Goal: Task Accomplishment & Management: Manage account settings

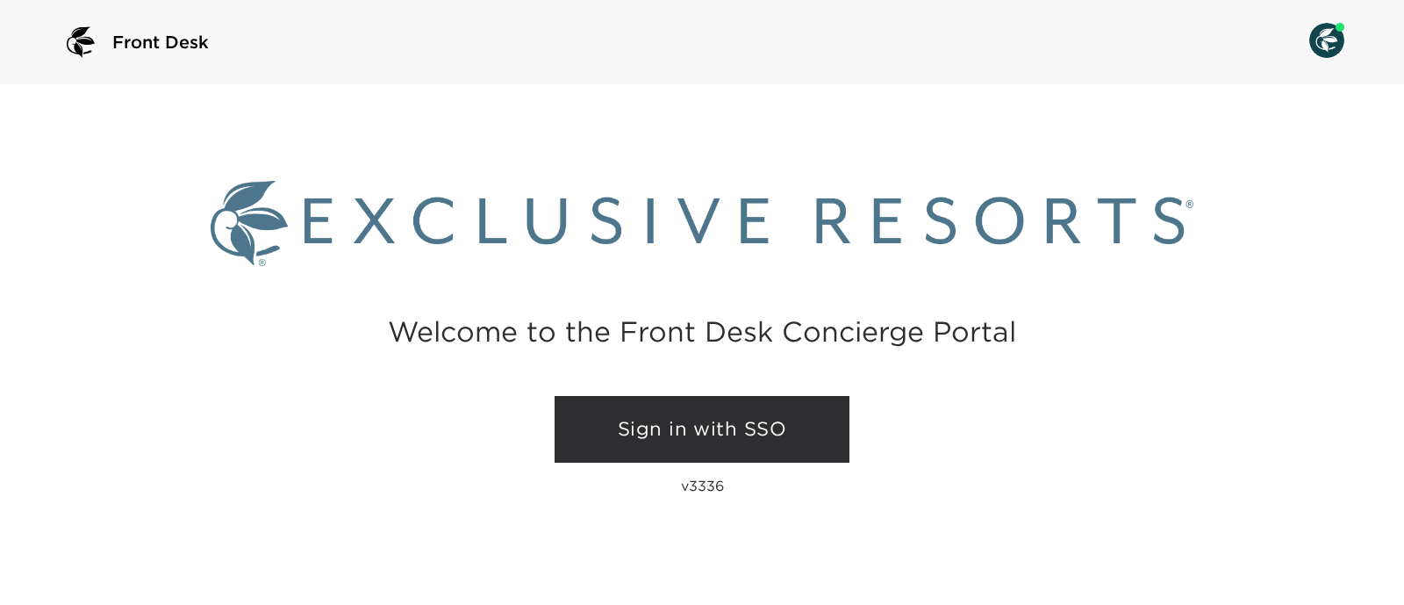
click at [759, 423] on link "Sign in with SSO" at bounding box center [702, 429] width 295 height 67
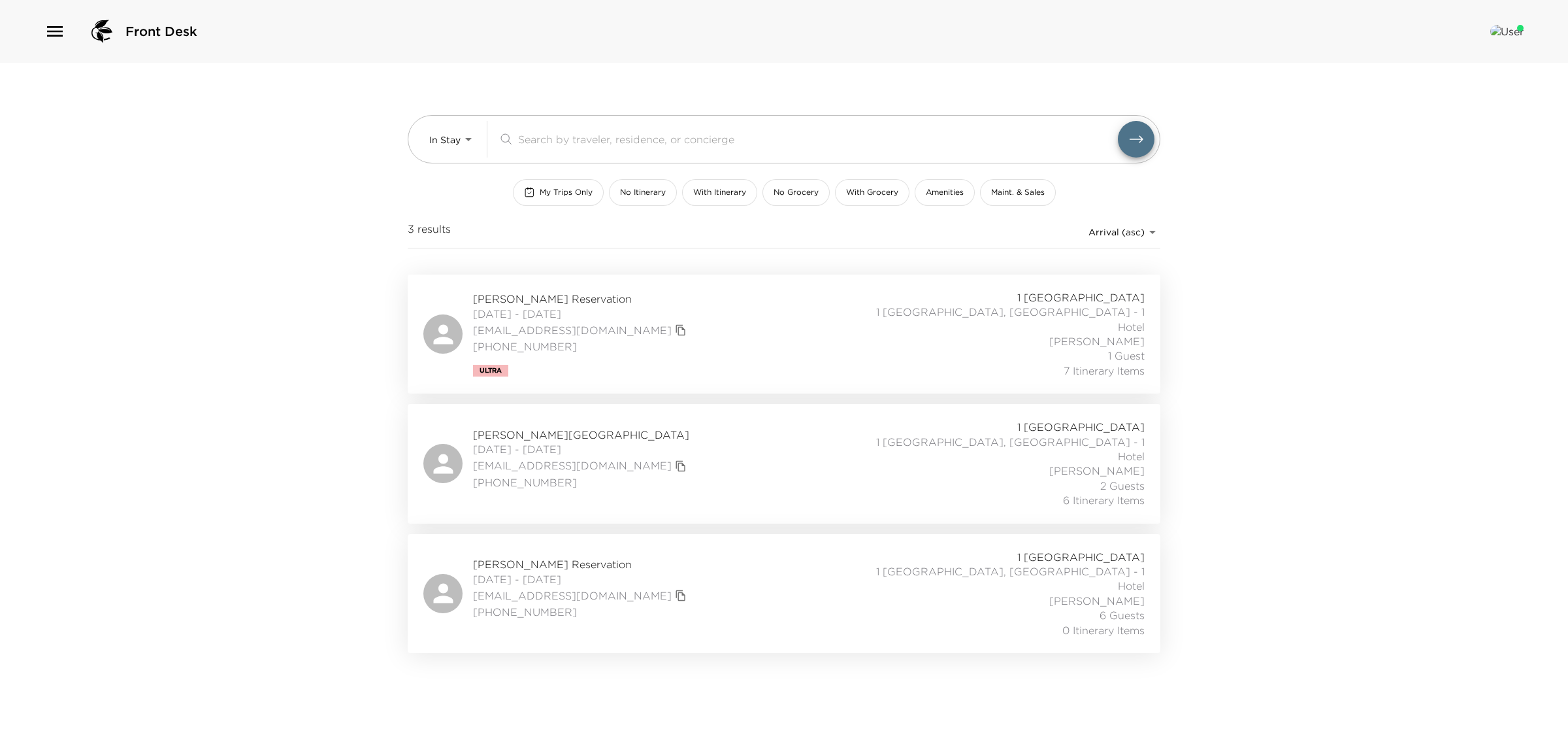
click at [569, 450] on span "Chuck Meade Reservation" at bounding box center [581, 564] width 217 height 14
click at [535, 450] on span "Chuck Meade Reservation" at bounding box center [581, 564] width 217 height 14
click at [513, 450] on span "Chuck Meade Reservation" at bounding box center [581, 564] width 217 height 14
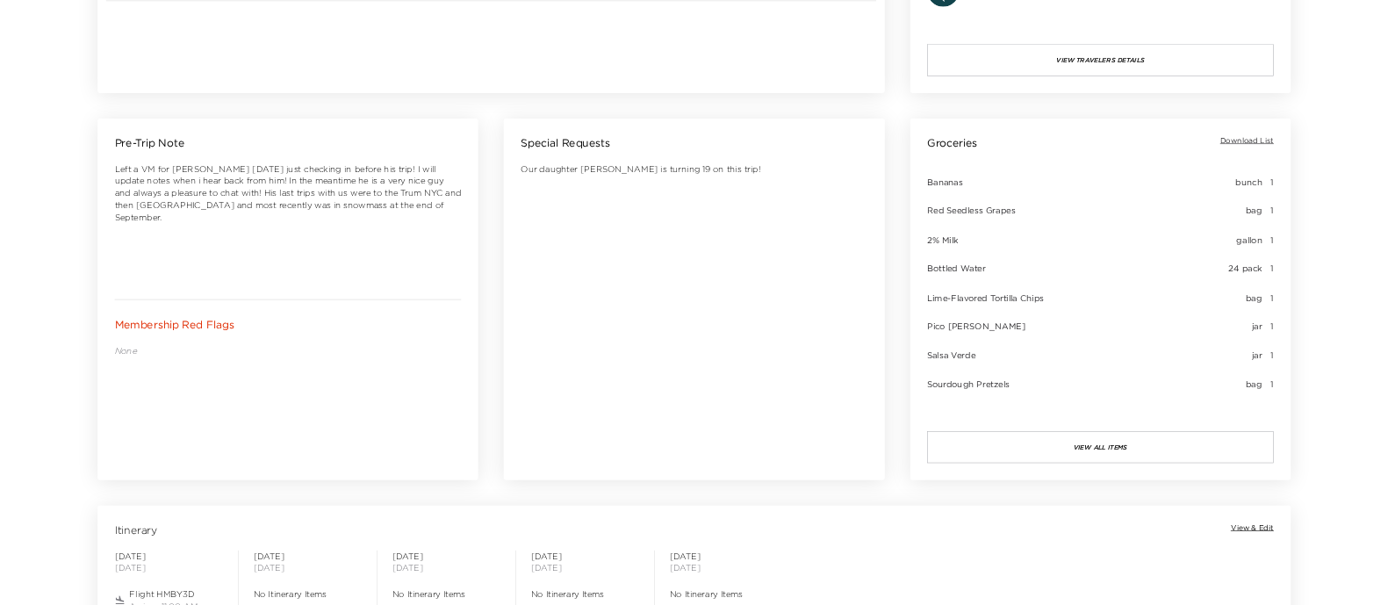
scroll to position [658, 0]
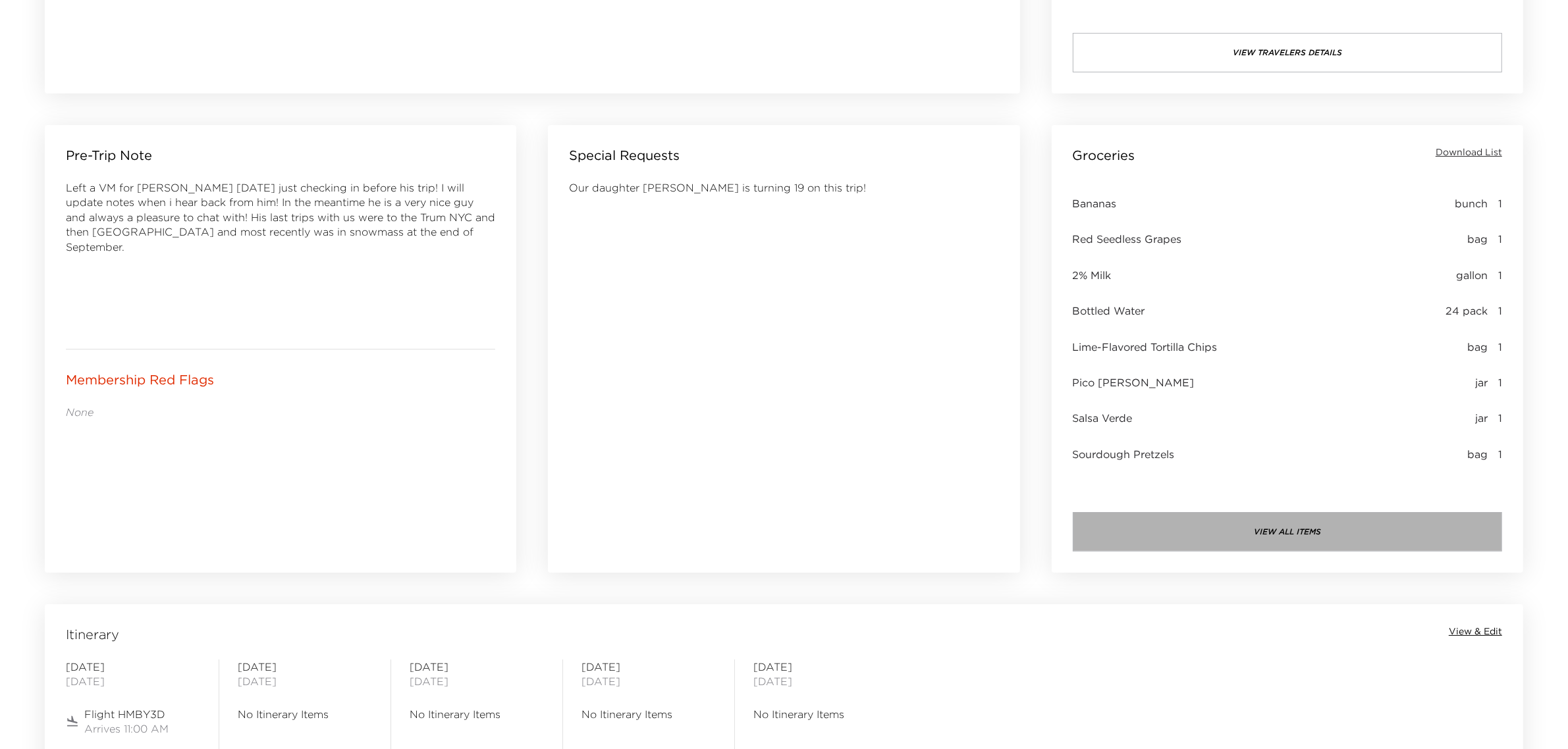
click at [1212, 537] on button "view all items" at bounding box center [1287, 532] width 429 height 40
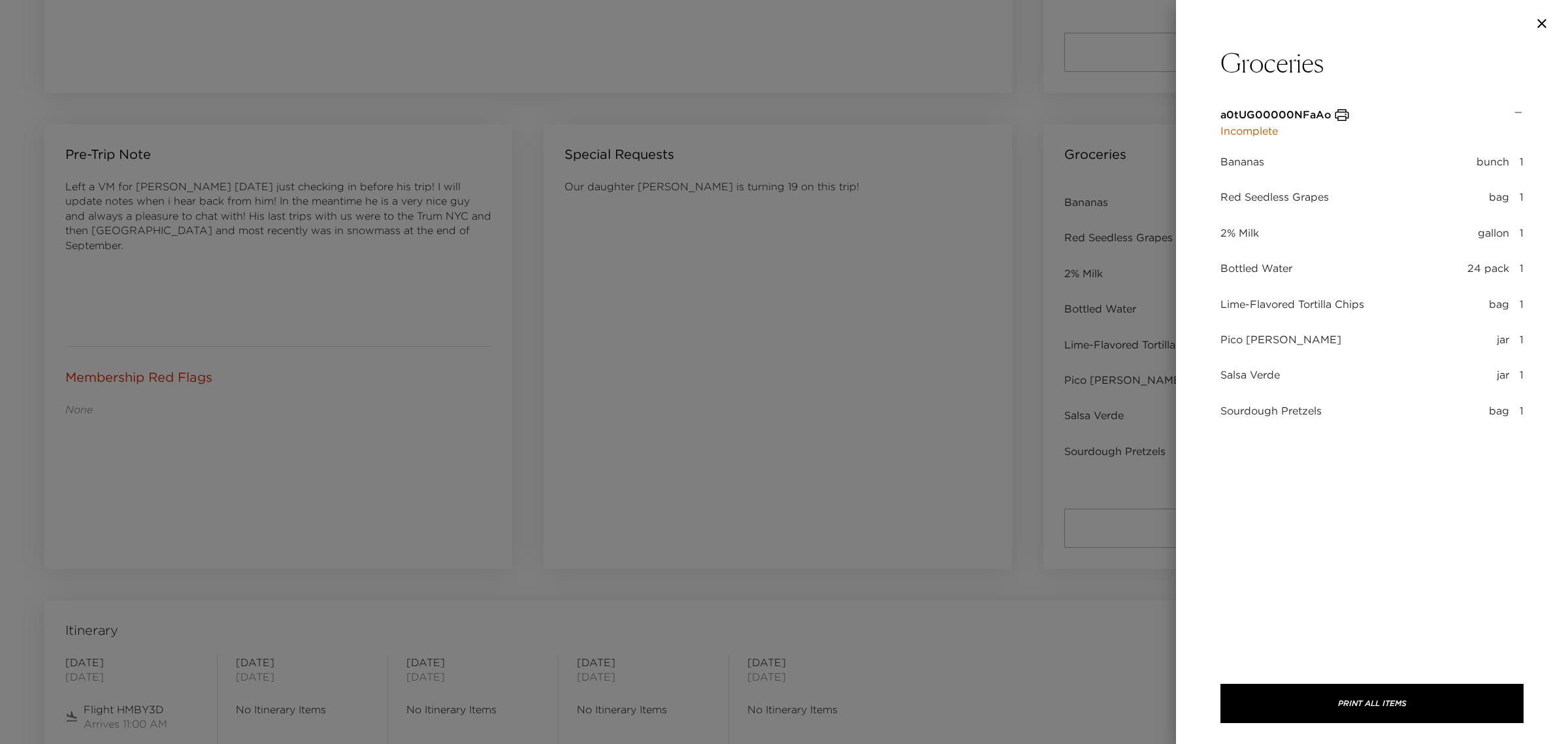
click at [1549, 23] on icon "button" at bounding box center [1542, 23] width 16 height 16
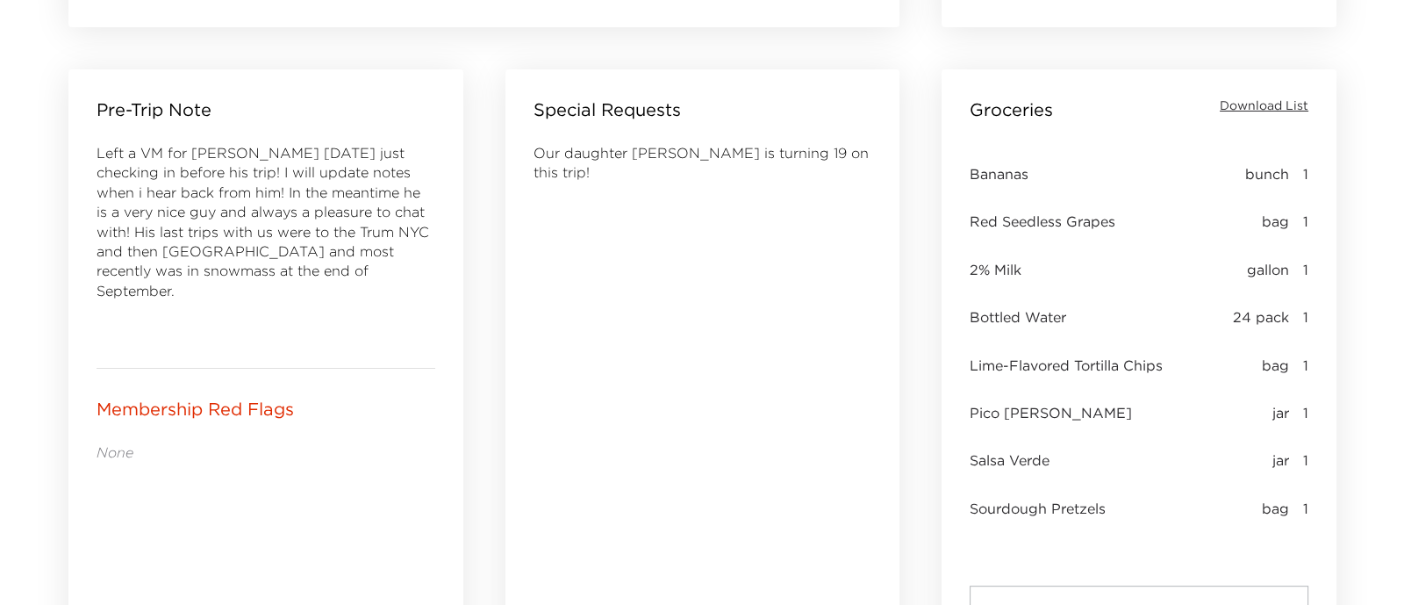
scroll to position [877, 0]
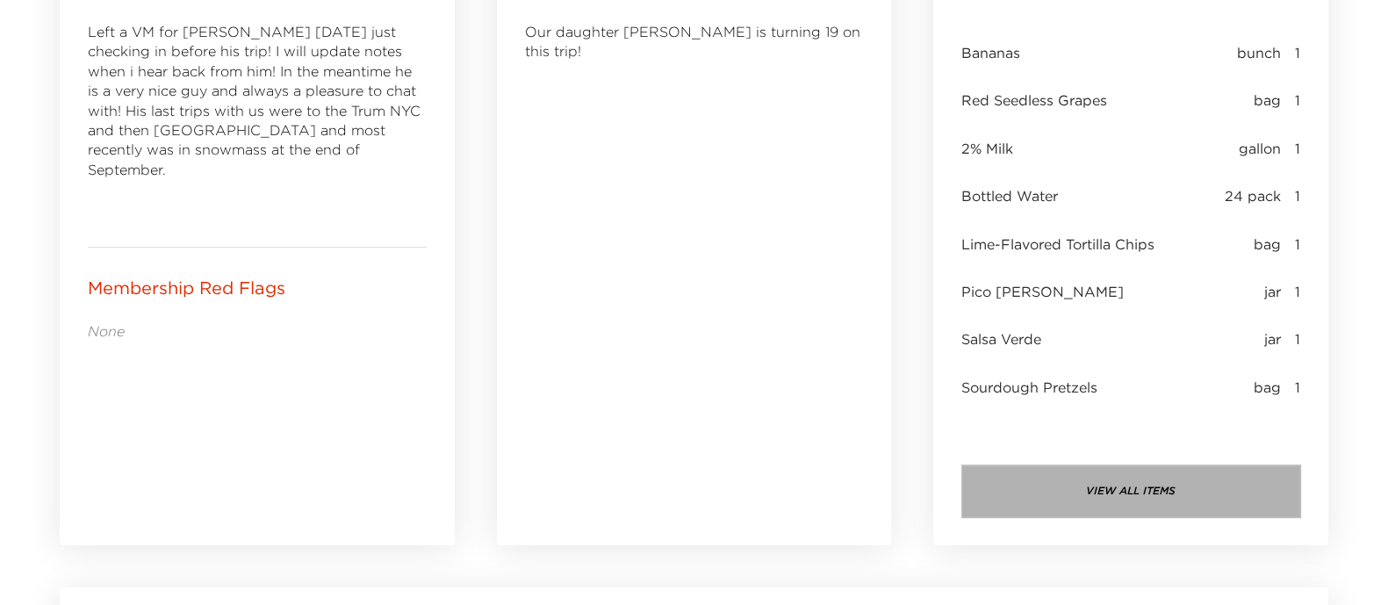
click at [1137, 489] on button "view all items" at bounding box center [1130, 490] width 339 height 53
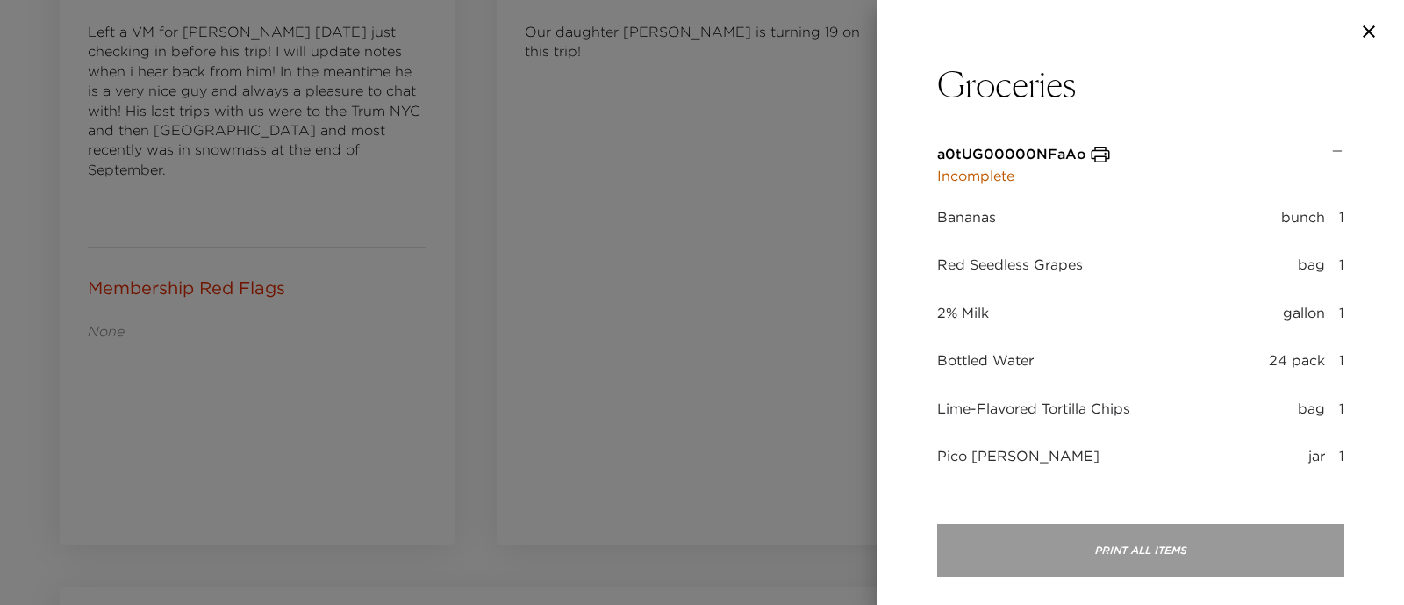
click at [1151, 533] on button "Print All Items" at bounding box center [1140, 550] width 407 height 53
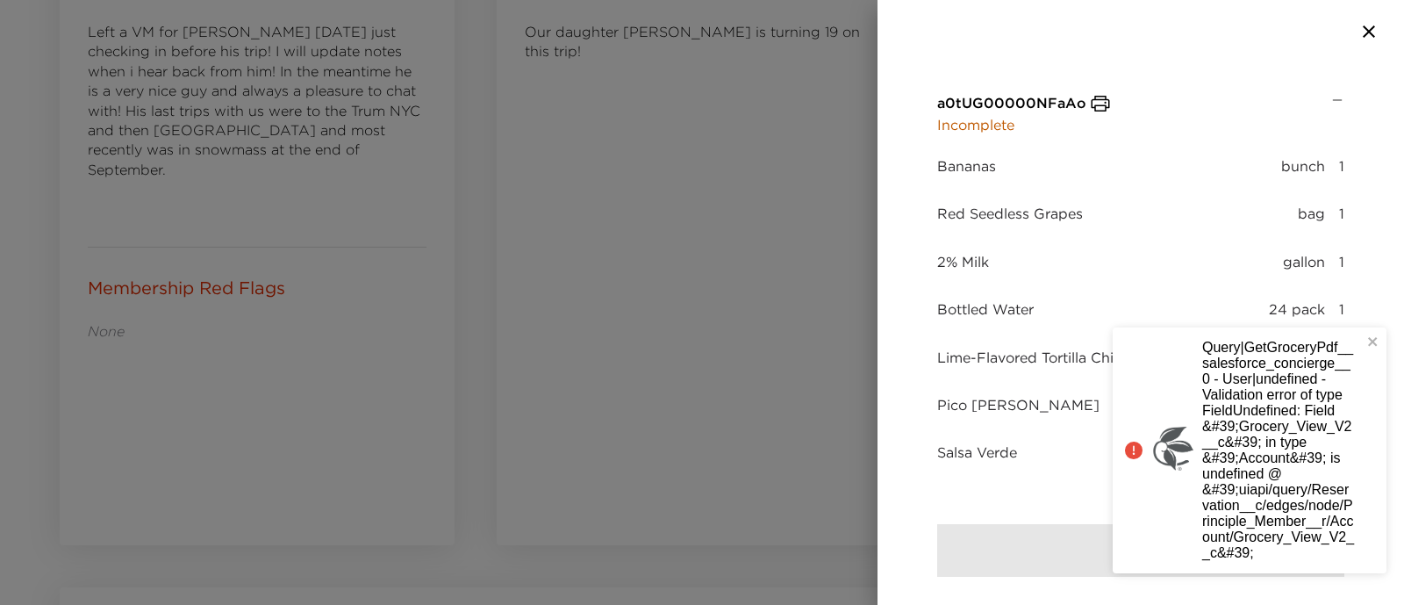
scroll to position [79, 0]
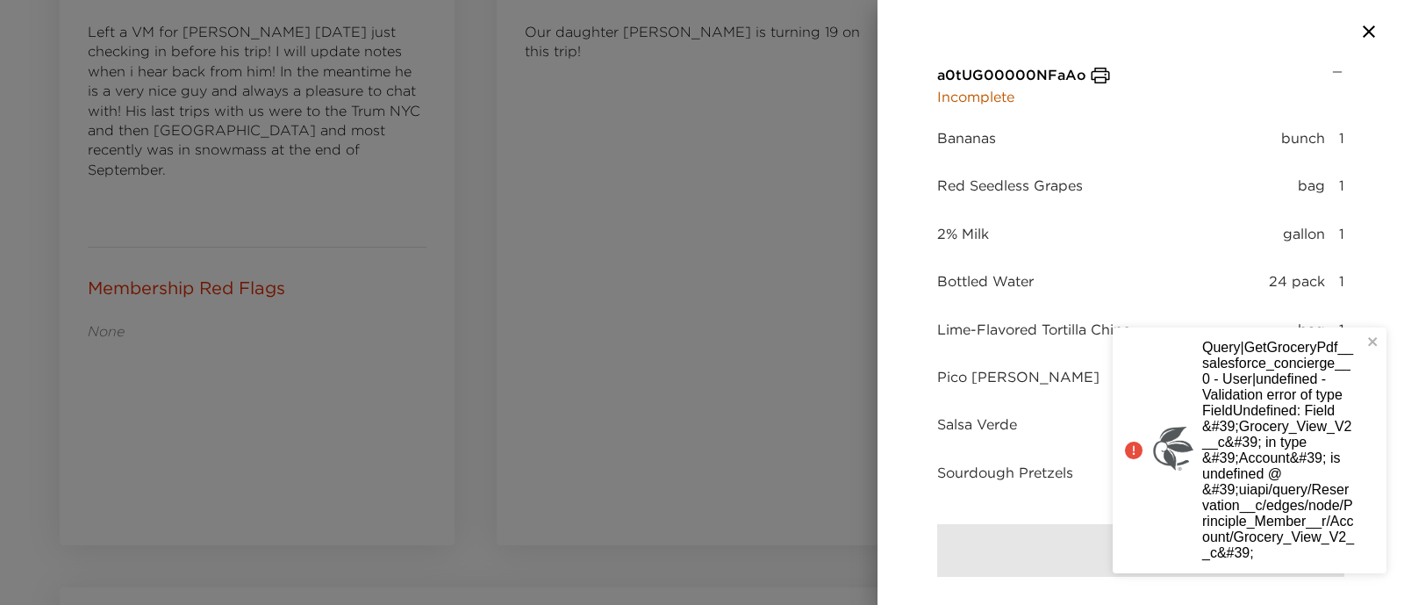
click at [1030, 383] on div "Pico de Gallo jar 1" at bounding box center [1140, 380] width 407 height 26
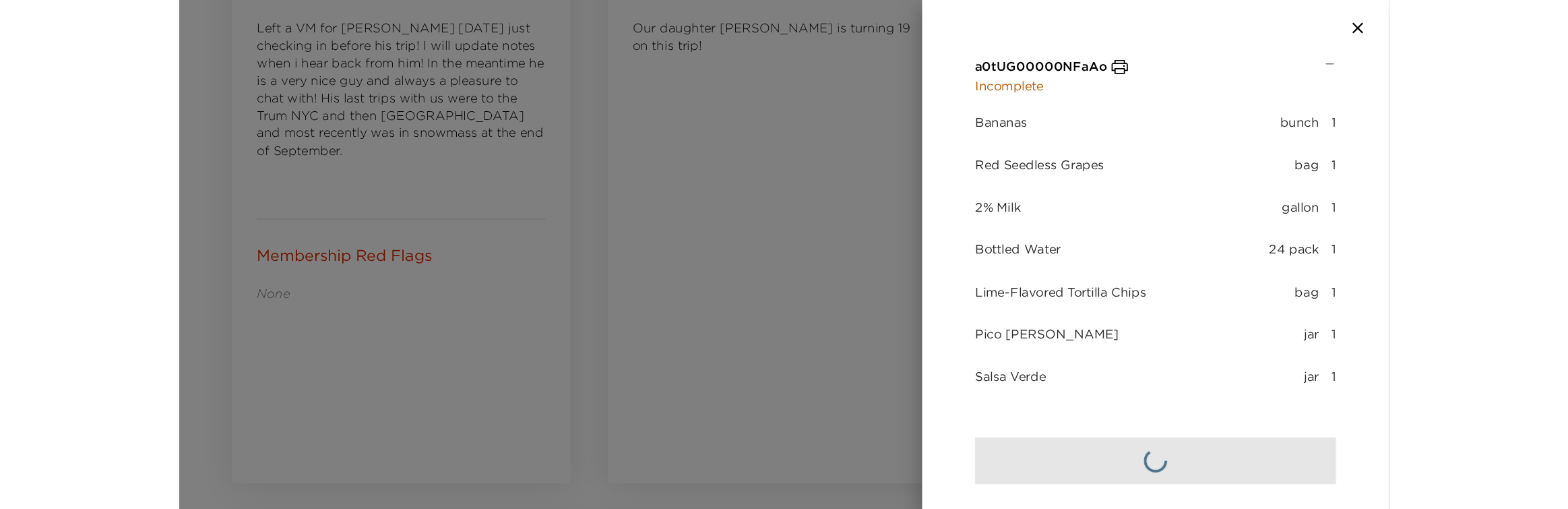
scroll to position [0, 0]
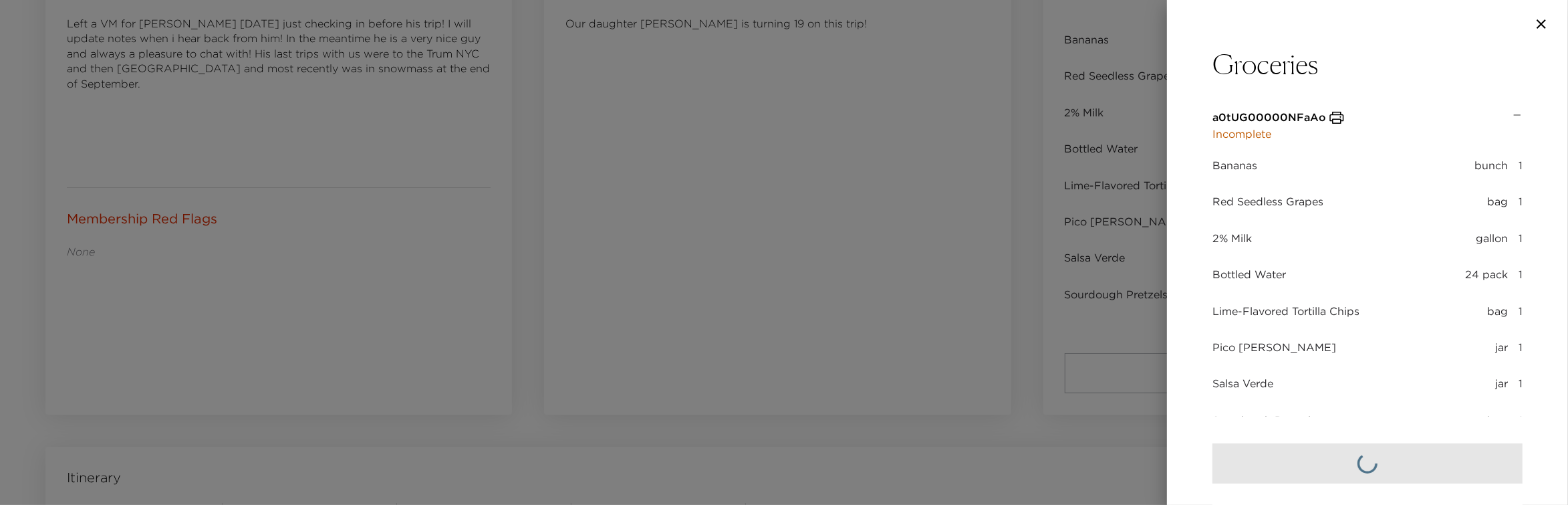
click at [558, 150] on div at bounding box center [784, 252] width 1568 height 505
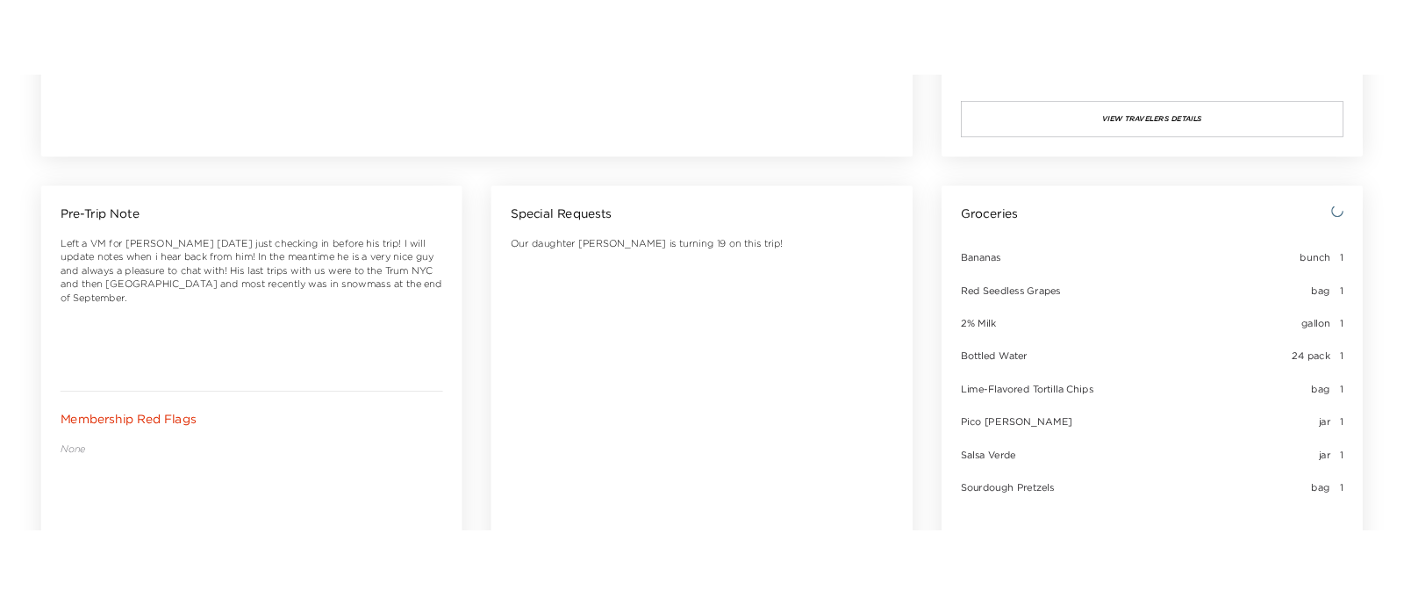
scroll to position [658, 0]
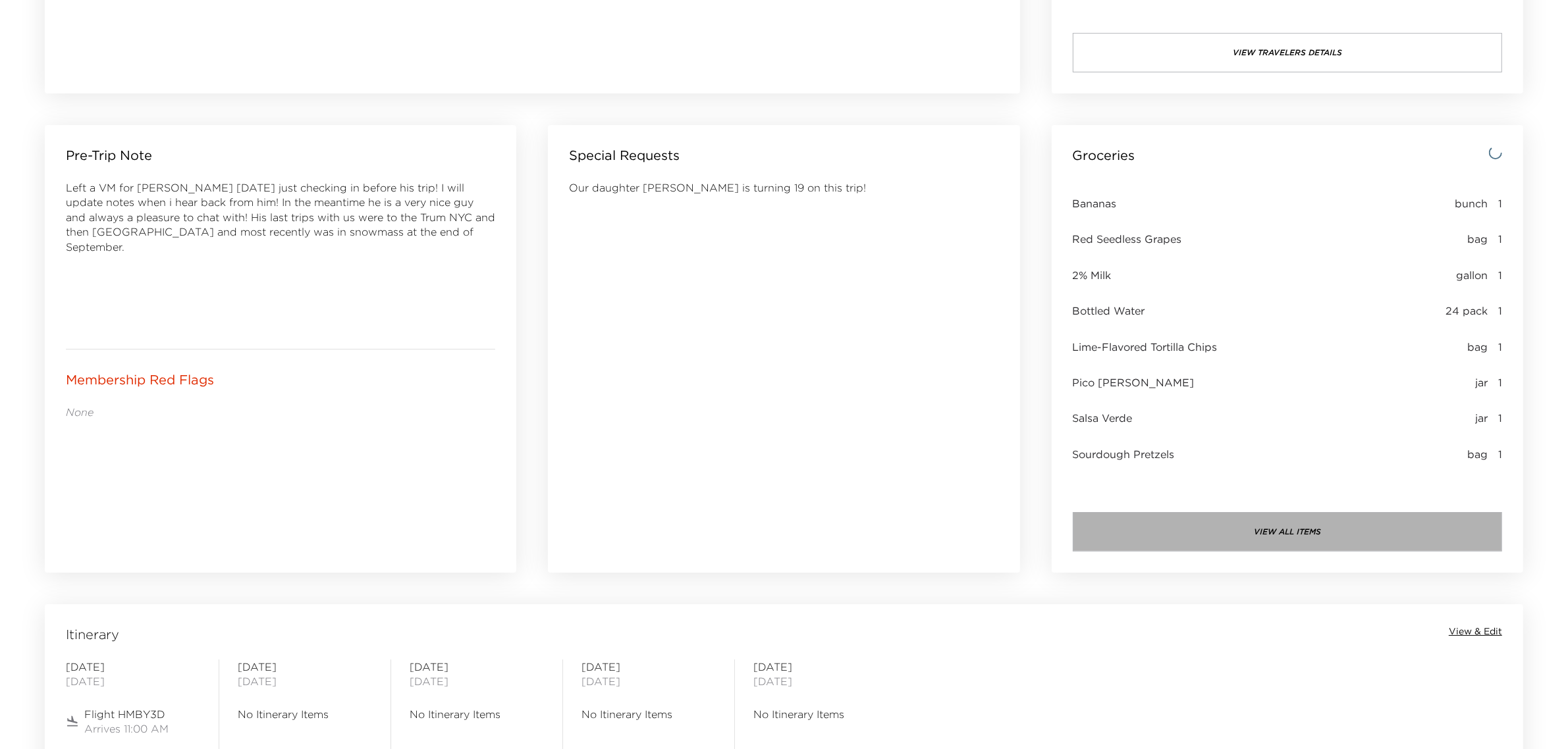
click at [1228, 528] on button "view all items" at bounding box center [1287, 532] width 429 height 40
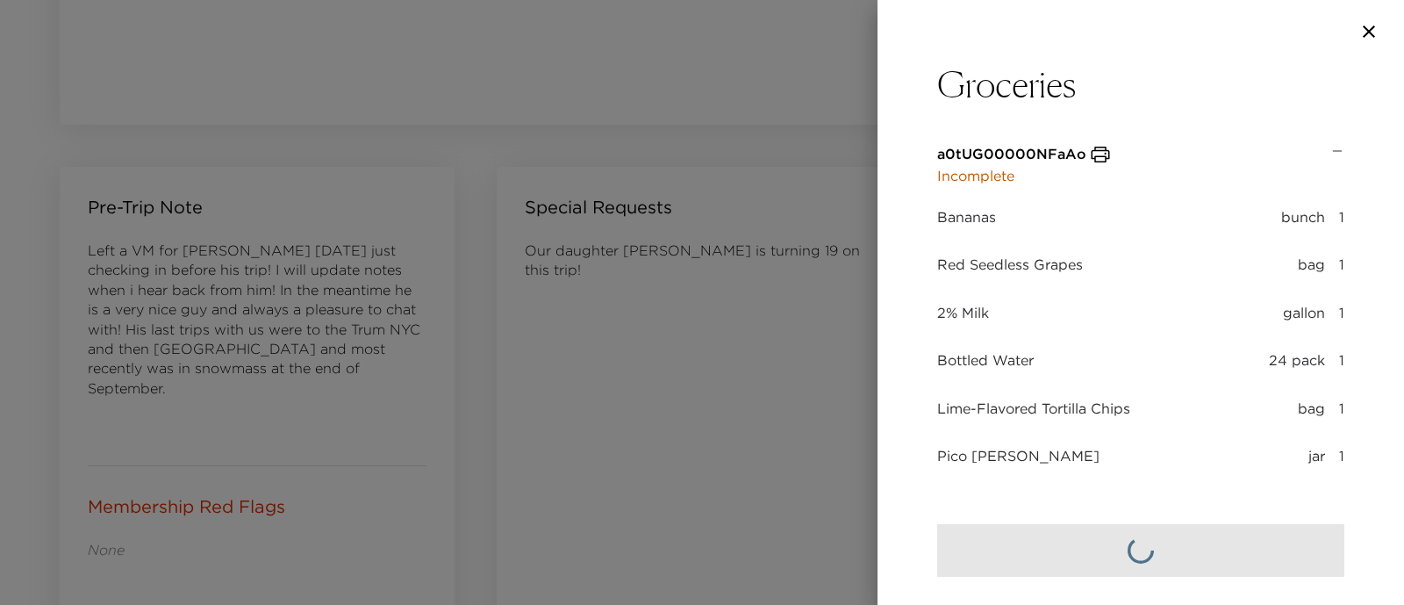
scroll to position [79, 0]
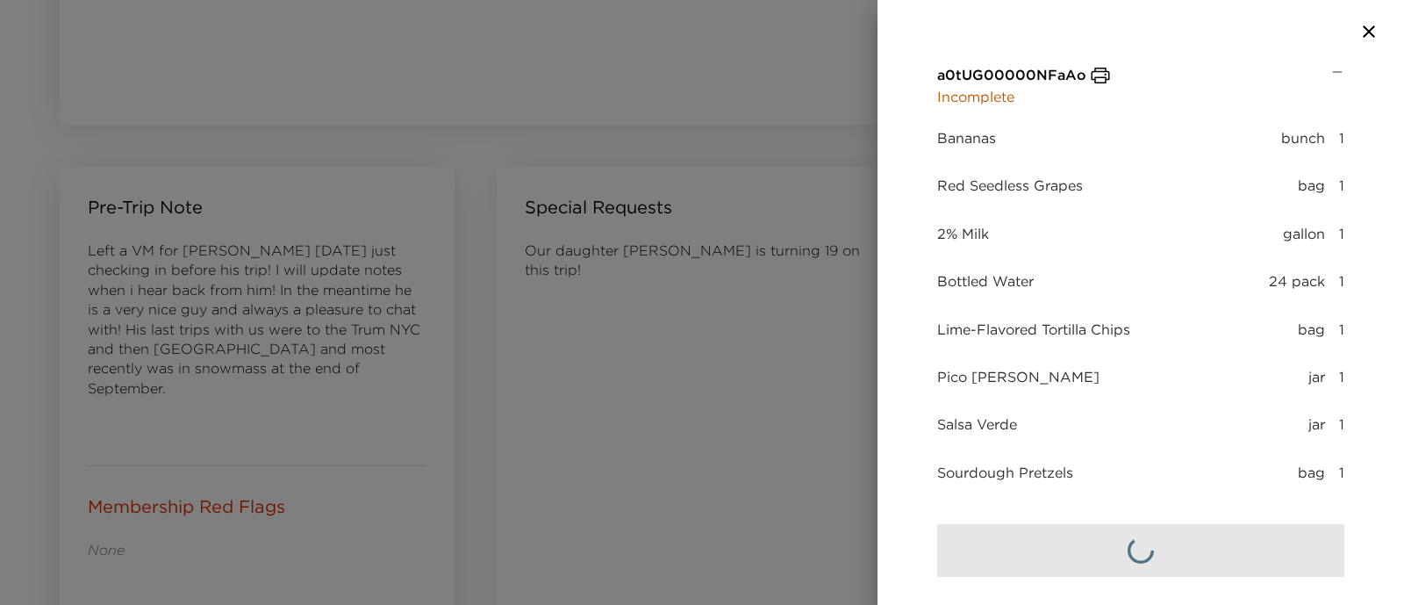
click at [330, 196] on div at bounding box center [702, 302] width 1404 height 605
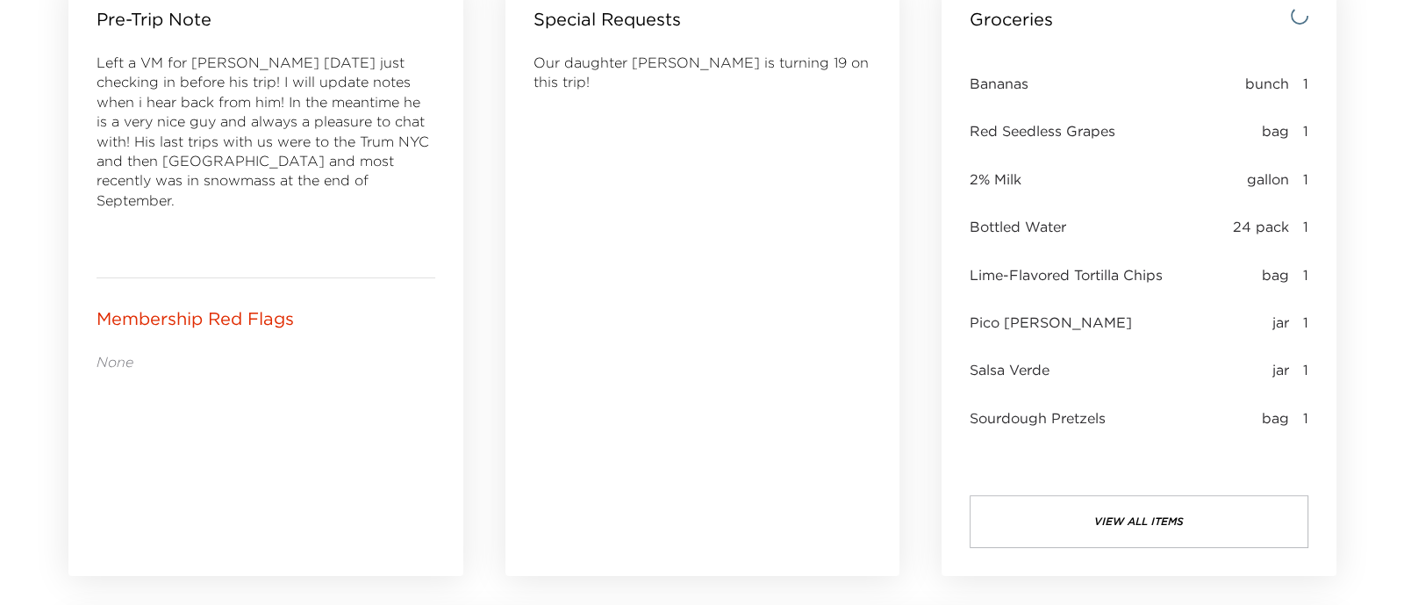
scroll to position [954, 0]
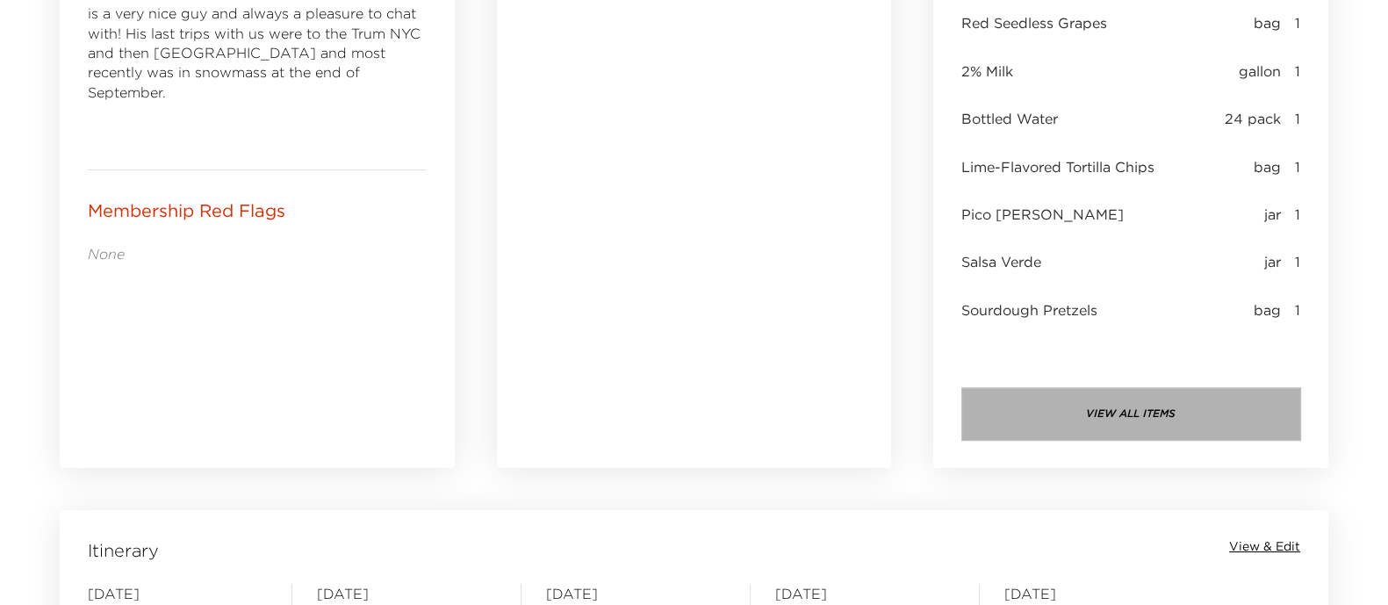
click at [1084, 418] on button "view all items" at bounding box center [1130, 413] width 339 height 53
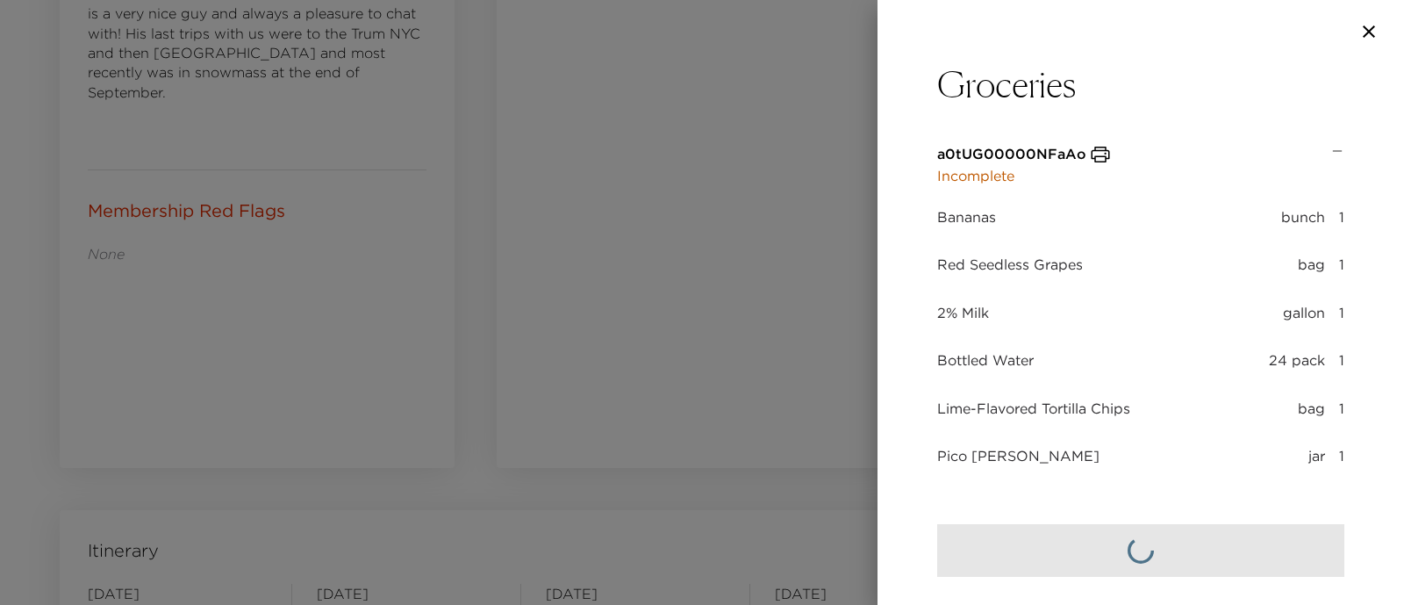
scroll to position [79, 0]
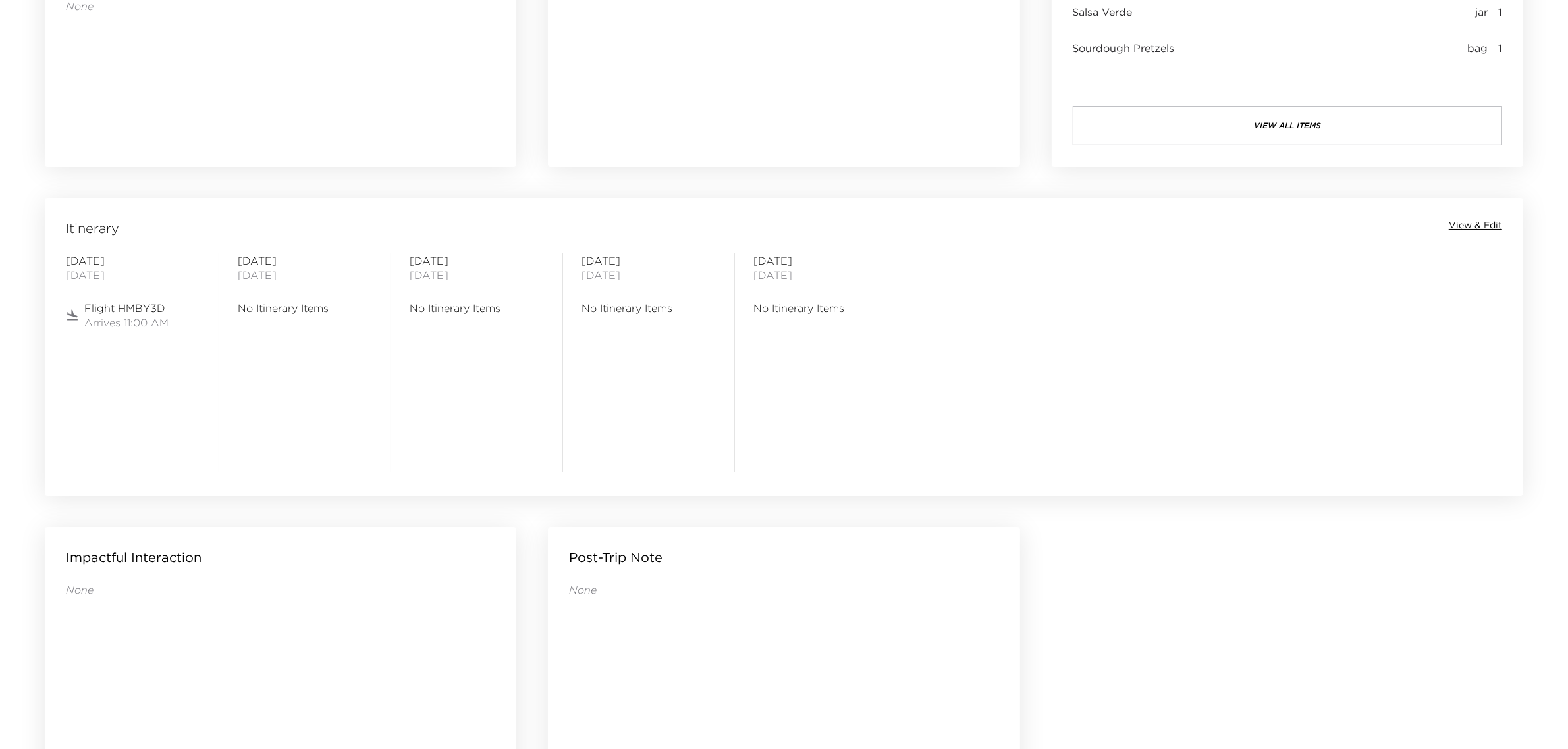
scroll to position [905, 0]
click at [1468, 214] on span "View & Edit" at bounding box center [1475, 220] width 53 height 13
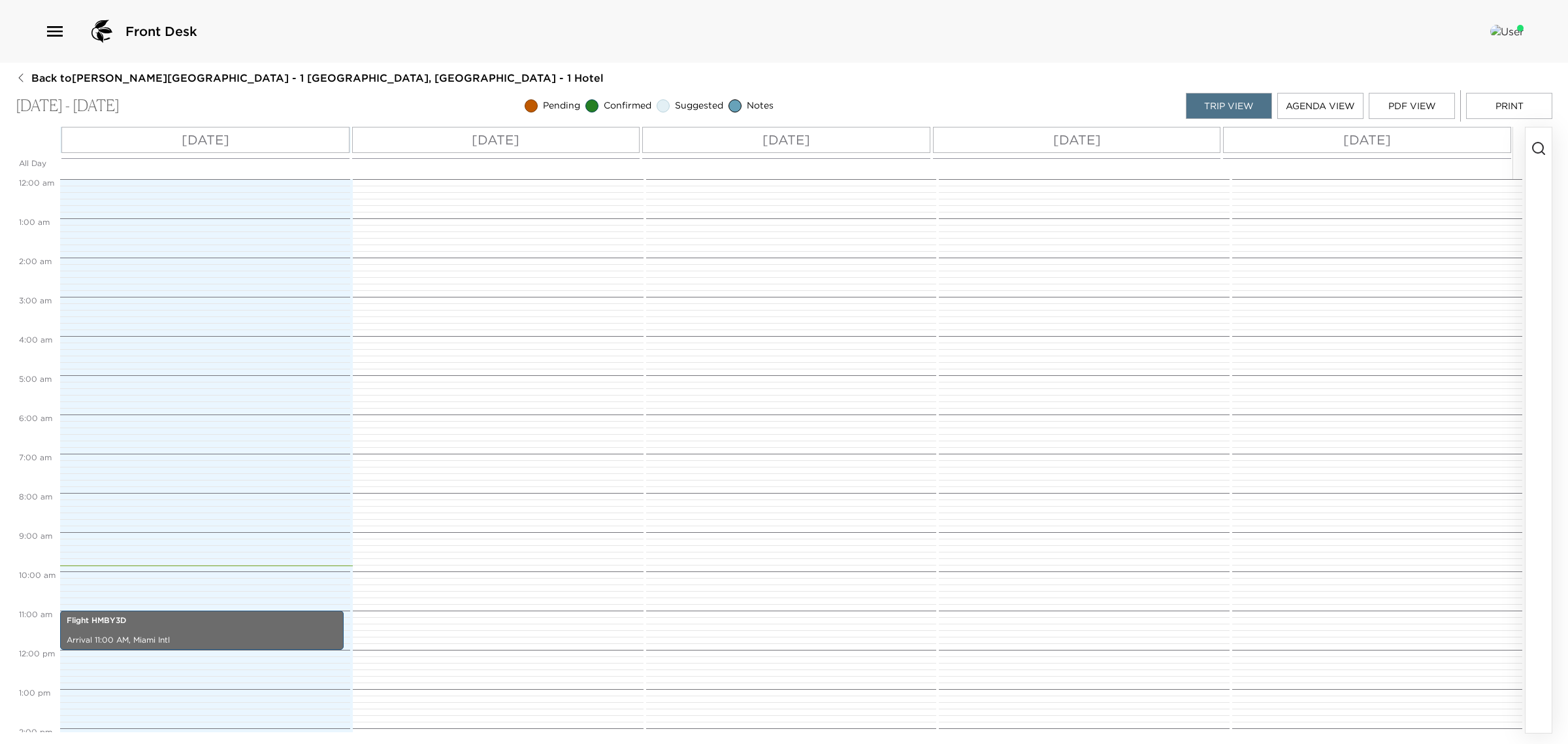
scroll to position [377, 0]
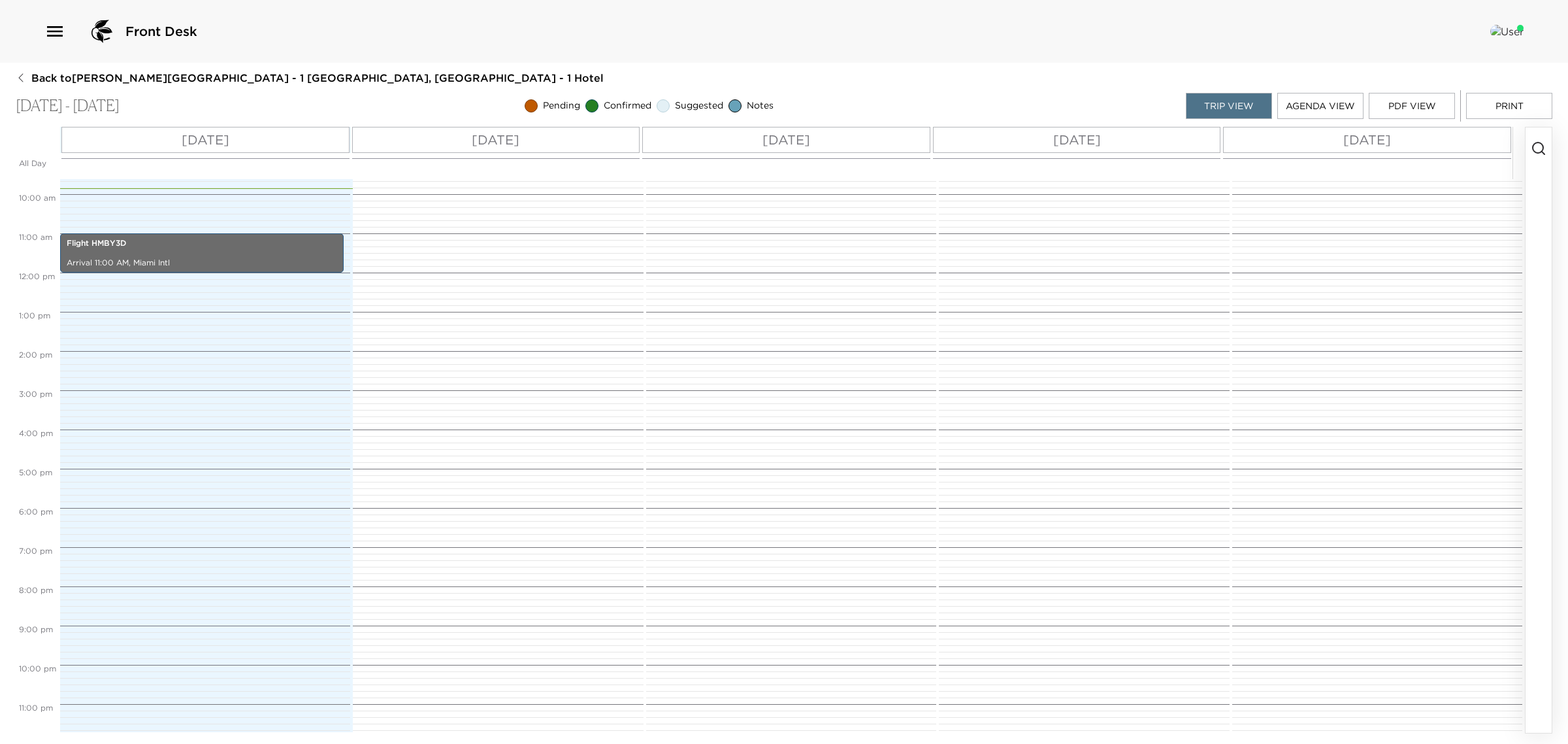
click at [1536, 144] on circle "button" at bounding box center [1538, 147] width 10 height 10
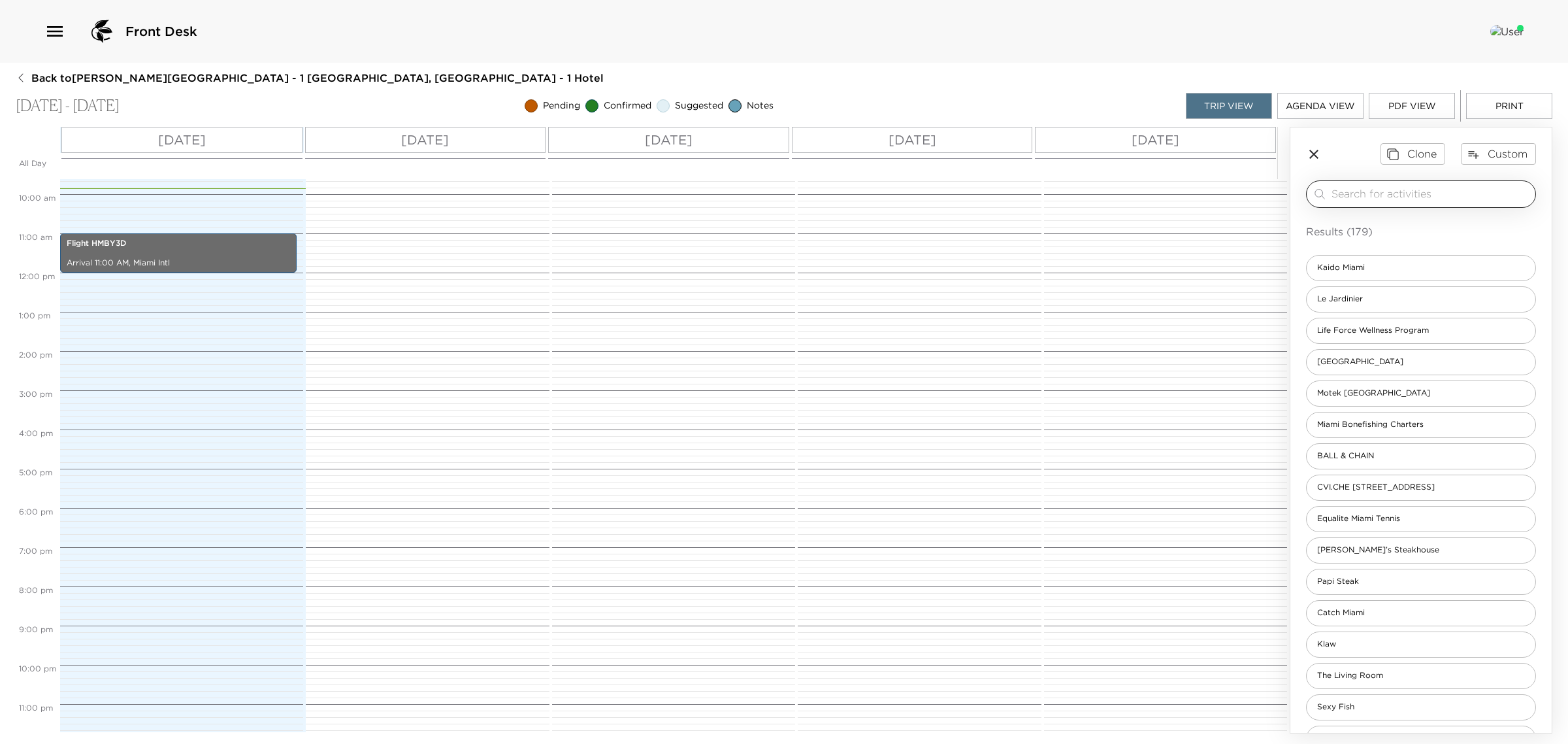
click at [1354, 198] on input "search" at bounding box center [1431, 194] width 199 height 15
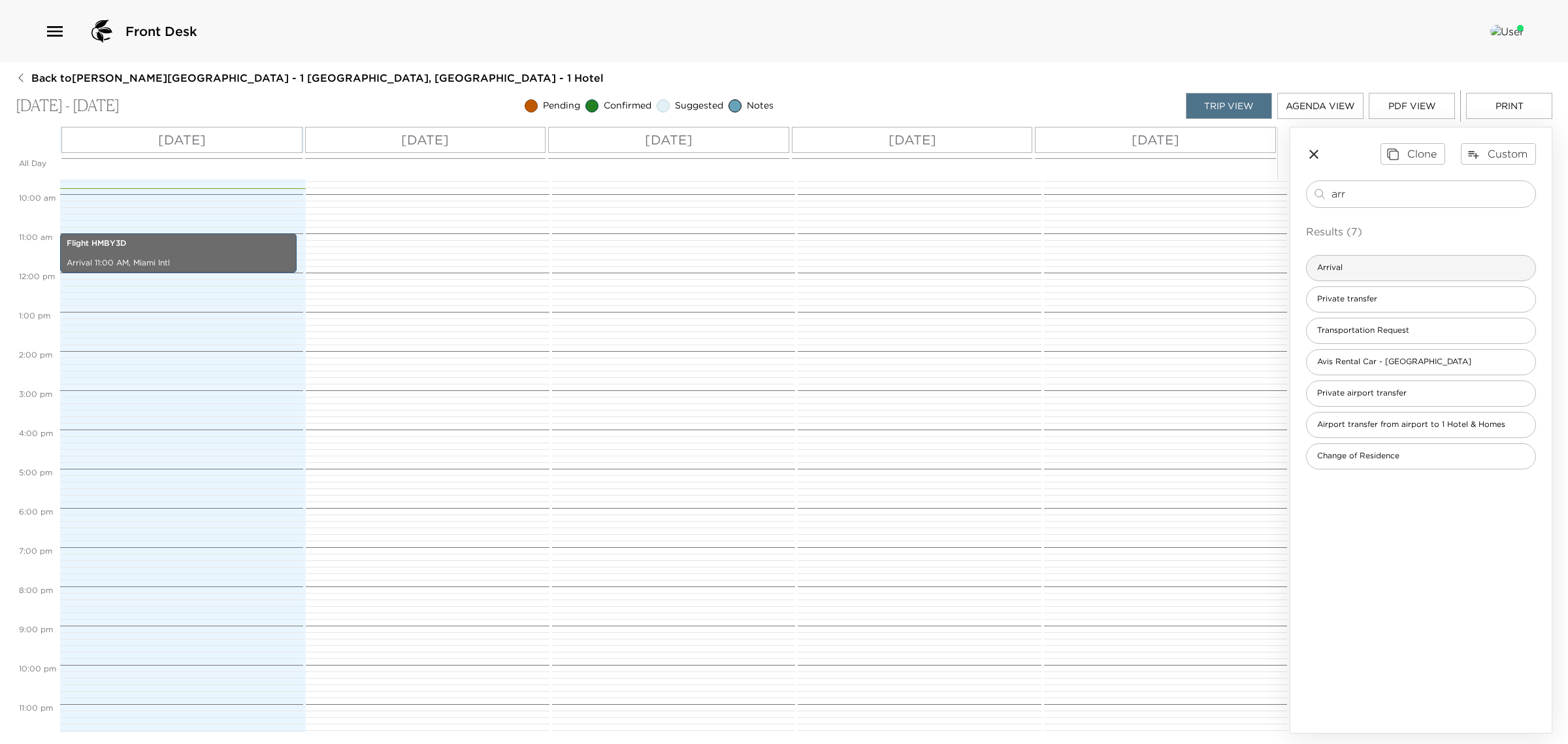
type input "arr"
click at [1354, 270] on div "Arrival" at bounding box center [1421, 267] width 230 height 26
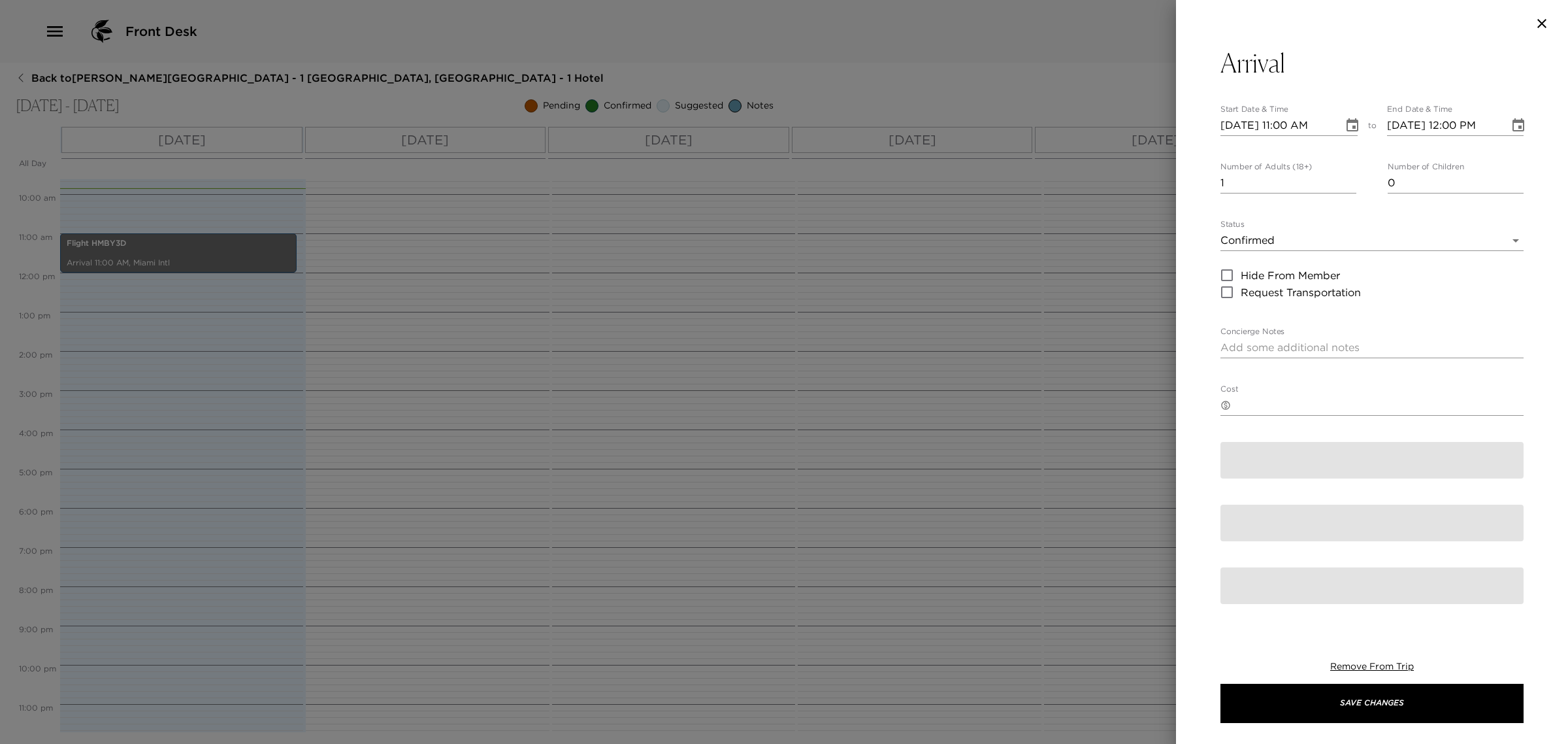
type textarea "Welcome to Exclusive Resorts 1 Hotel [GEOGRAPHIC_DATA]!! We are delighted to ha…"
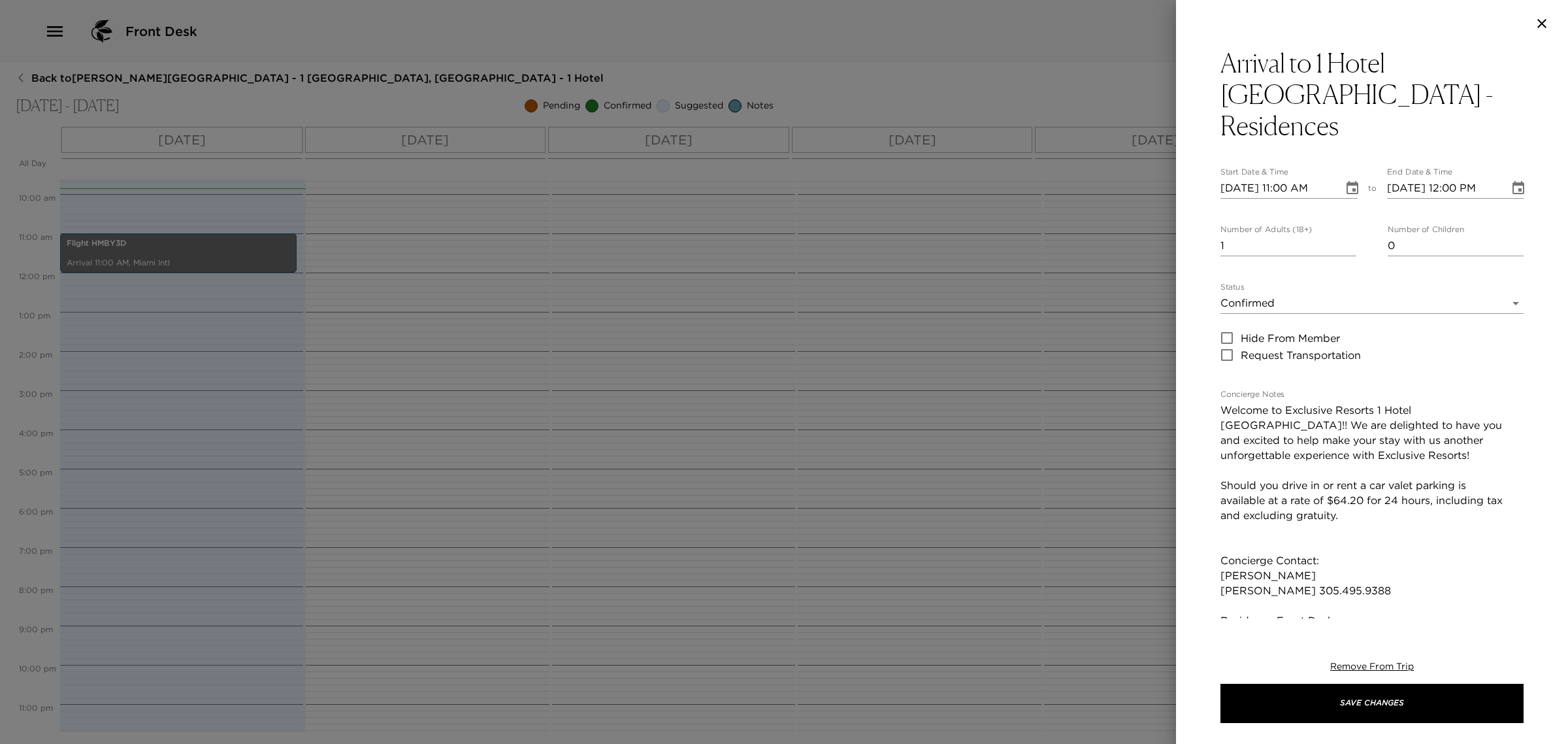
click at [1266, 276] on body "Front Desk Back to [PERSON_NAME][GEOGRAPHIC_DATA] - 1 [GEOGRAPHIC_DATA], [GEOGR…" at bounding box center [784, 372] width 1568 height 744
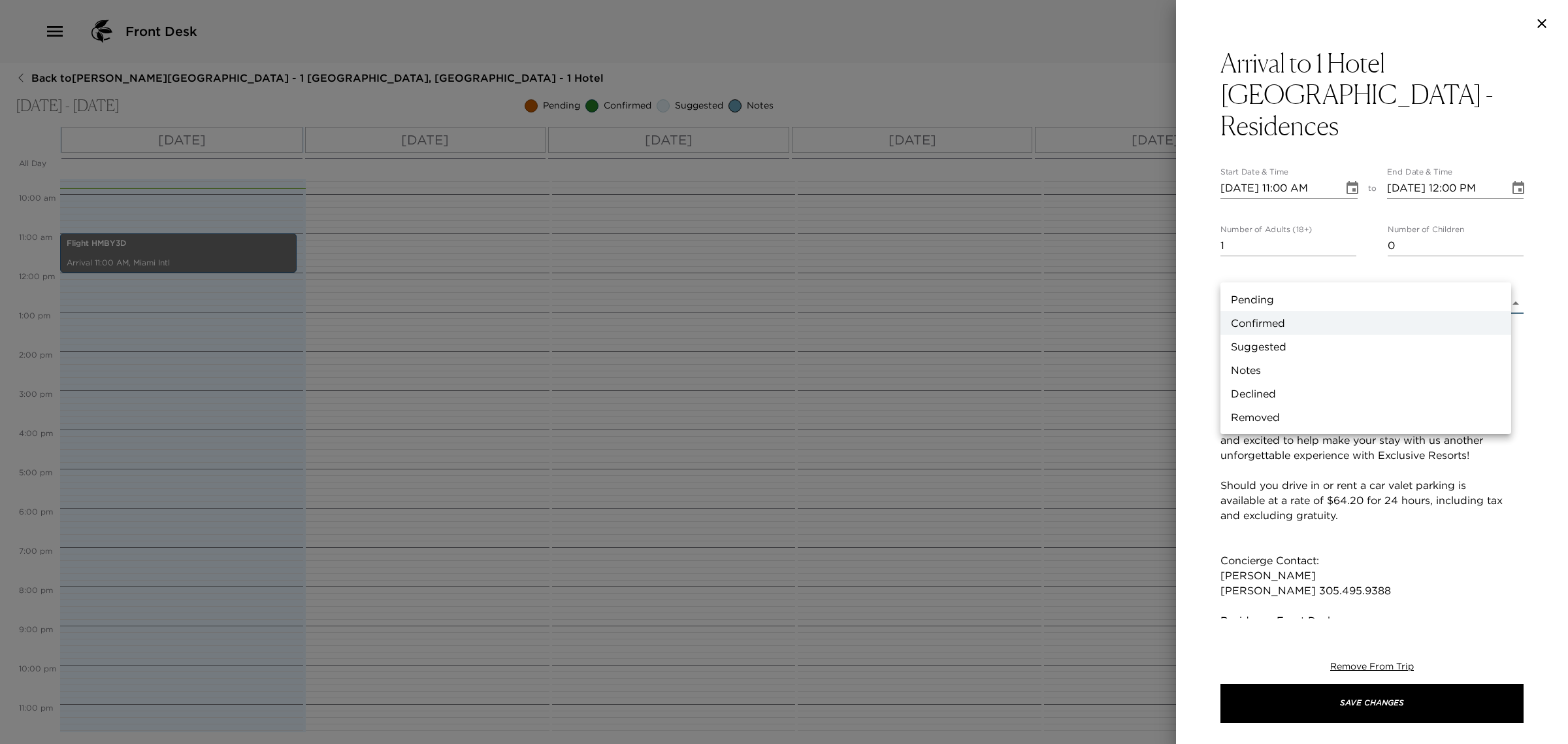
click at [1272, 344] on li "Suggested" at bounding box center [1366, 346] width 291 height 24
type input "Suggestion"
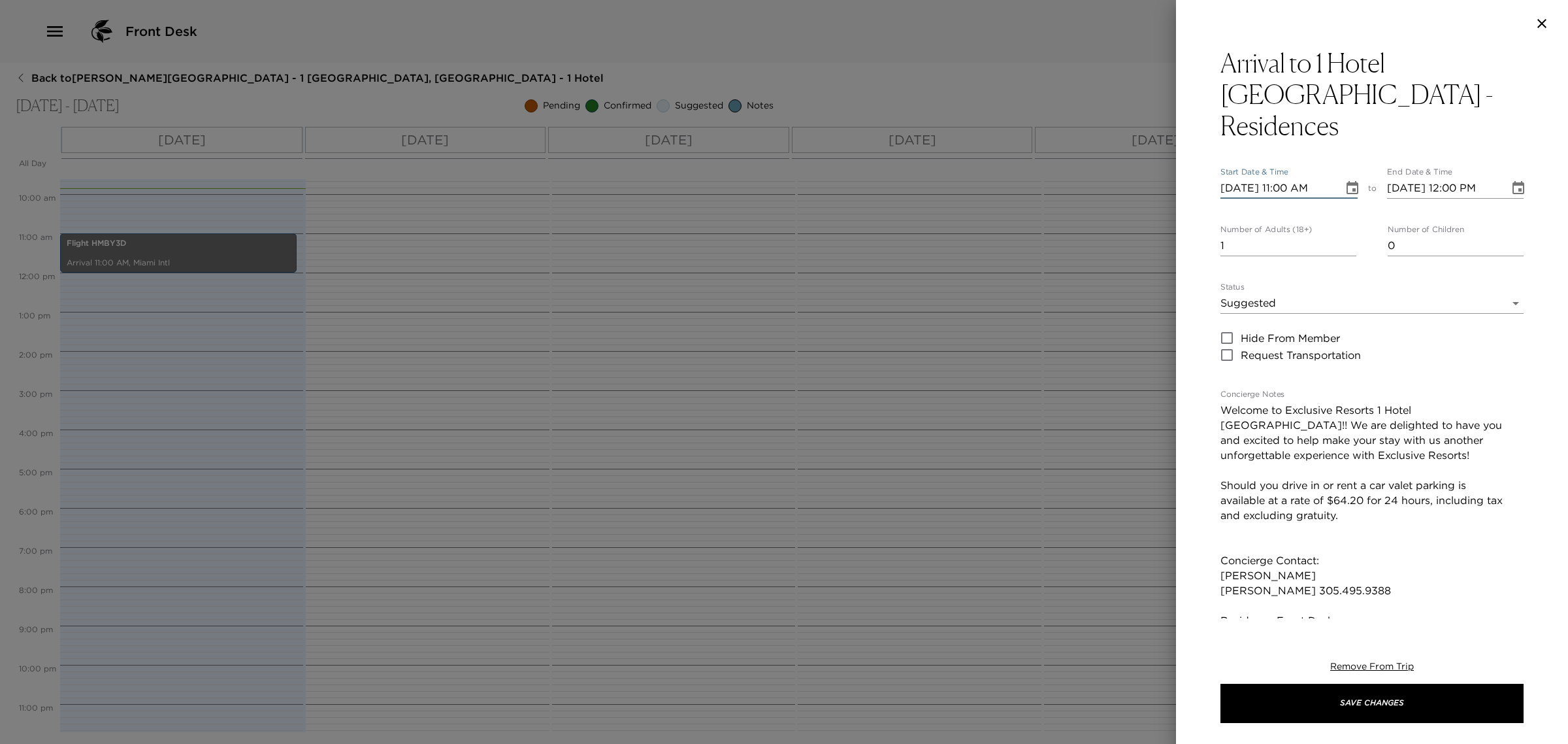
click at [1289, 178] on input "[DATE] 11:00 AM" at bounding box center [1278, 188] width 114 height 21
type input "[DATE] 04:00 PM"
type input "[DATE] 05:00 PM"
type input "[DATE] 04:00 PM"
click at [1272, 721] on button "Save Changes" at bounding box center [1372, 703] width 303 height 39
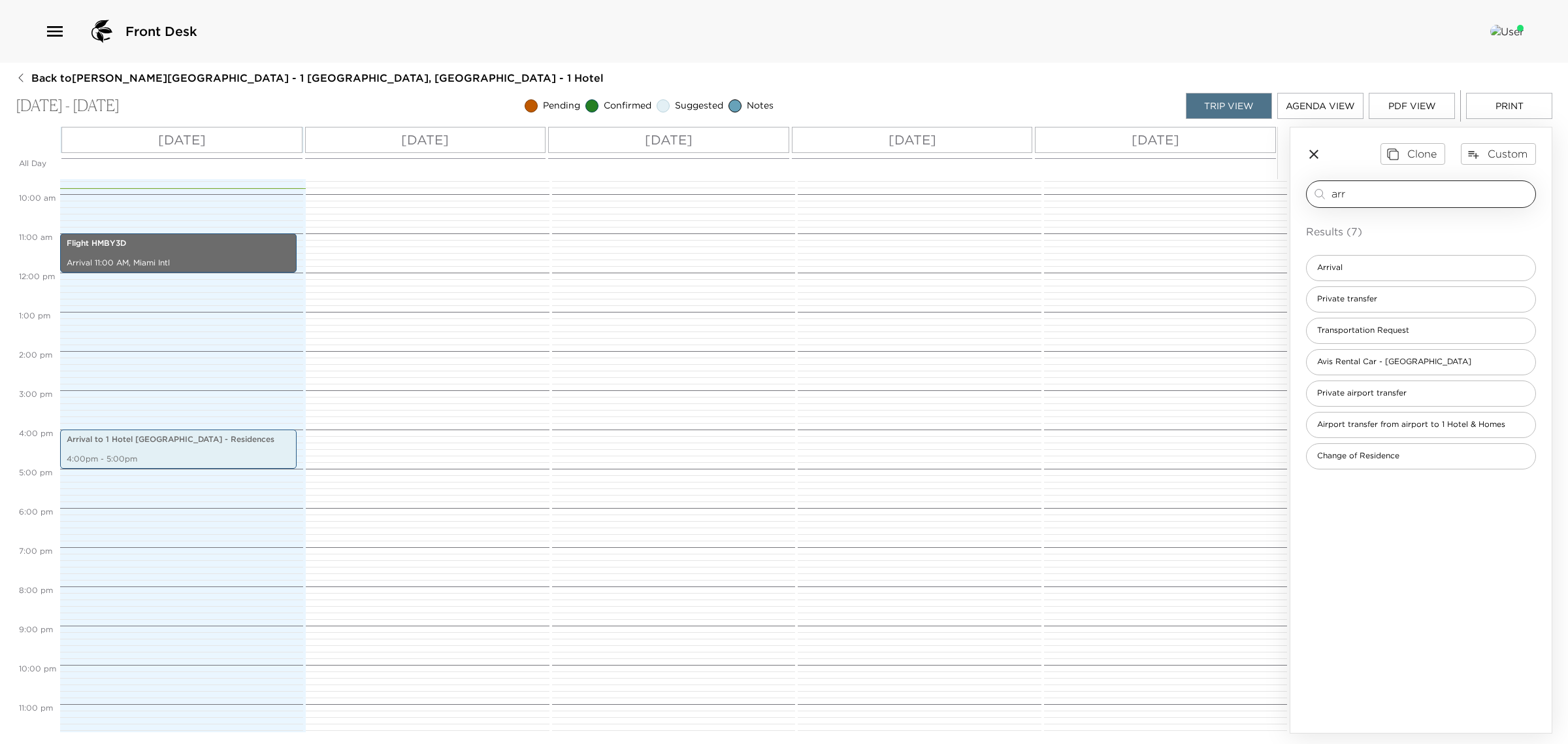
click at [1390, 194] on input "arr" at bounding box center [1431, 194] width 199 height 15
type input "depa"
click at [1373, 271] on div "Departure" at bounding box center [1421, 267] width 230 height 26
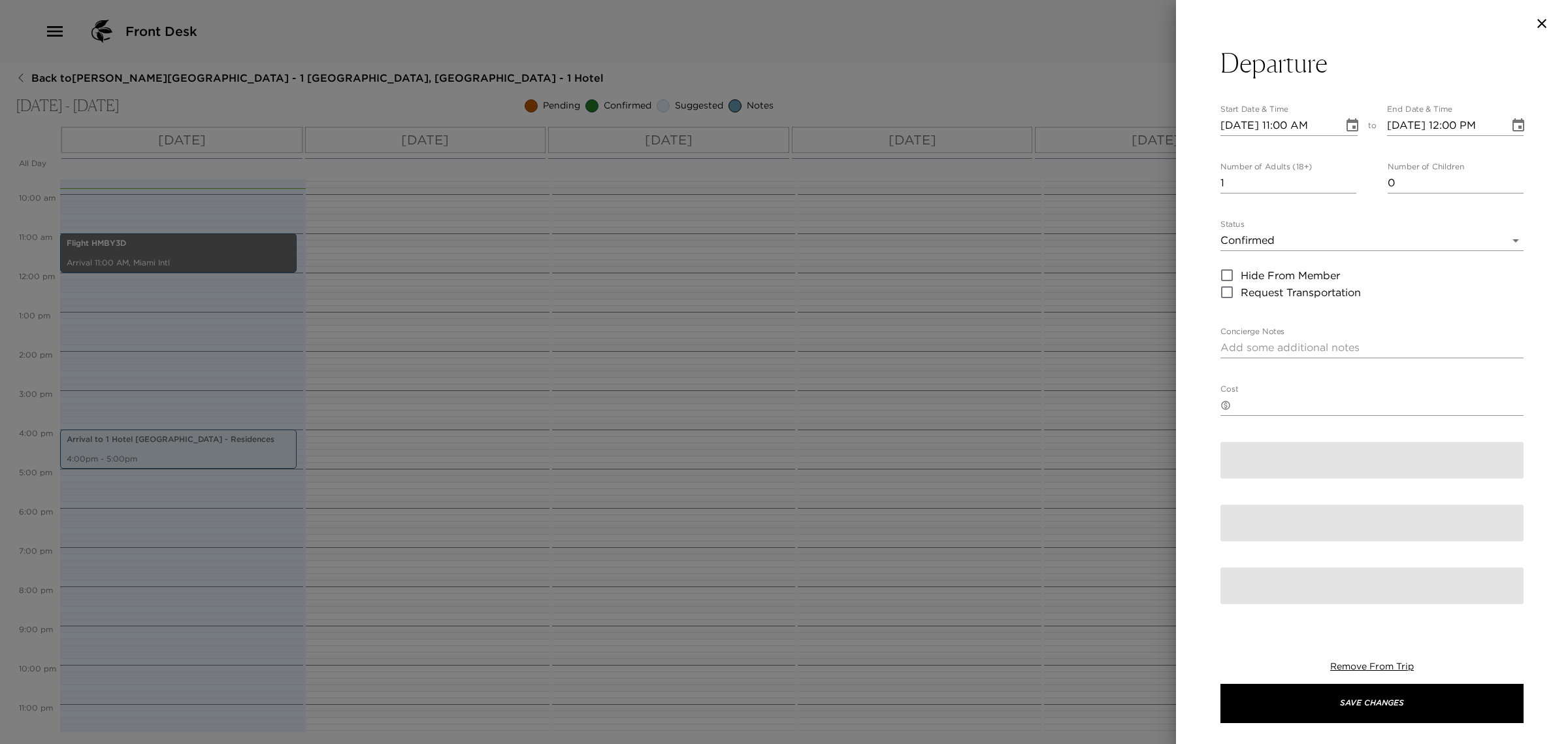
type textarea "We hope you enjoyed your stay with us and wish you a safe journey to your next …"
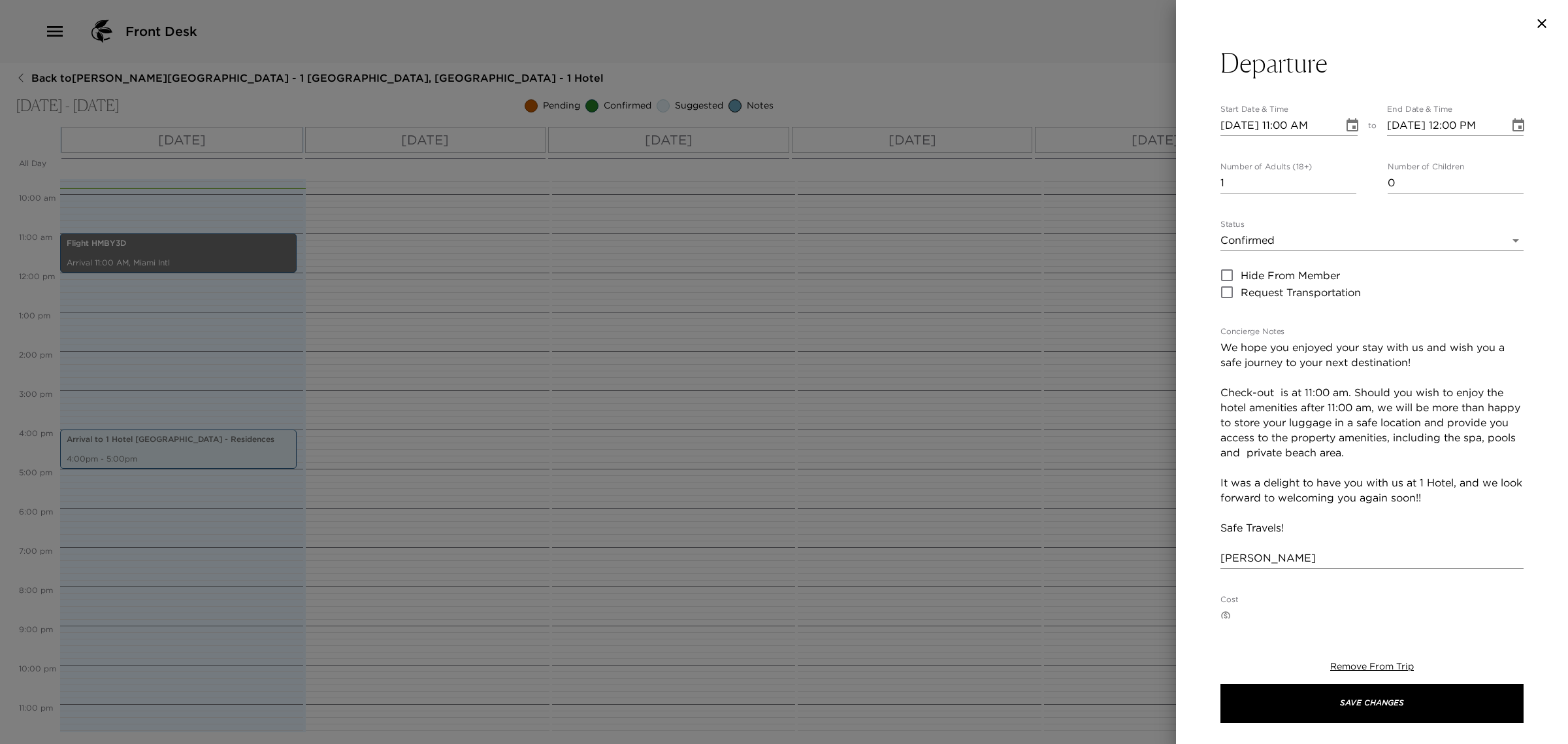
click at [1261, 243] on body "Front Desk Back to [PERSON_NAME][GEOGRAPHIC_DATA] - 1 [GEOGRAPHIC_DATA], [GEOGR…" at bounding box center [784, 372] width 1568 height 744
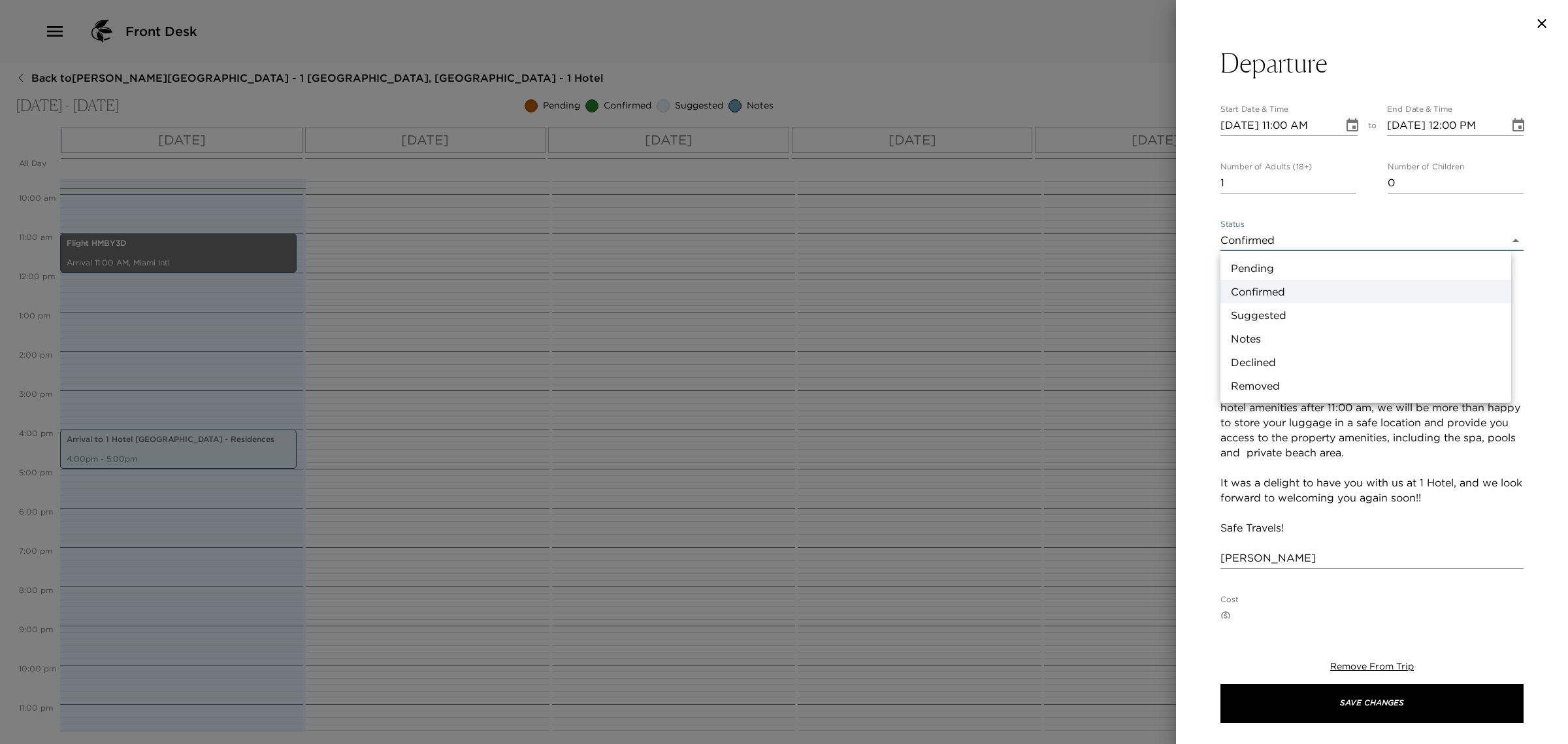
drag, startPoint x: 1257, startPoint y: 315, endPoint x: 1252, endPoint y: 299, distance: 16.8
click at [1255, 314] on li "Suggested" at bounding box center [1366, 315] width 291 height 24
type input "Suggestion"
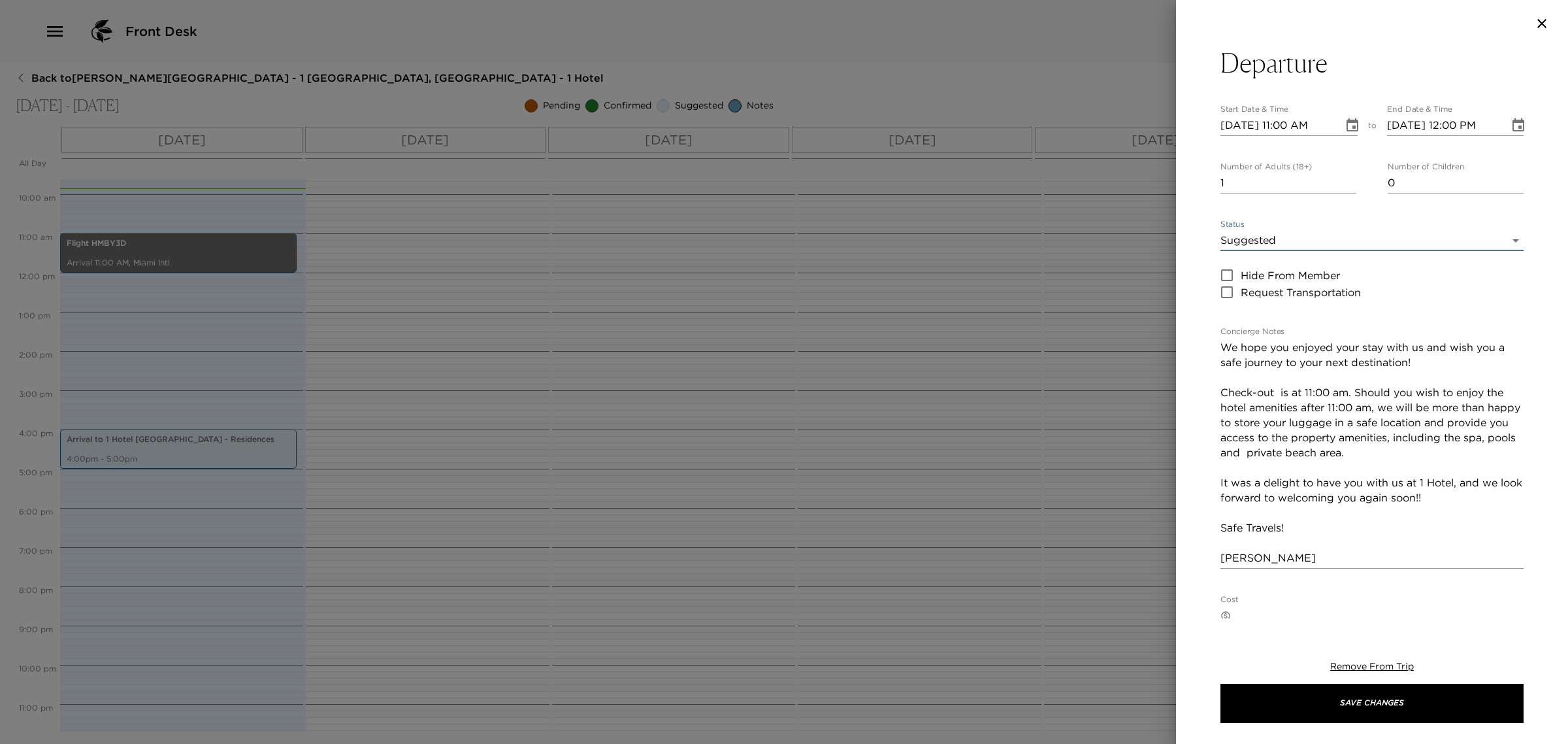
click at [652, 1] on div at bounding box center [784, 372] width 1568 height 744
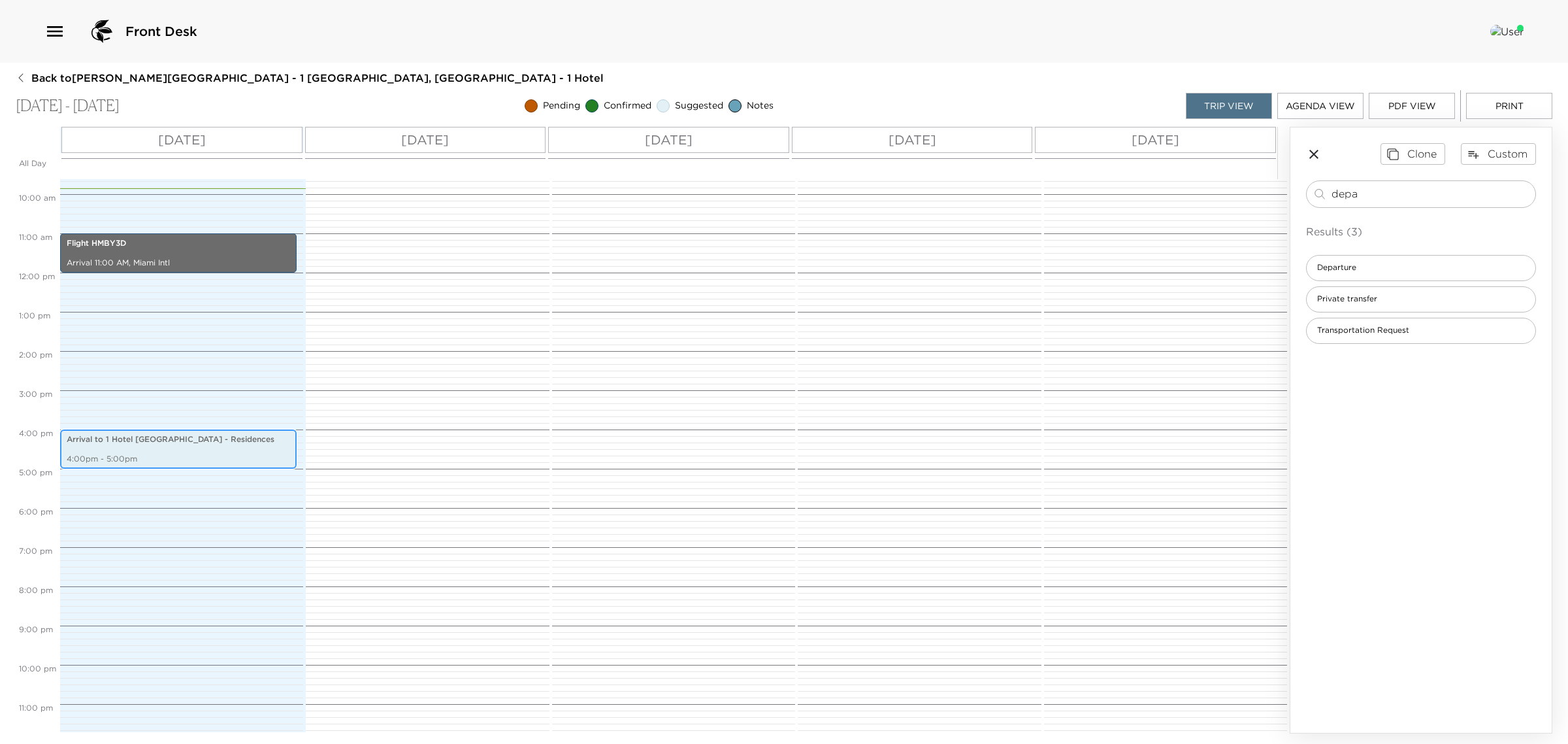
click at [223, 439] on p "Arrival to 1 Hotel [GEOGRAPHIC_DATA] - Residences" at bounding box center [179, 439] width 223 height 11
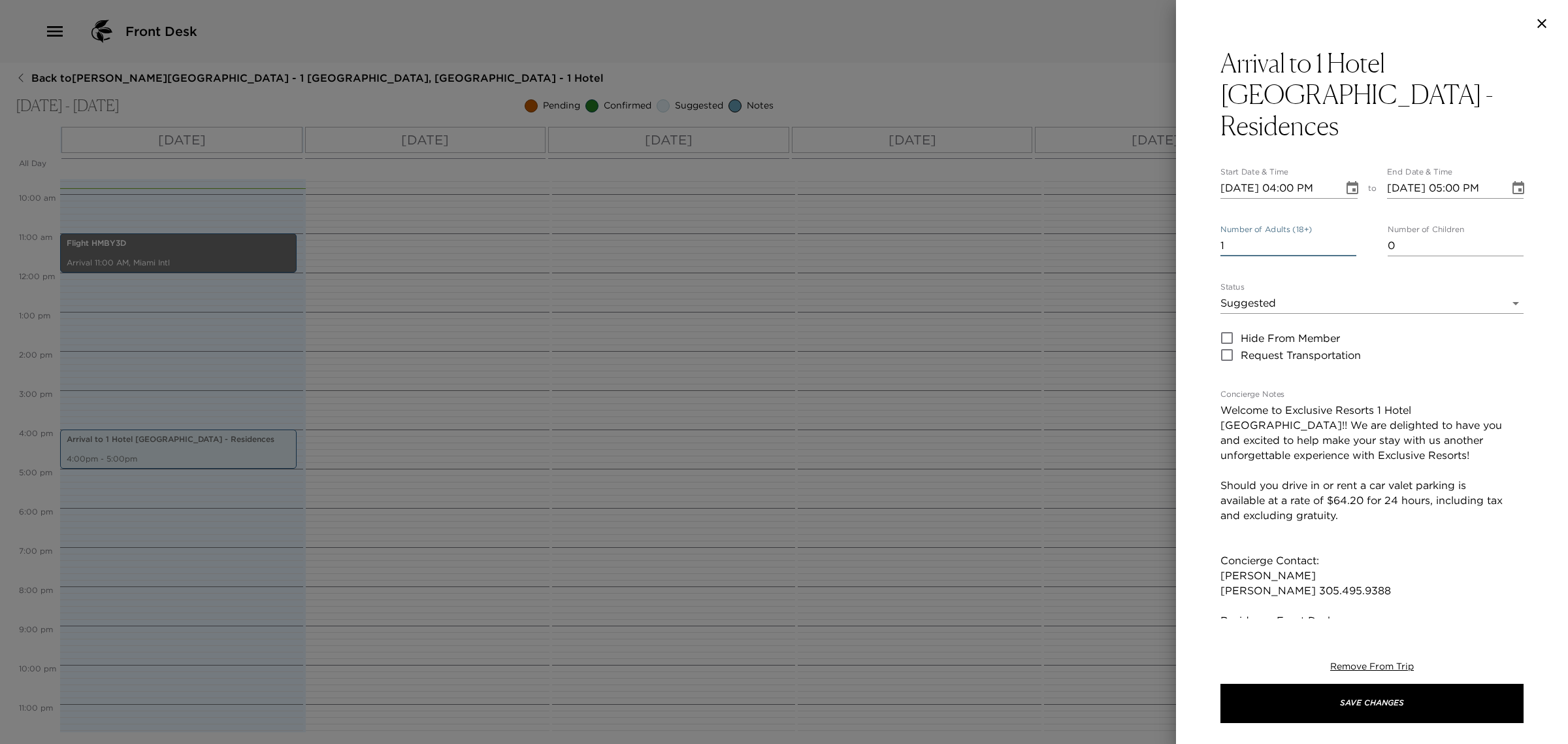
drag, startPoint x: 1211, startPoint y: 220, endPoint x: 1154, endPoint y: 209, distance: 58.1
click at [1153, 211] on div "Arrival to 1 Hotel [GEOGRAPHIC_DATA] - Residences Start Date & Time [DATE] 04:0…" at bounding box center [784, 372] width 1568 height 744
type input "6"
click at [1334, 713] on button "Save Changes" at bounding box center [1372, 703] width 303 height 39
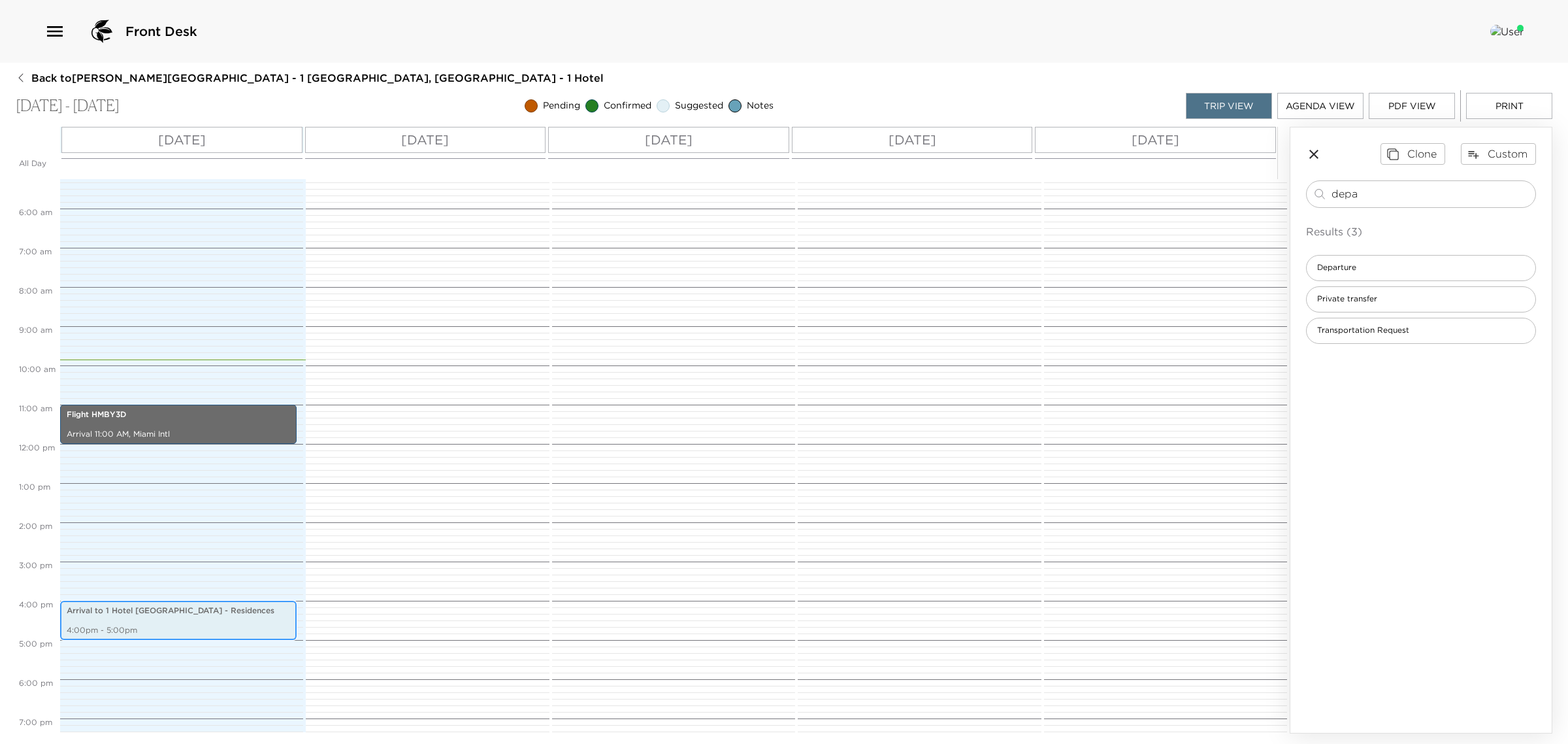
scroll to position [82, 0]
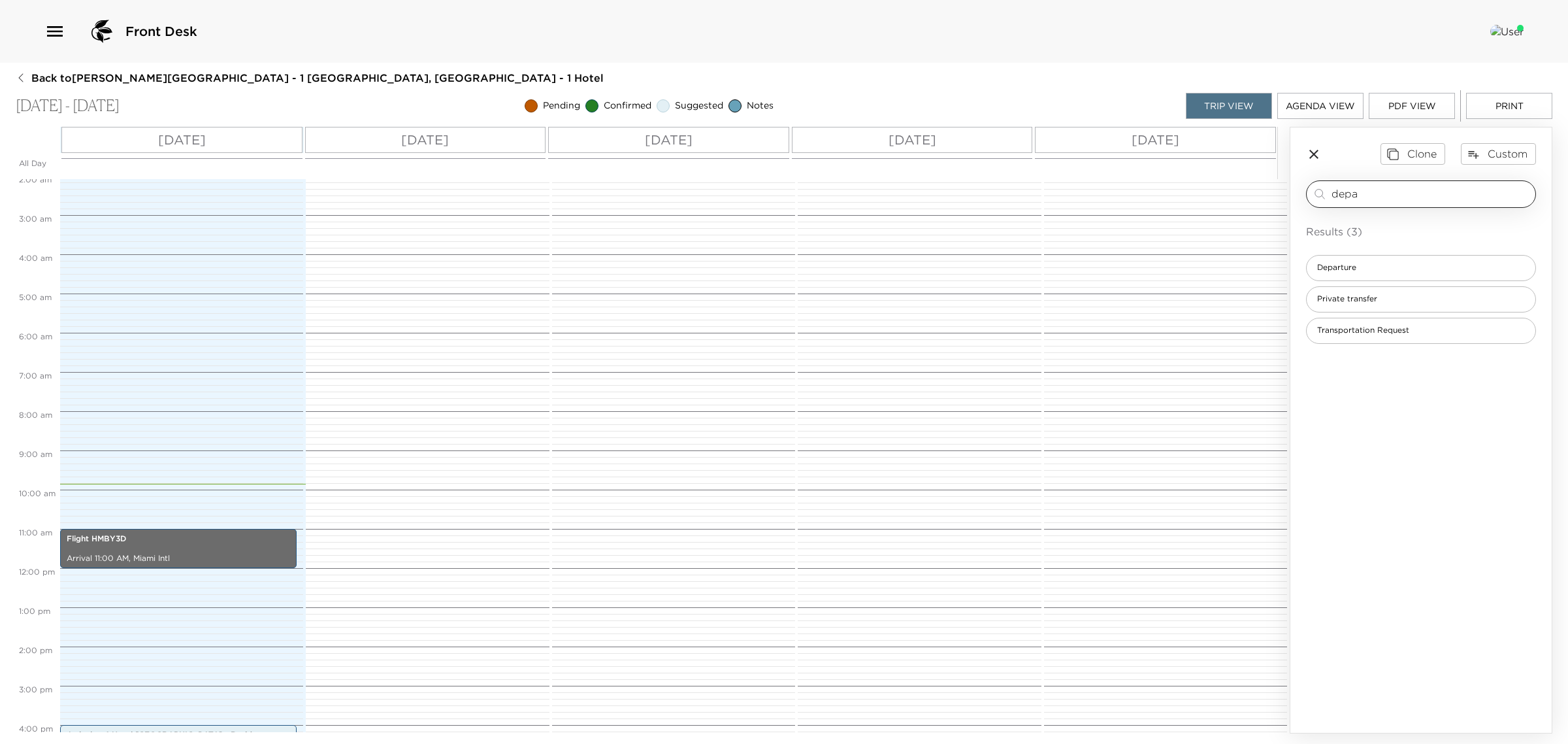
click at [1367, 188] on input "depa" at bounding box center [1431, 194] width 199 height 15
click at [1335, 276] on div "Departure" at bounding box center [1421, 267] width 230 height 26
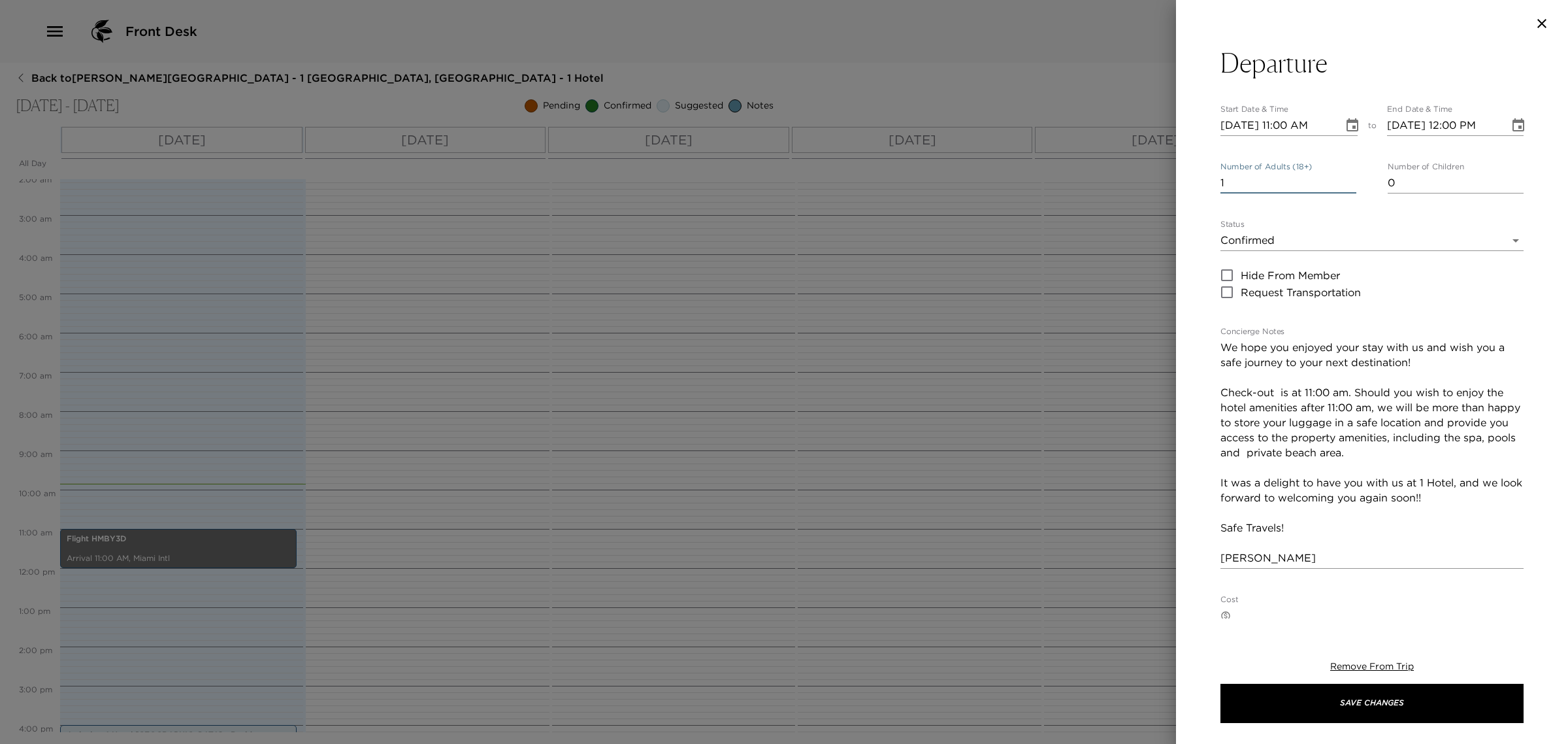
drag, startPoint x: 1247, startPoint y: 191, endPoint x: 1188, endPoint y: 191, distance: 59.0
click at [1184, 195] on div "Departure Start Date & Time [DATE] 11:00 AM to End Date & Time [DATE] 12:00 PM …" at bounding box center [1372, 332] width 392 height 571
type input "6"
drag, startPoint x: 1257, startPoint y: 213, endPoint x: 1249, endPoint y: 239, distance: 27.2
click at [1257, 217] on div "Departure Start Date & Time [DATE] 11:00 AM to End Date & Time [DATE] 12:00 PM …" at bounding box center [1372, 538] width 303 height 982
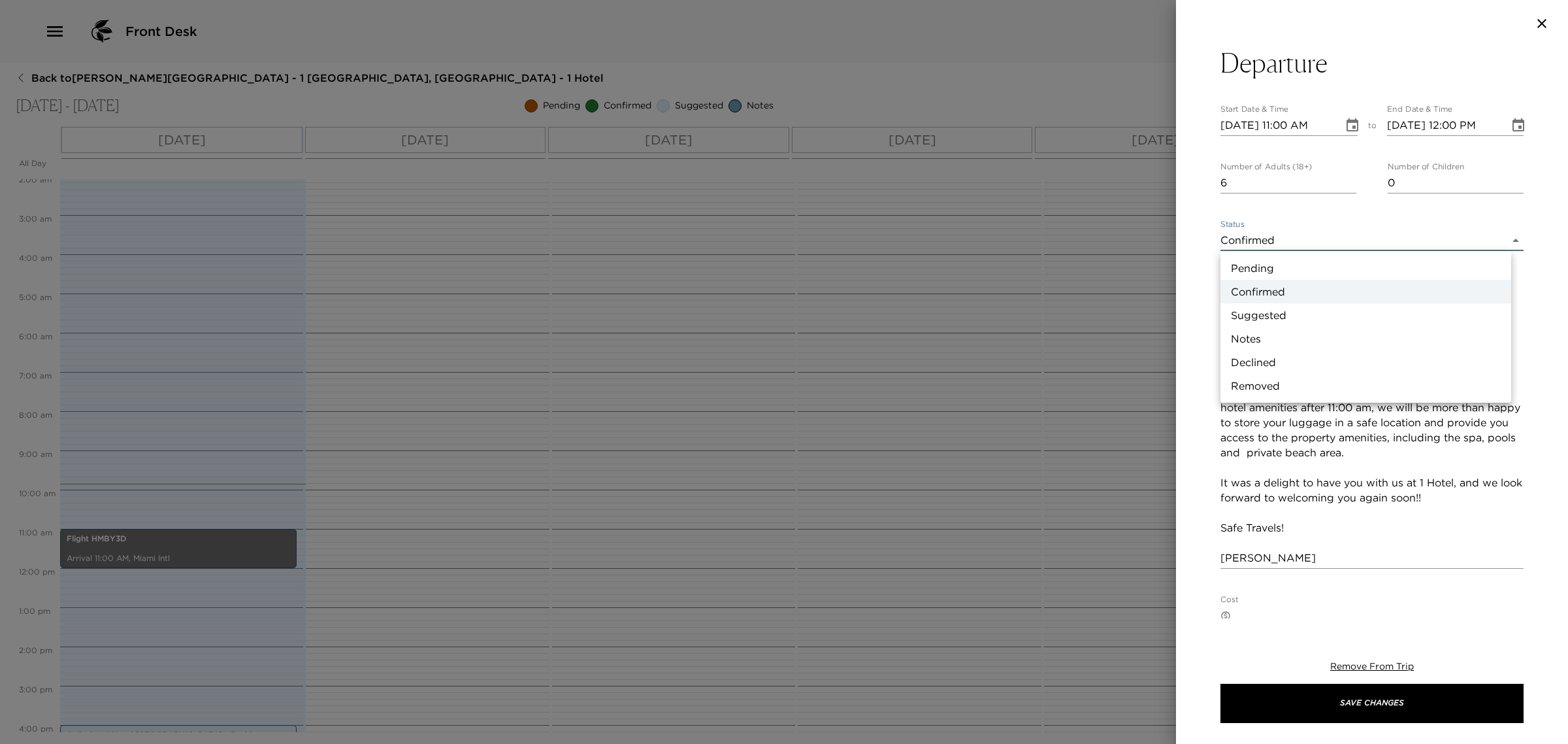
click at [1249, 239] on body "Front Desk Back to [PERSON_NAME][GEOGRAPHIC_DATA] - 1 [GEOGRAPHIC_DATA], [GEOGR…" at bounding box center [784, 372] width 1568 height 744
click at [1269, 314] on li "Suggested" at bounding box center [1366, 315] width 291 height 24
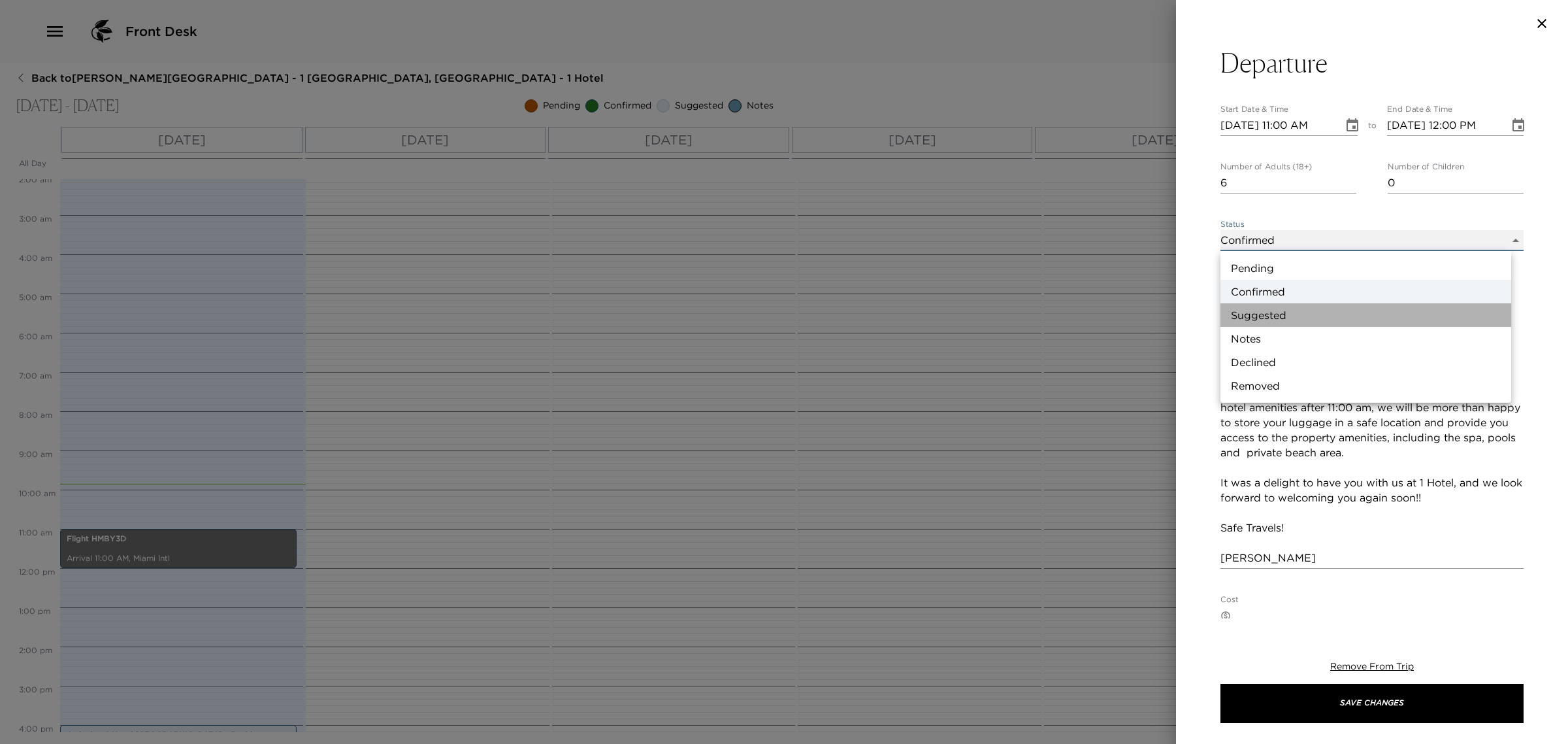
type input "Suggestion"
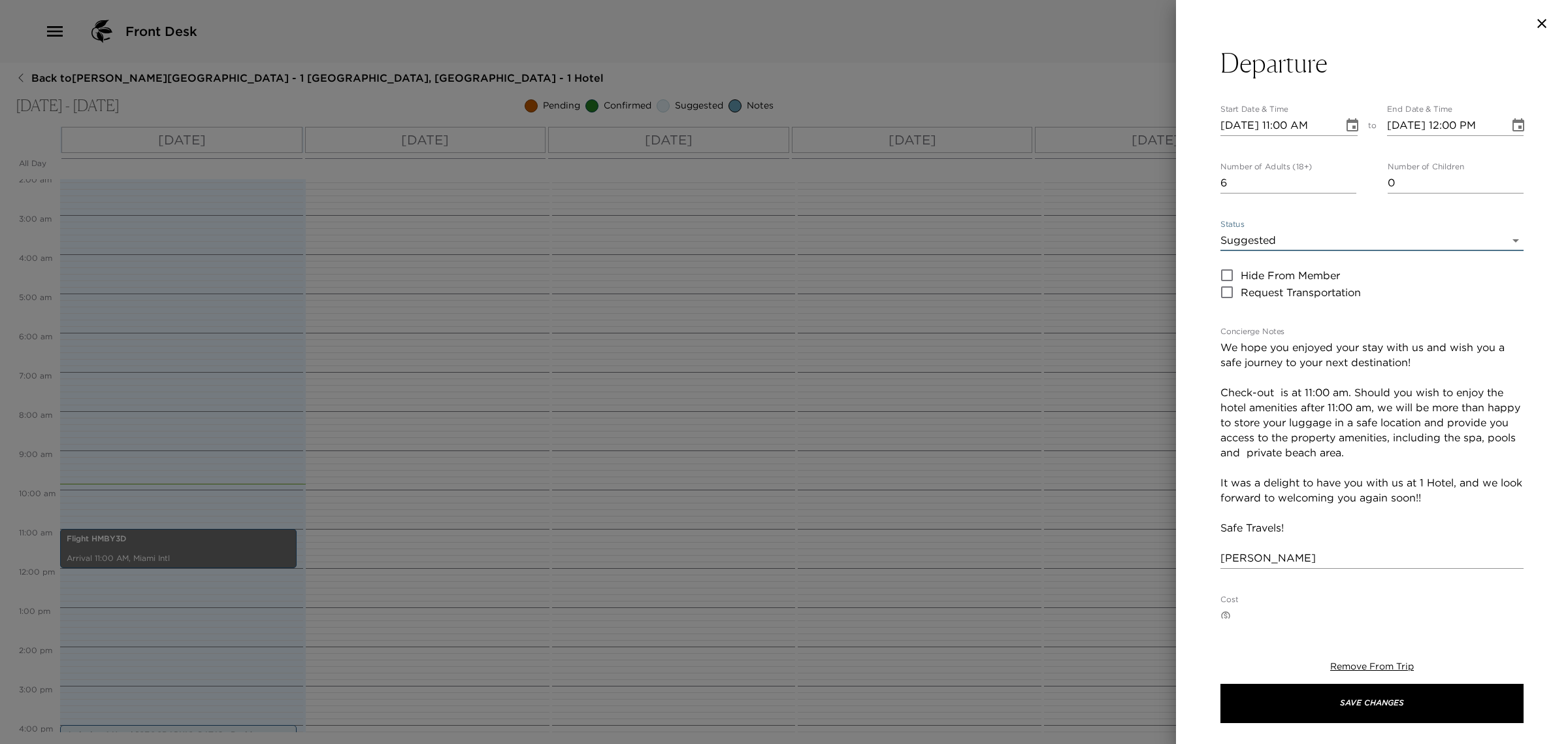
click at [1246, 128] on input "[DATE] 11:00 AM" at bounding box center [1278, 125] width 114 height 21
type input "[DATE] 11:00 AM"
type input "[DATE] 12:00 PM"
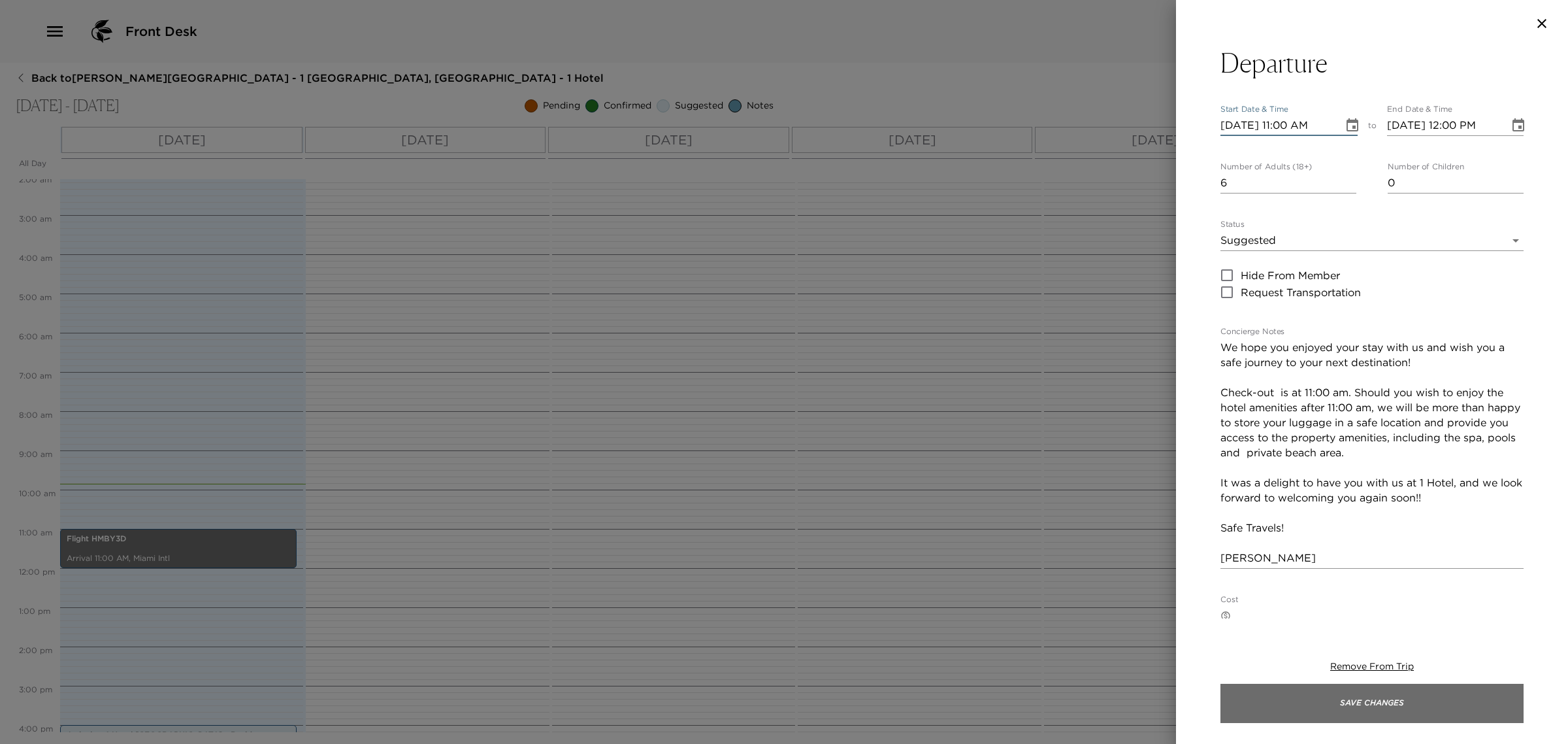
type input "[DATE] 11:00 AM"
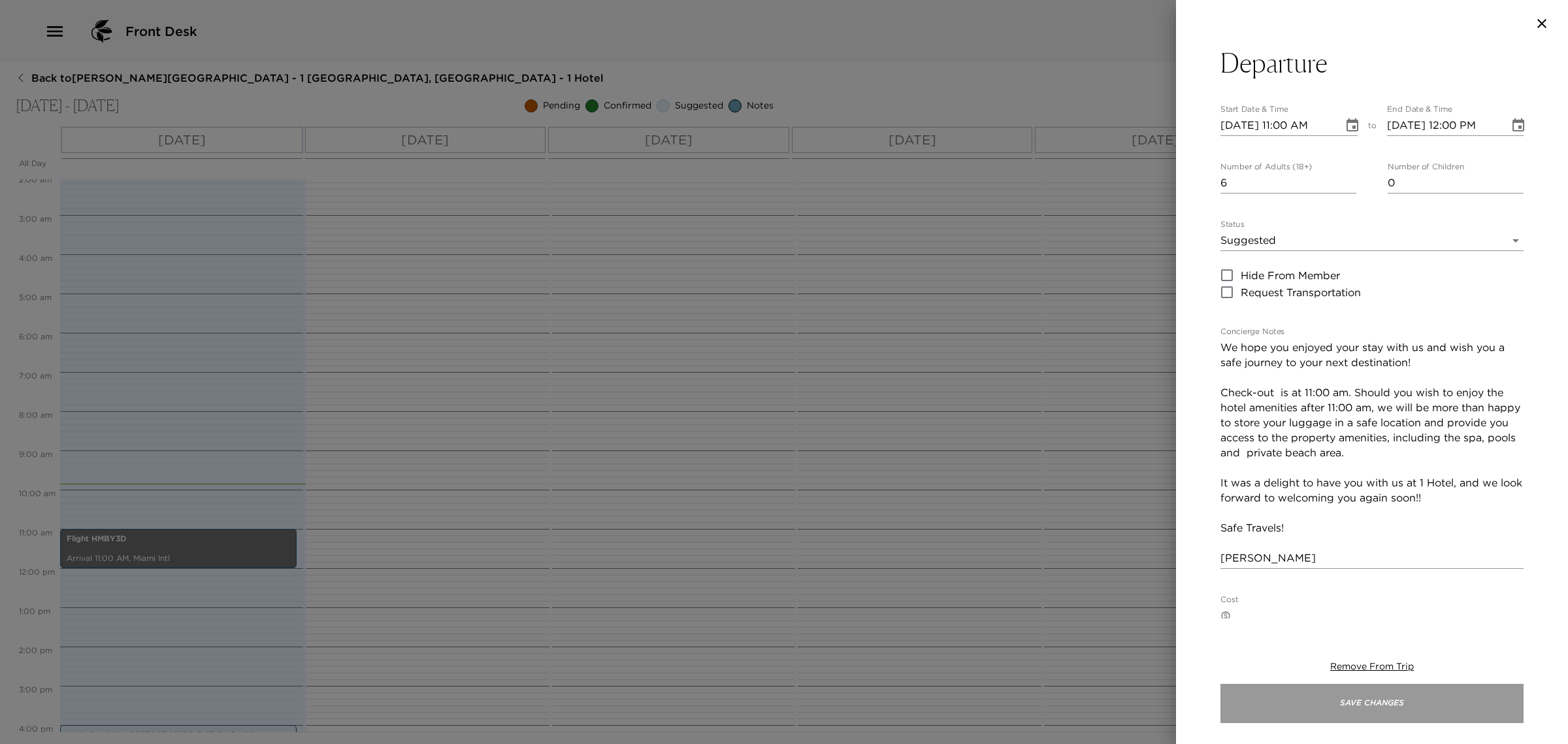
click at [1334, 694] on button "Save Changes" at bounding box center [1372, 703] width 303 height 39
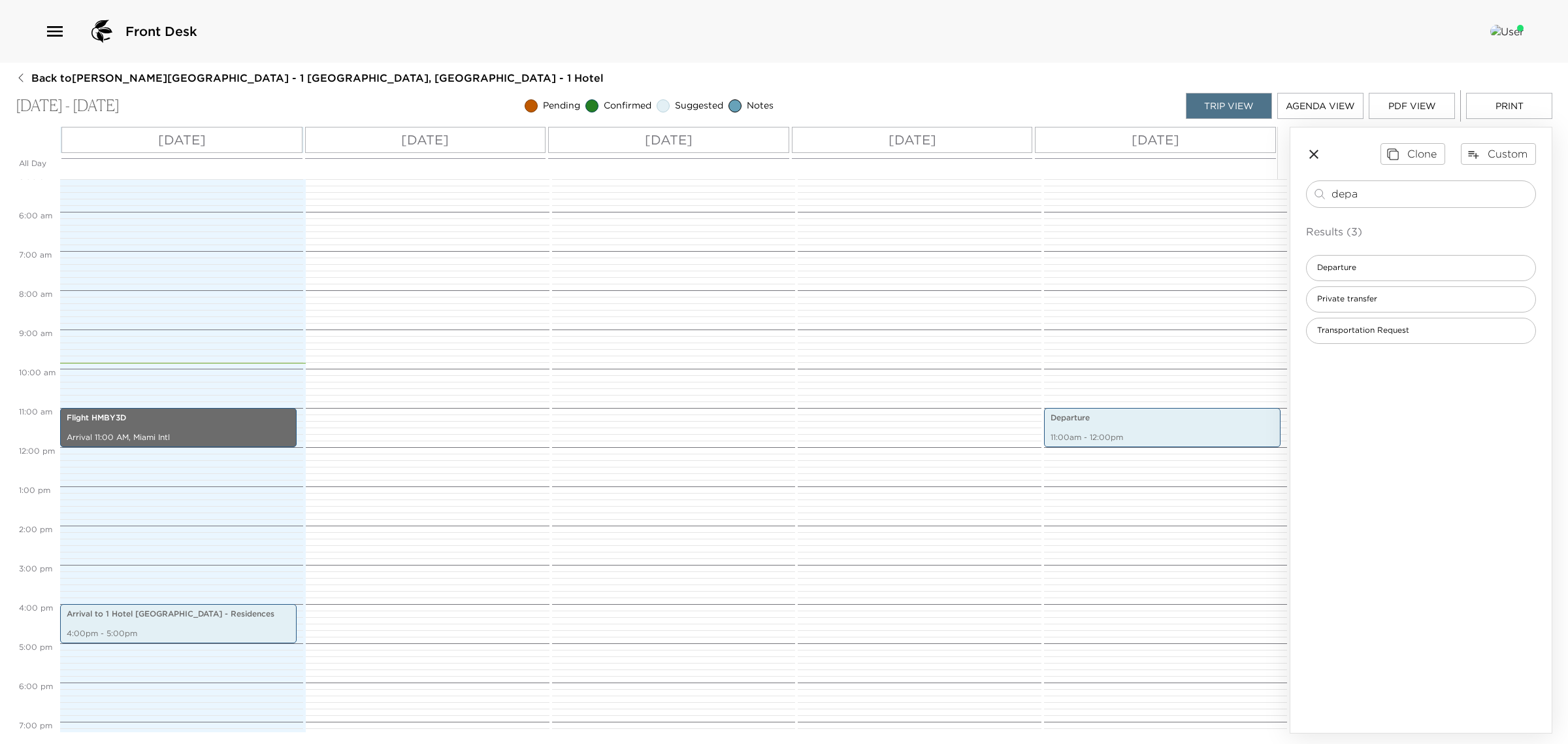
scroll to position [387, 0]
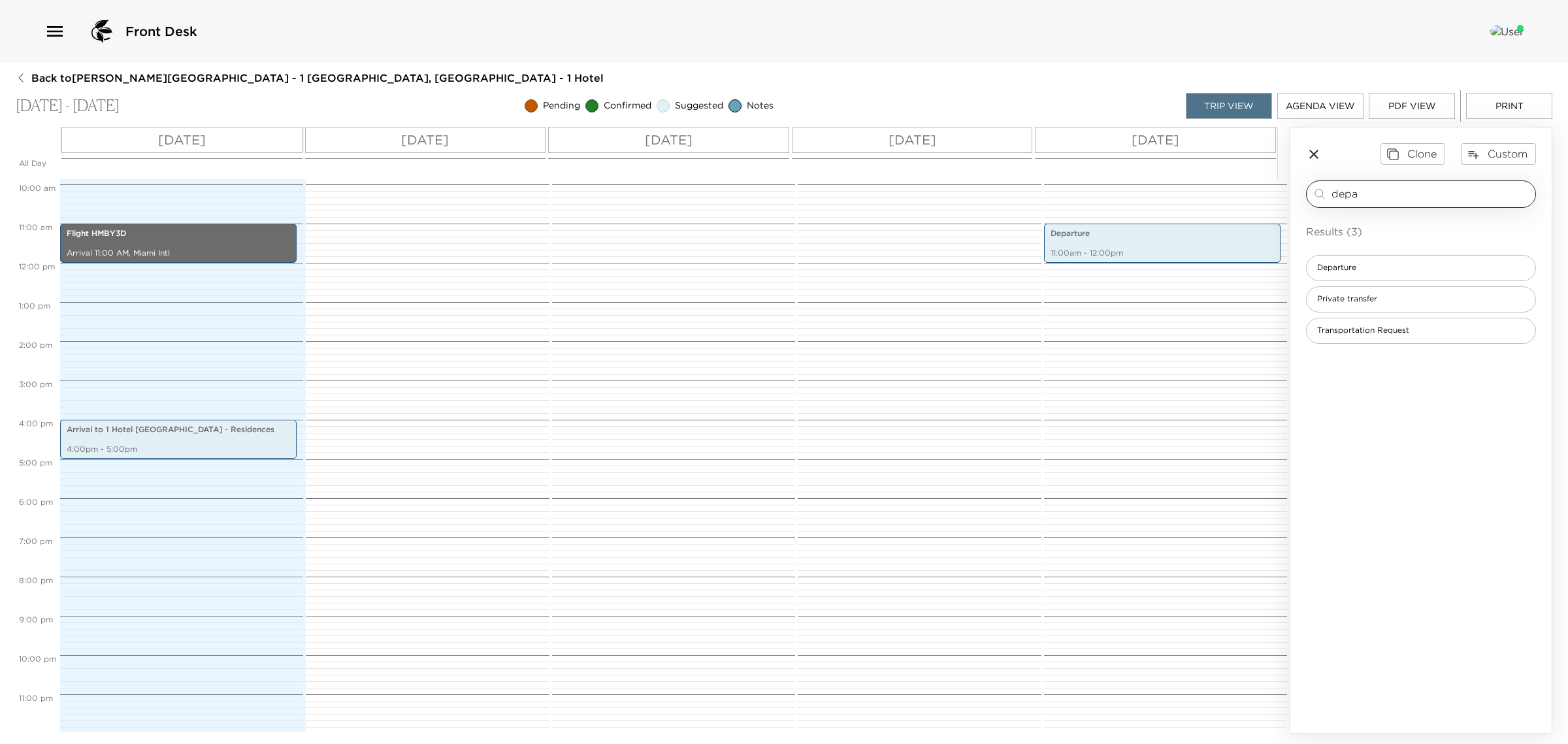
click at [1397, 188] on input "depa" at bounding box center [1431, 194] width 199 height 15
click at [1396, 188] on input "depa" at bounding box center [1431, 194] width 199 height 15
type input "watr"
click at [1403, 271] on div "Watr" at bounding box center [1421, 267] width 230 height 26
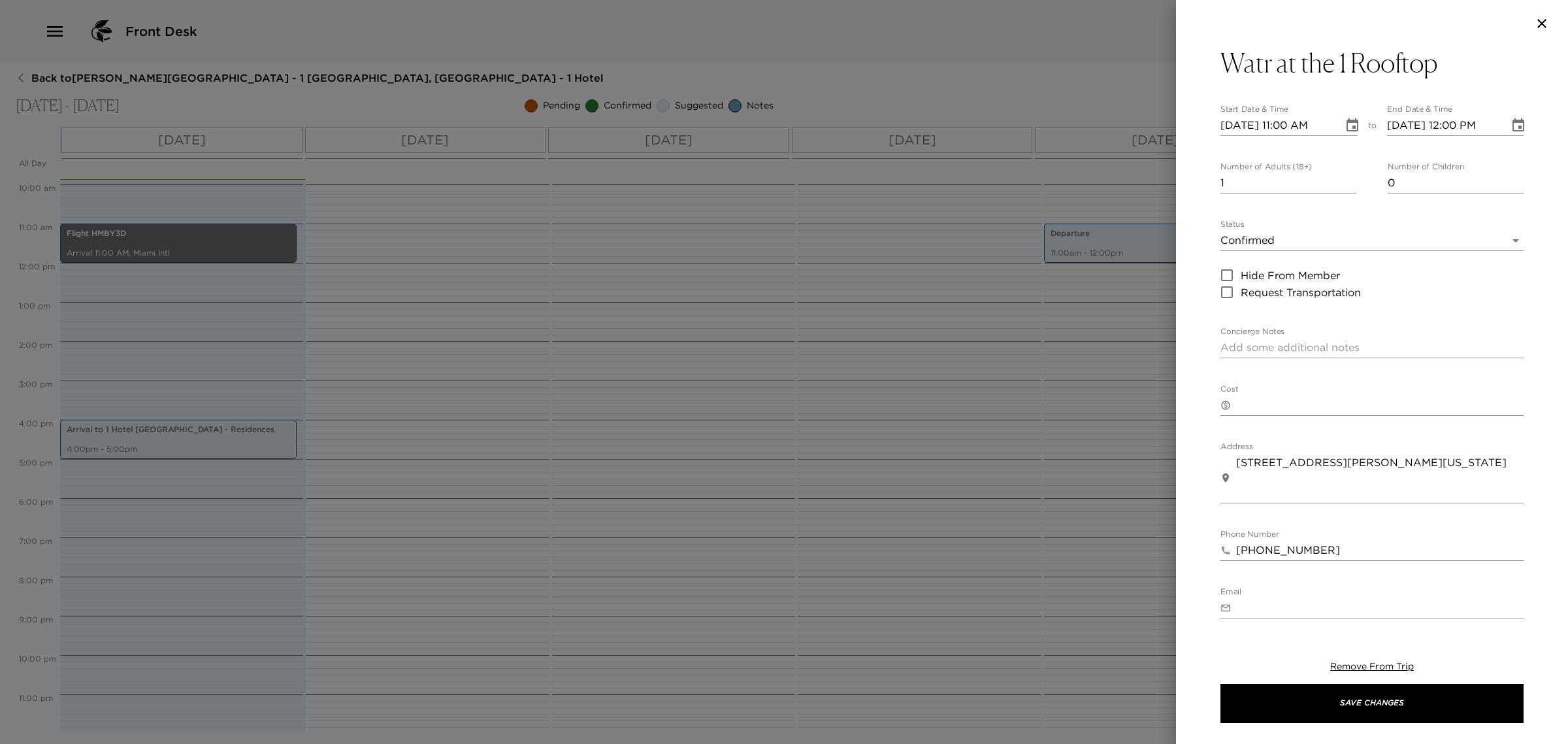
drag, startPoint x: 1243, startPoint y: 252, endPoint x: 1255, endPoint y: 285, distance: 35.1
click at [1243, 252] on div "Status Confirmed Confirmed Hide From Member Request Transportation" at bounding box center [1372, 260] width 303 height 81
click at [1258, 223] on div "Status Confirmed Confirmed" at bounding box center [1372, 235] width 303 height 31
click at [1257, 250] on body "Front Desk Back to [PERSON_NAME][GEOGRAPHIC_DATA] - 1 [GEOGRAPHIC_DATA], [GEOGR…" at bounding box center [784, 372] width 1568 height 744
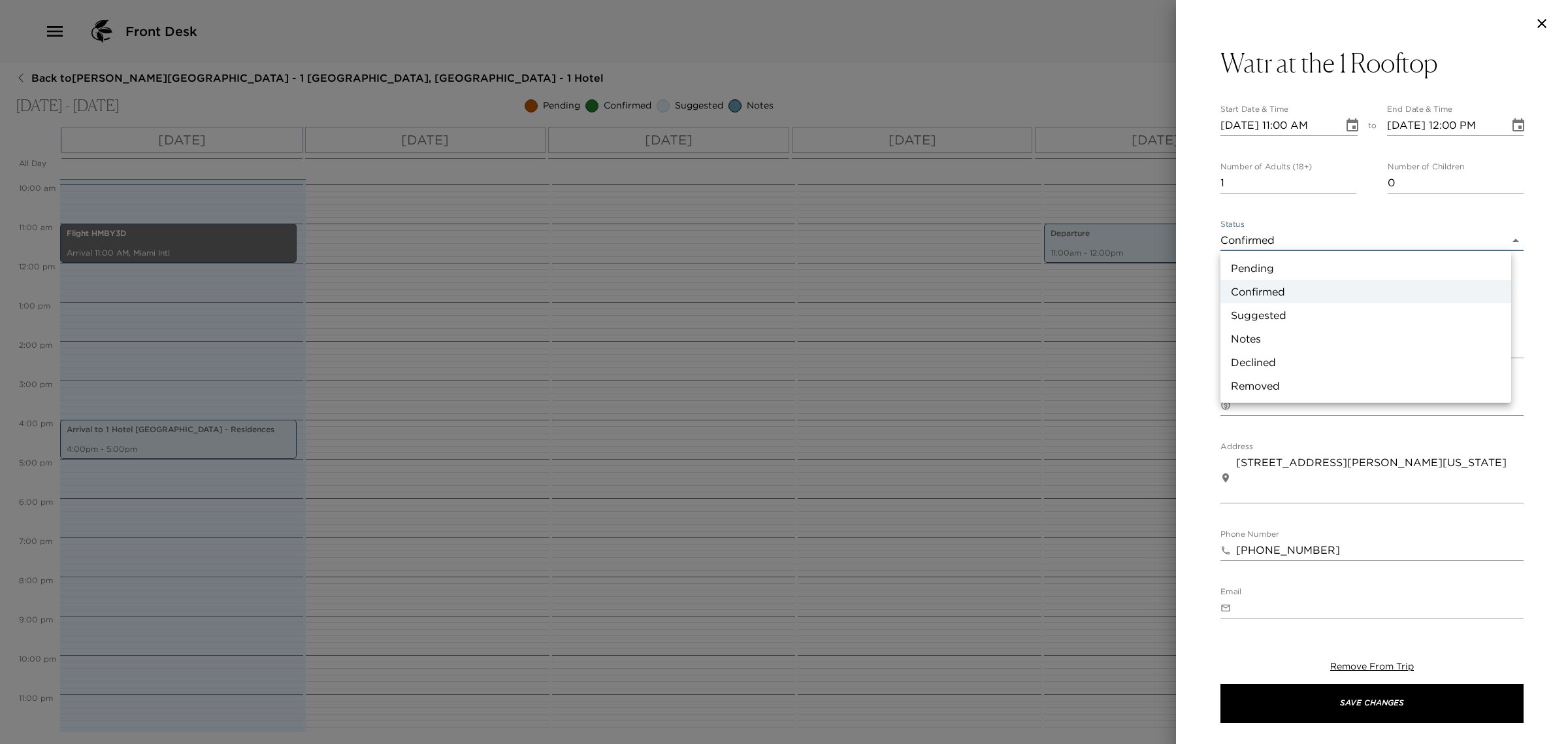
click at [1263, 324] on li "Suggested" at bounding box center [1366, 315] width 291 height 24
type input "Suggestion"
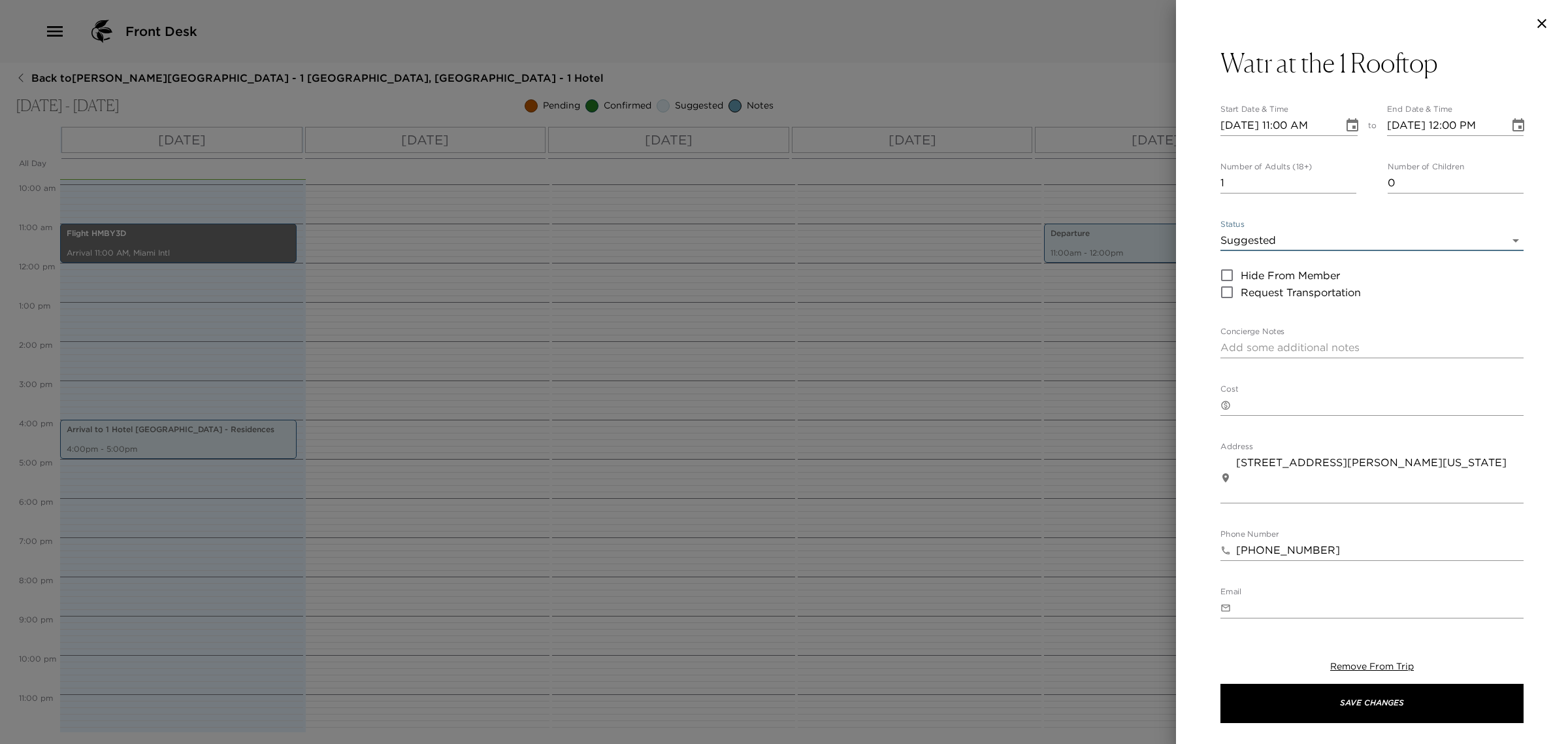
click at [1236, 186] on input "1" at bounding box center [1289, 183] width 136 height 21
type input "6"
click at [1301, 695] on button "Save Changes" at bounding box center [1372, 703] width 303 height 39
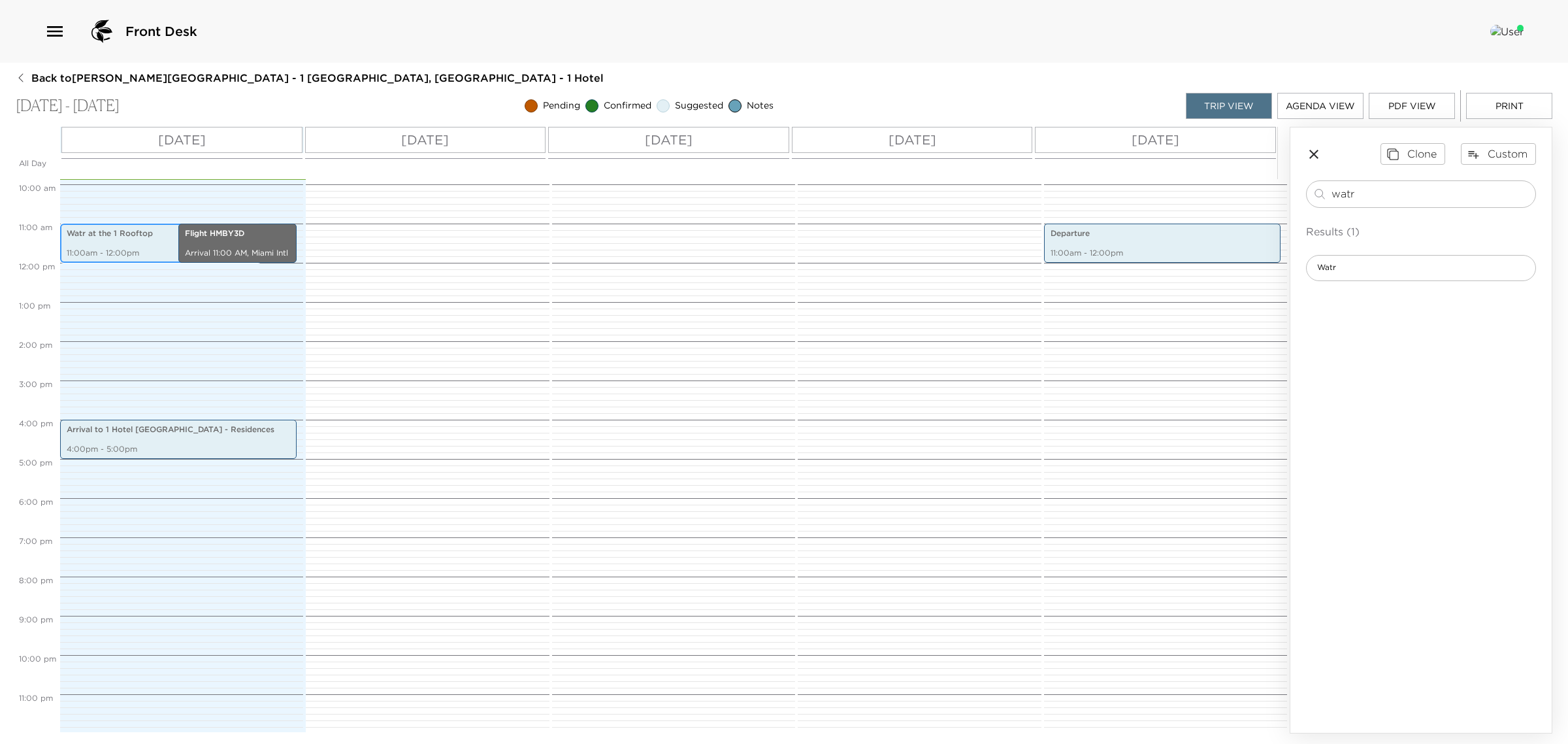
click at [106, 237] on p "Watr at the 1 Rooftop" at bounding box center [161, 233] width 188 height 11
click at [96, 253] on p "11:00am - 12:00pm" at bounding box center [161, 253] width 188 height 11
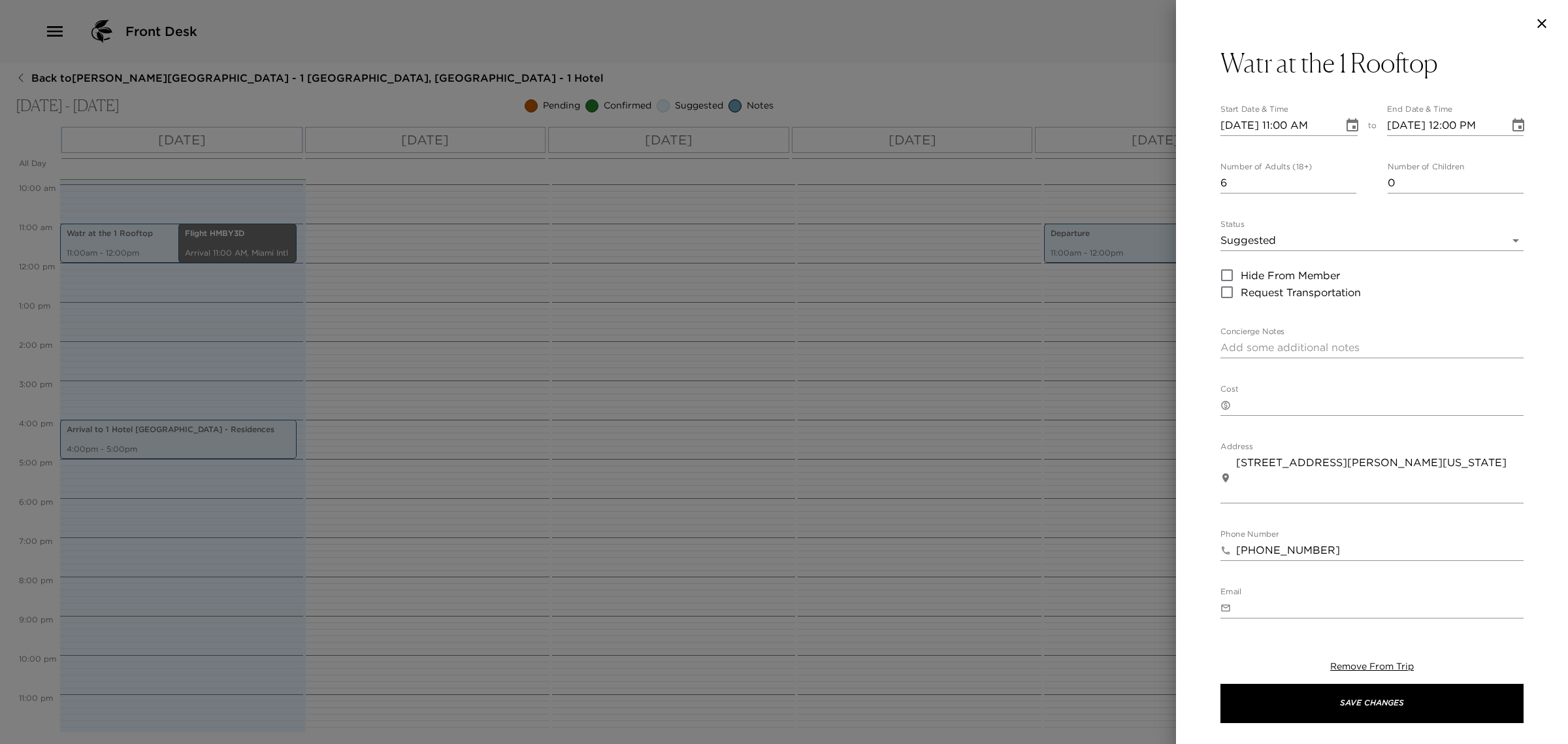
click at [96, 252] on div at bounding box center [784, 372] width 1568 height 744
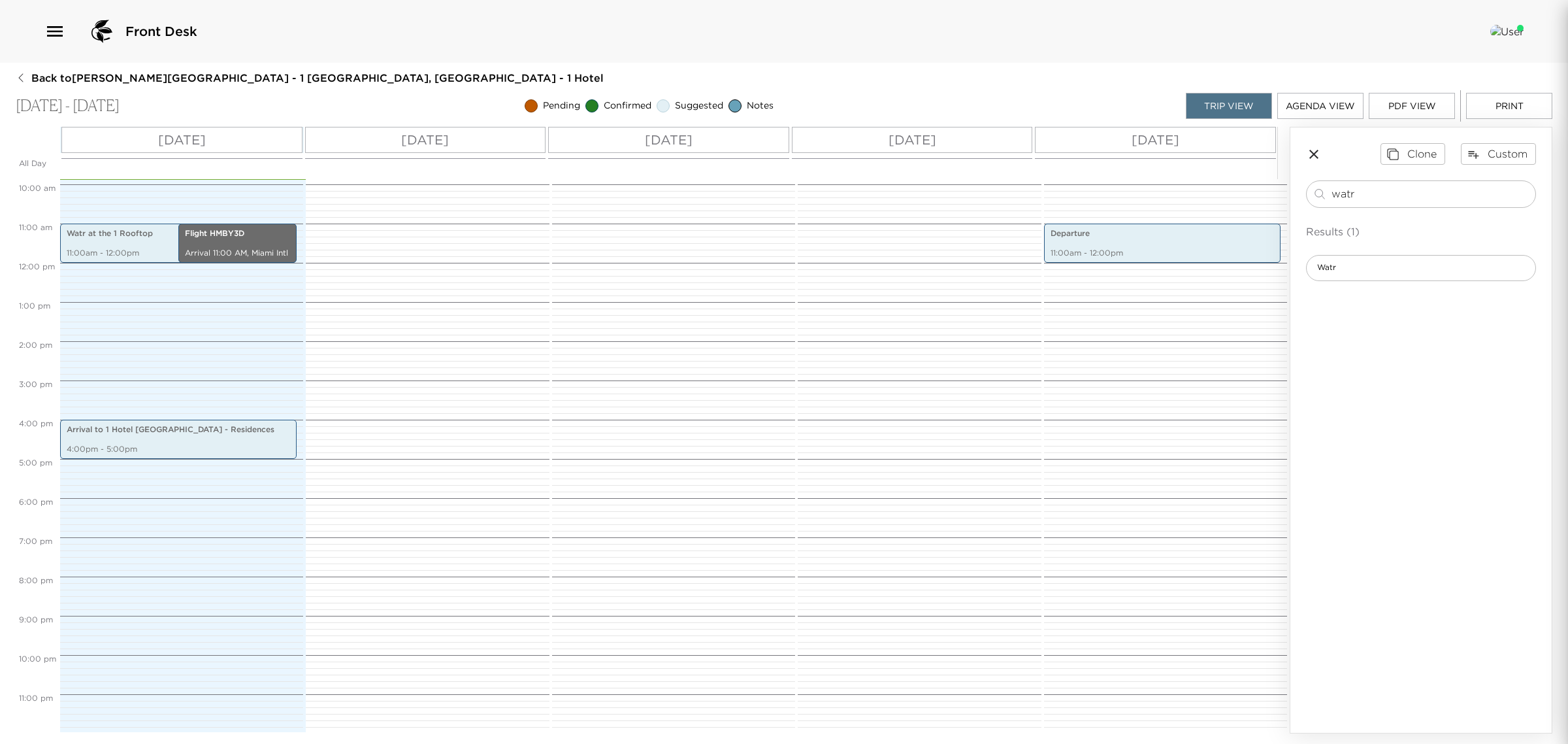
click at [95, 252] on div at bounding box center [784, 372] width 1568 height 744
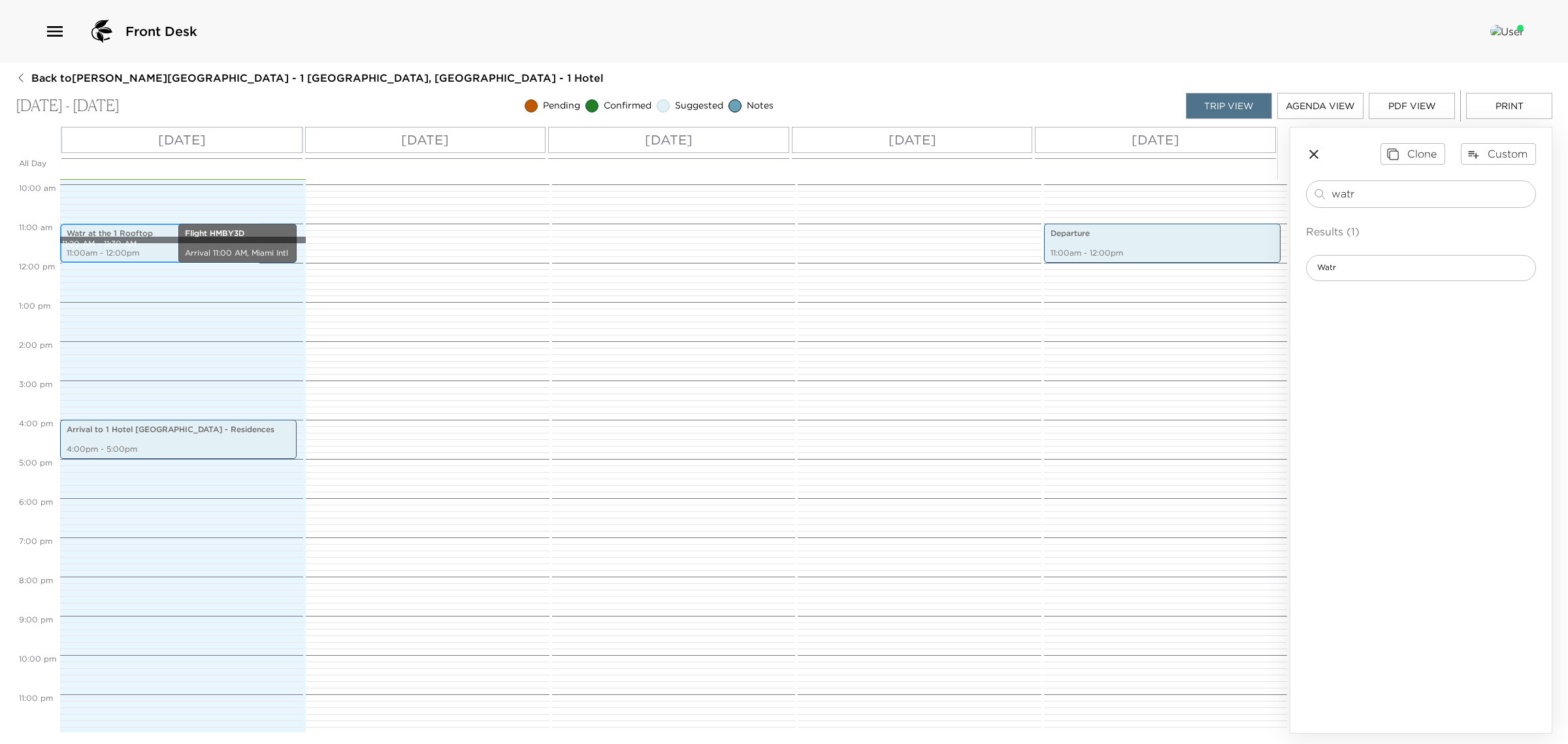
click at [86, 241] on div "Watr at the 1 Rooftop 11:00am - 12:00pm" at bounding box center [161, 243] width 194 height 35
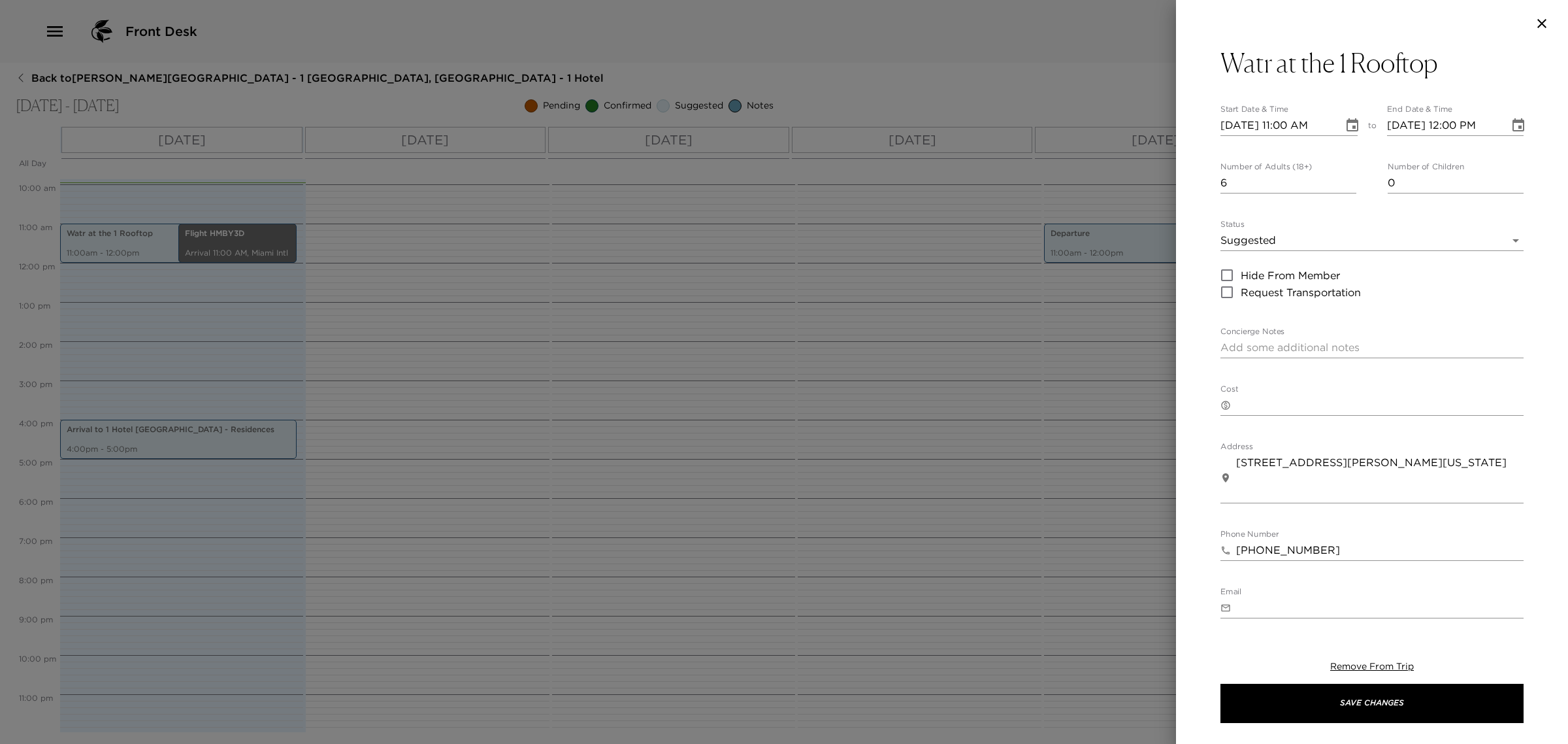
click at [1234, 183] on input "6" at bounding box center [1289, 183] width 136 height 21
drag, startPoint x: 1233, startPoint y: 182, endPoint x: 1220, endPoint y: 185, distance: 13.3
click at [1220, 185] on div "Watr at the 1 Rooftop Start Date & Time [DATE] 11:00 AM to End Date & Time [DAT…" at bounding box center [1372, 332] width 392 height 571
type input "2"
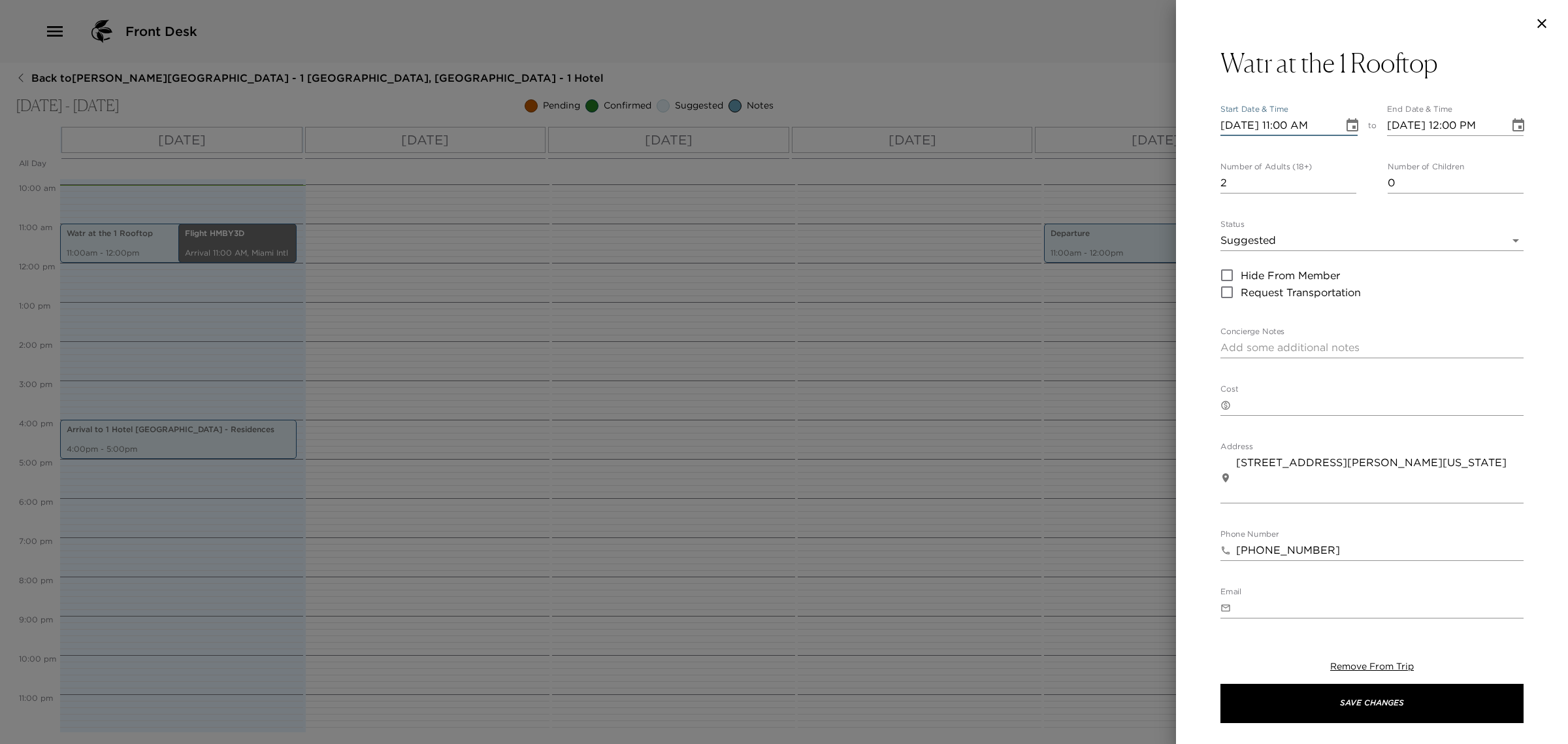
click at [1284, 130] on input "[DATE] 11:00 AM" at bounding box center [1278, 125] width 114 height 21
type input "[DATE] 06:30 PM"
type input "[DATE] 07:30 PM"
type input "[DATE] 06:30 PM"
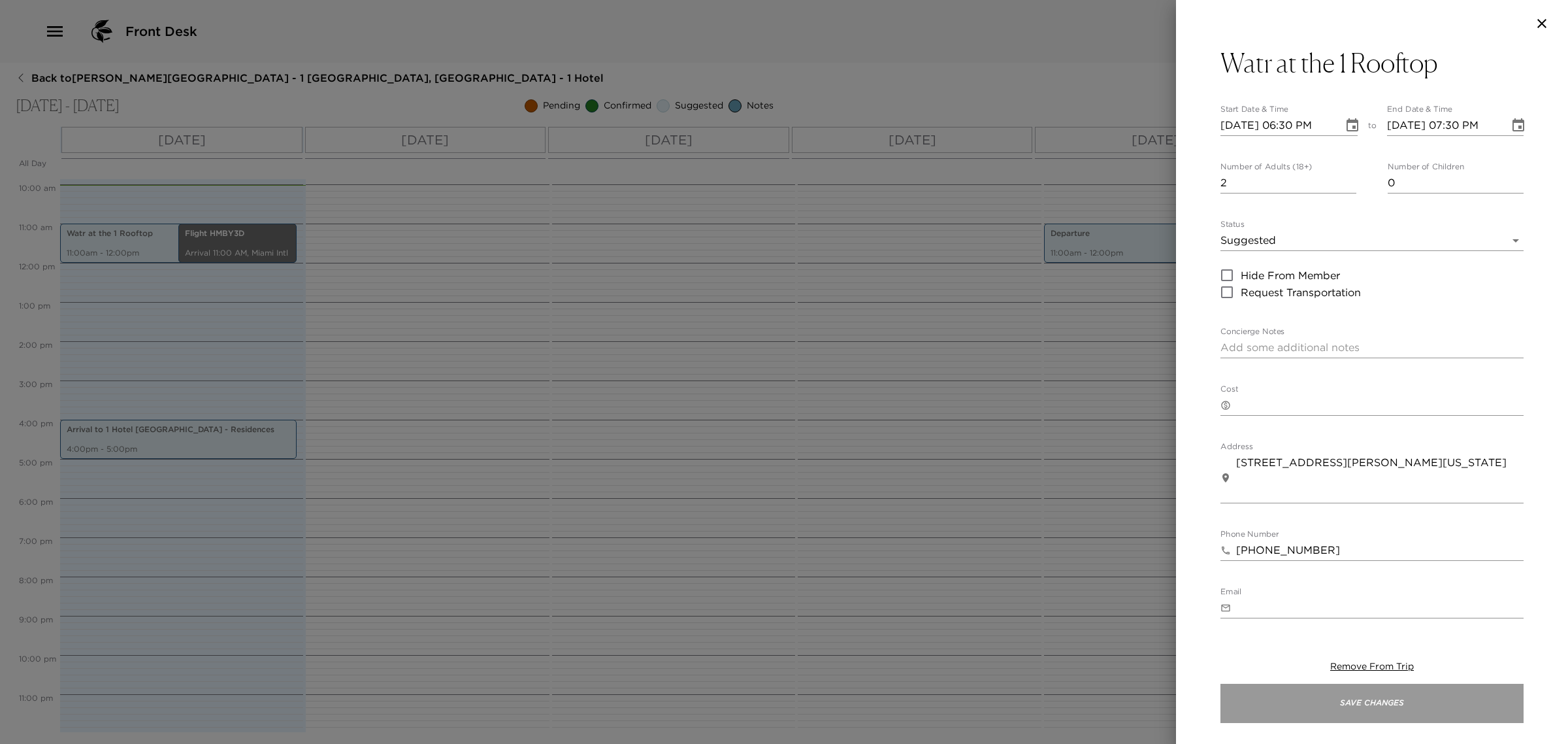
click at [1258, 699] on button "Save Changes" at bounding box center [1372, 703] width 303 height 39
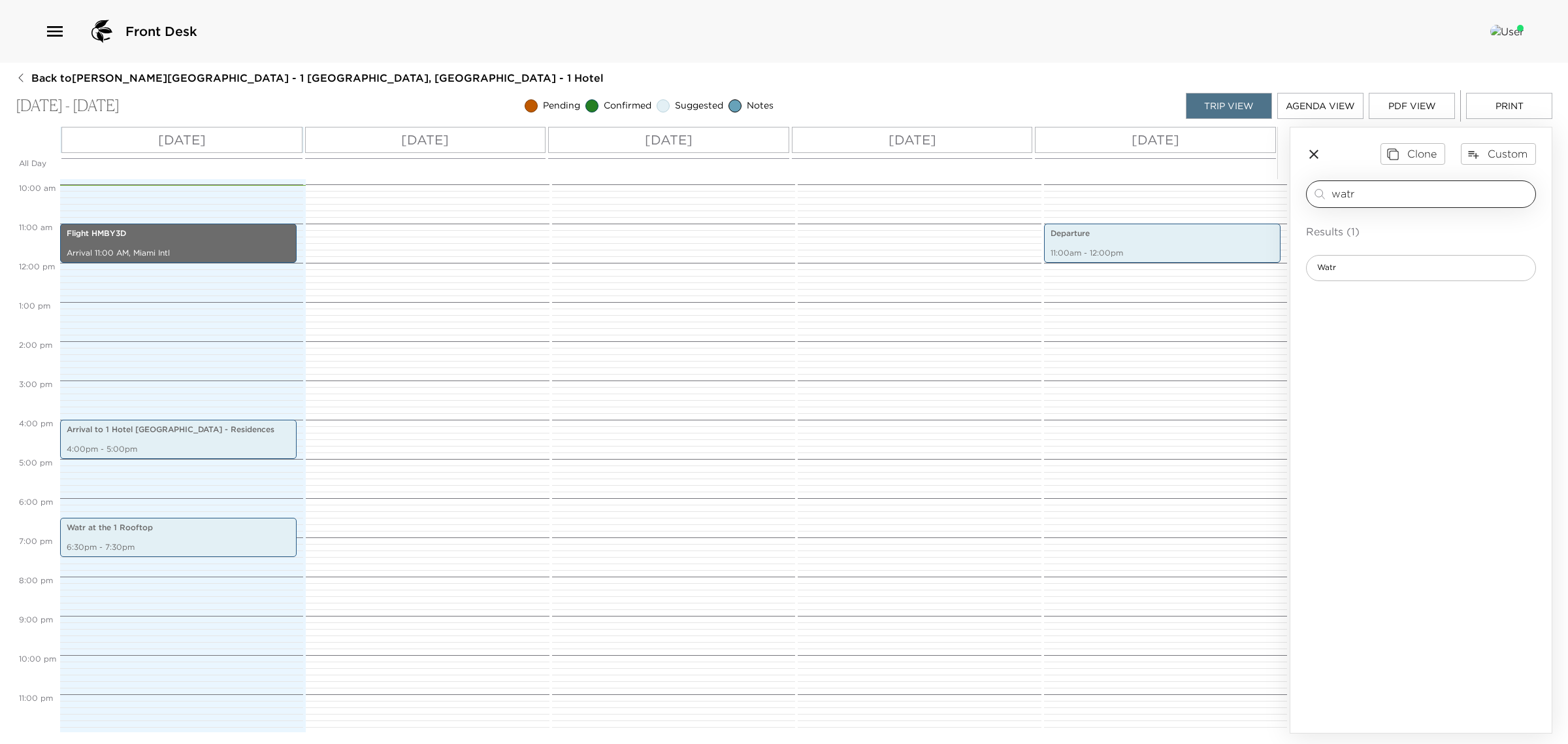
click at [1336, 185] on div "watr ​" at bounding box center [1421, 194] width 230 height 28
drag, startPoint x: 1336, startPoint y: 185, endPoint x: 1353, endPoint y: 194, distance: 19.2
click at [1345, 191] on div "watr ​" at bounding box center [1421, 194] width 230 height 28
click at [1353, 195] on input "watr" at bounding box center [1431, 194] width 199 height 15
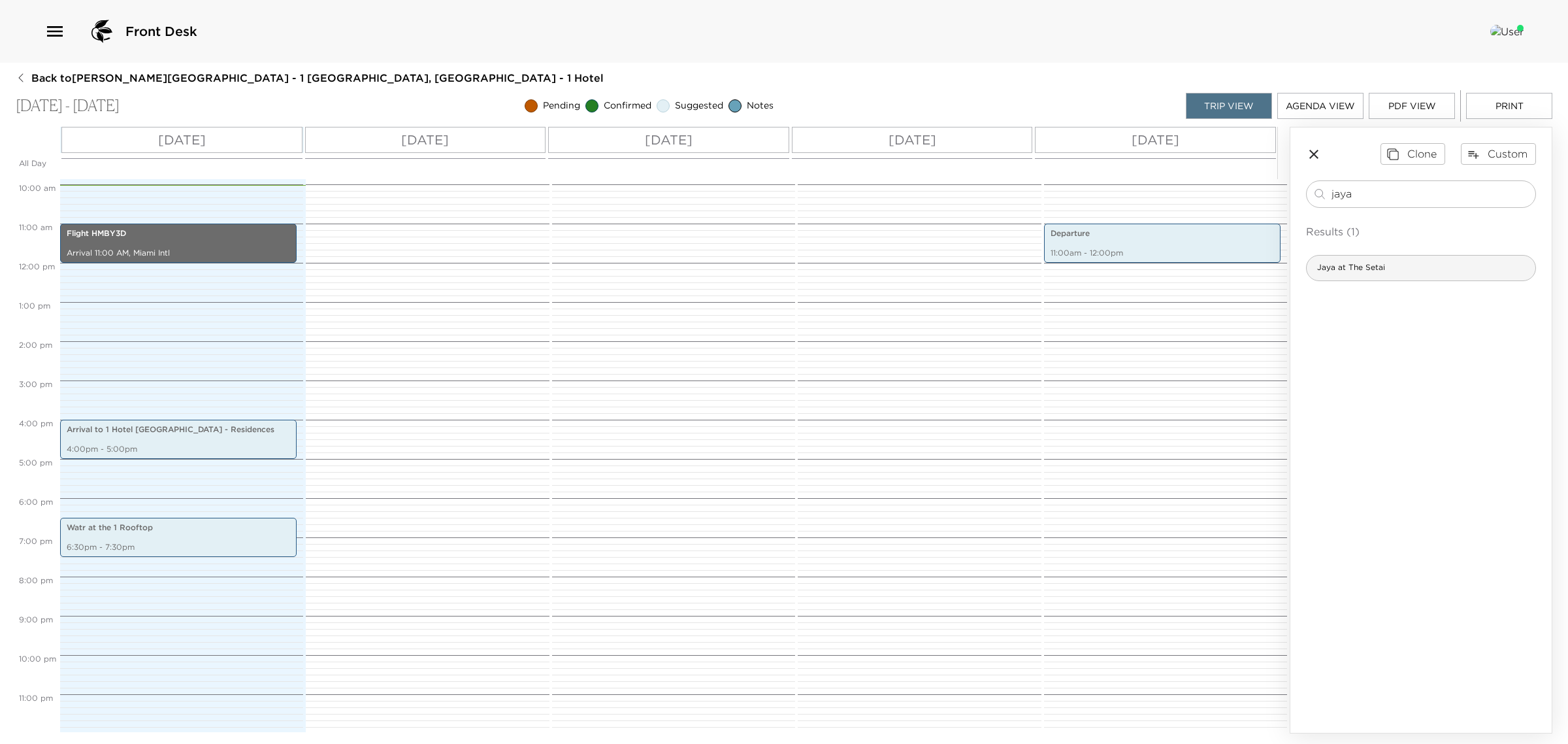
type input "jaya"
click at [1363, 268] on span "Jaya at The Setai" at bounding box center [1351, 267] width 89 height 11
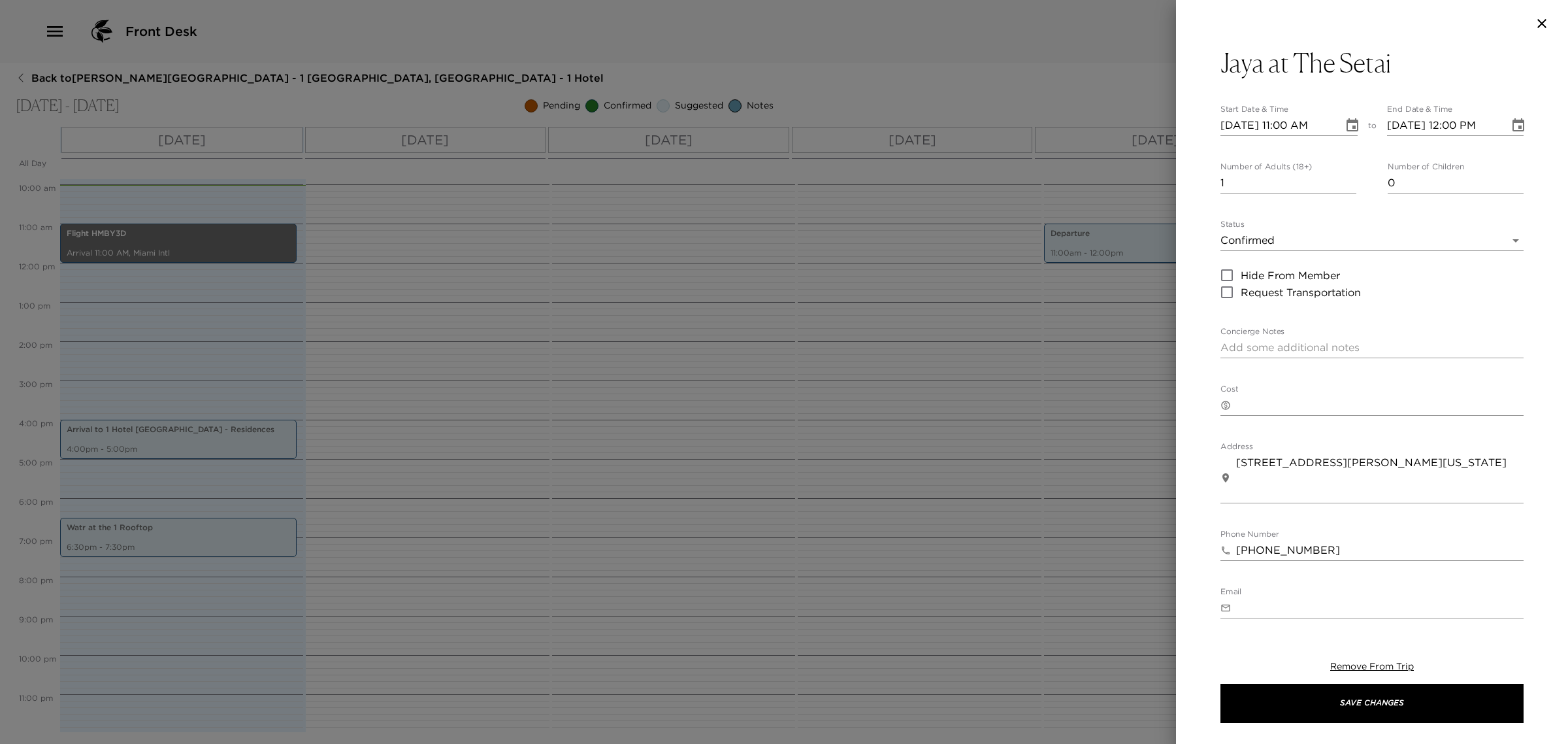
click at [1252, 132] on input "[DATE] 11:00 AM" at bounding box center [1278, 125] width 114 height 21
type input "[DATE] 11:00 AM"
type input "[DATE] 12:00 PM"
type input "[DATE] 11:00 AM"
click at [1243, 181] on input "1" at bounding box center [1289, 183] width 136 height 21
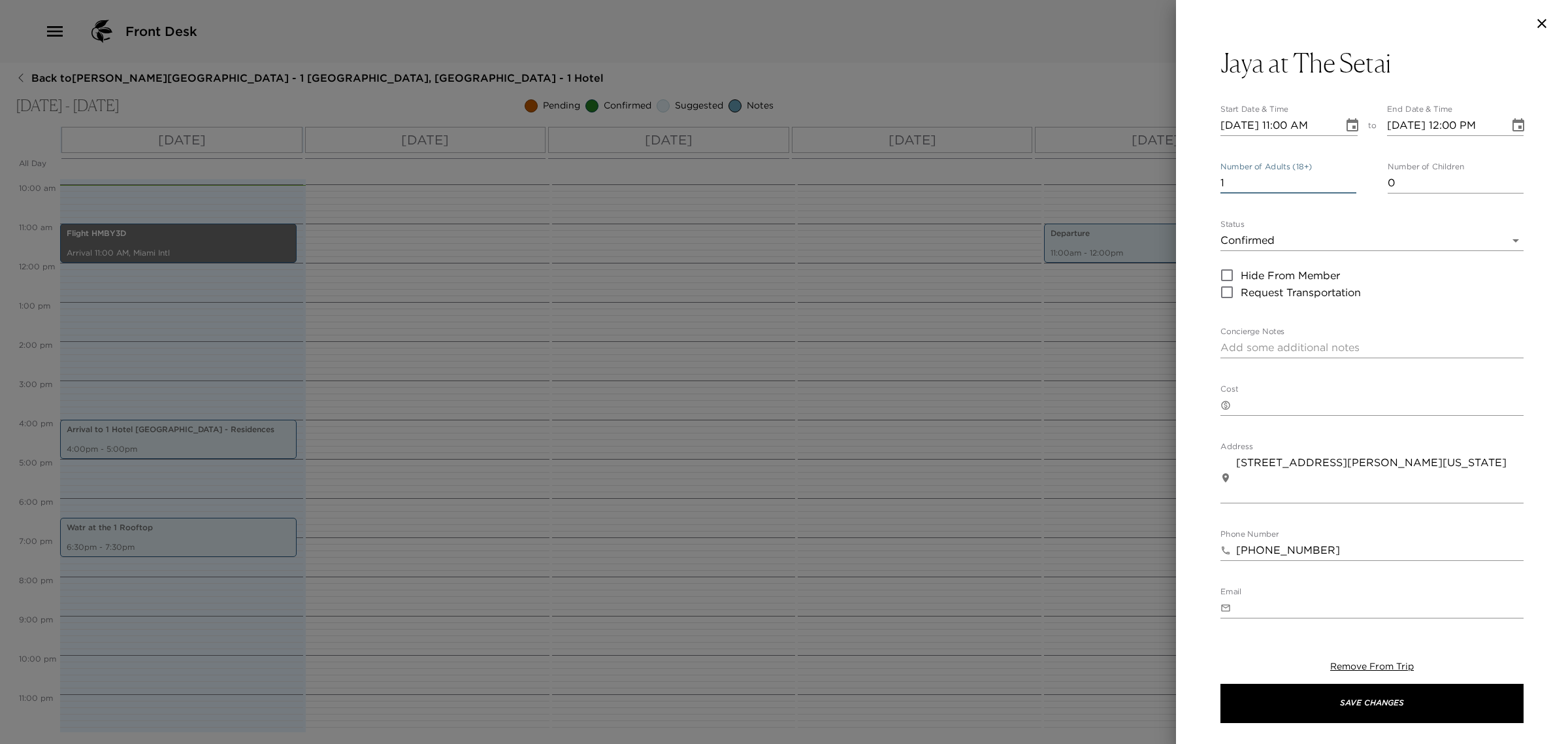
drag, startPoint x: 1243, startPoint y: 181, endPoint x: 1155, endPoint y: 195, distance: 89.1
click at [1155, 195] on div "Jaya at The Setai Start Date & Time [DATE] 11:00 AM to End Date & Time [DATE] 1…" at bounding box center [784, 372] width 1568 height 744
type input "6"
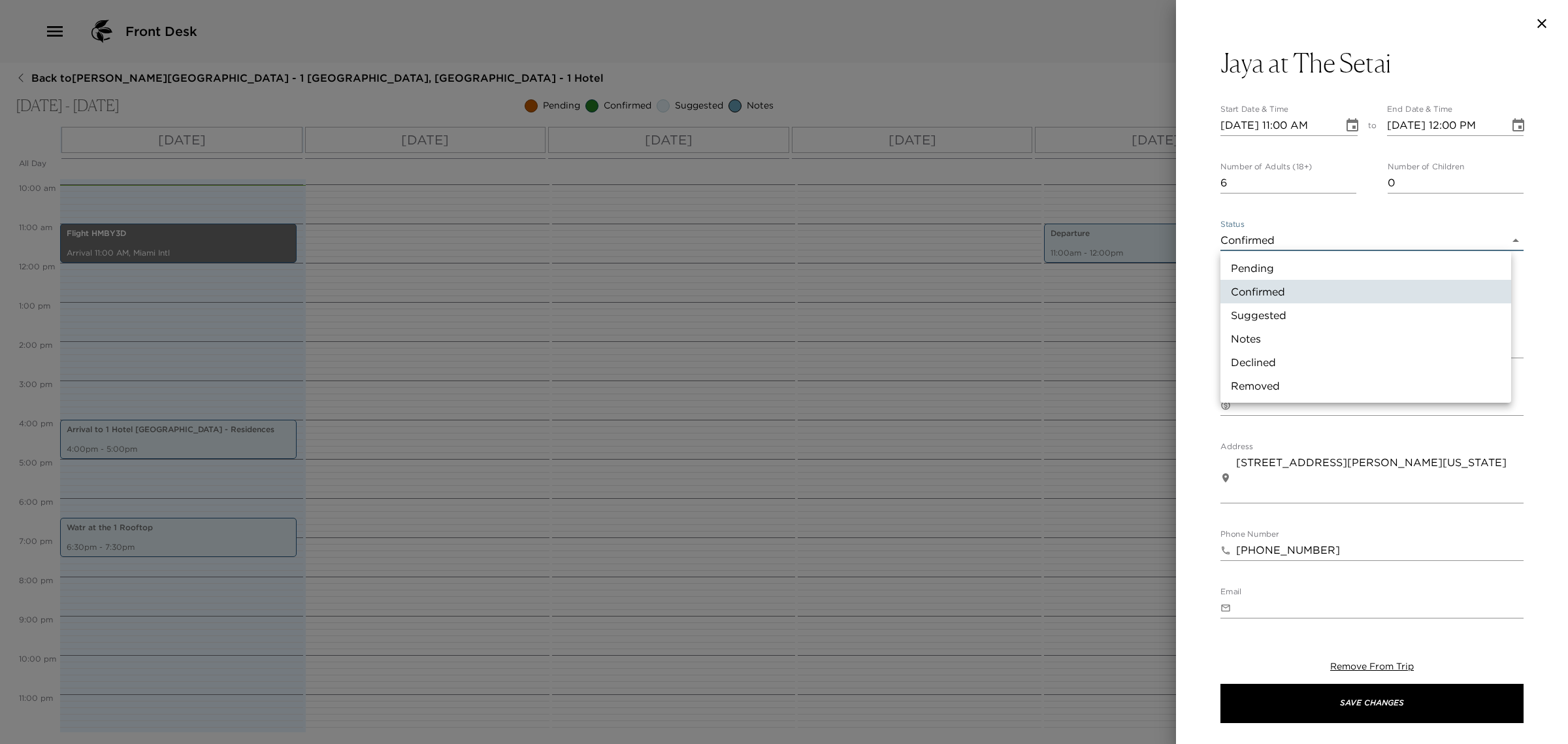
click at [1249, 237] on body "Front Desk Back to [PERSON_NAME][GEOGRAPHIC_DATA] - 1 [GEOGRAPHIC_DATA], [GEOGR…" at bounding box center [784, 372] width 1568 height 744
click at [1262, 311] on li "Suggested" at bounding box center [1366, 315] width 291 height 24
type input "Suggestion"
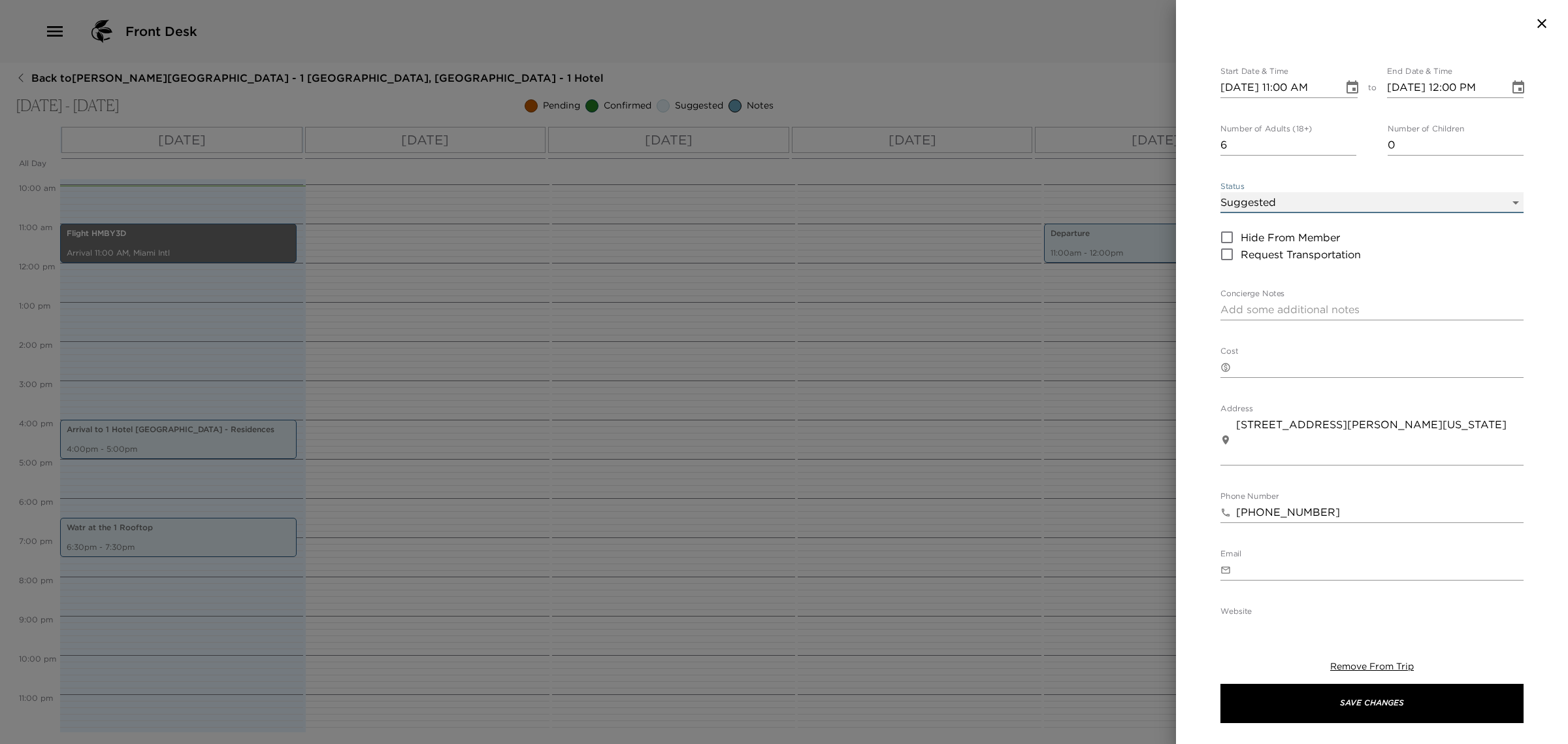
scroll to position [0, 0]
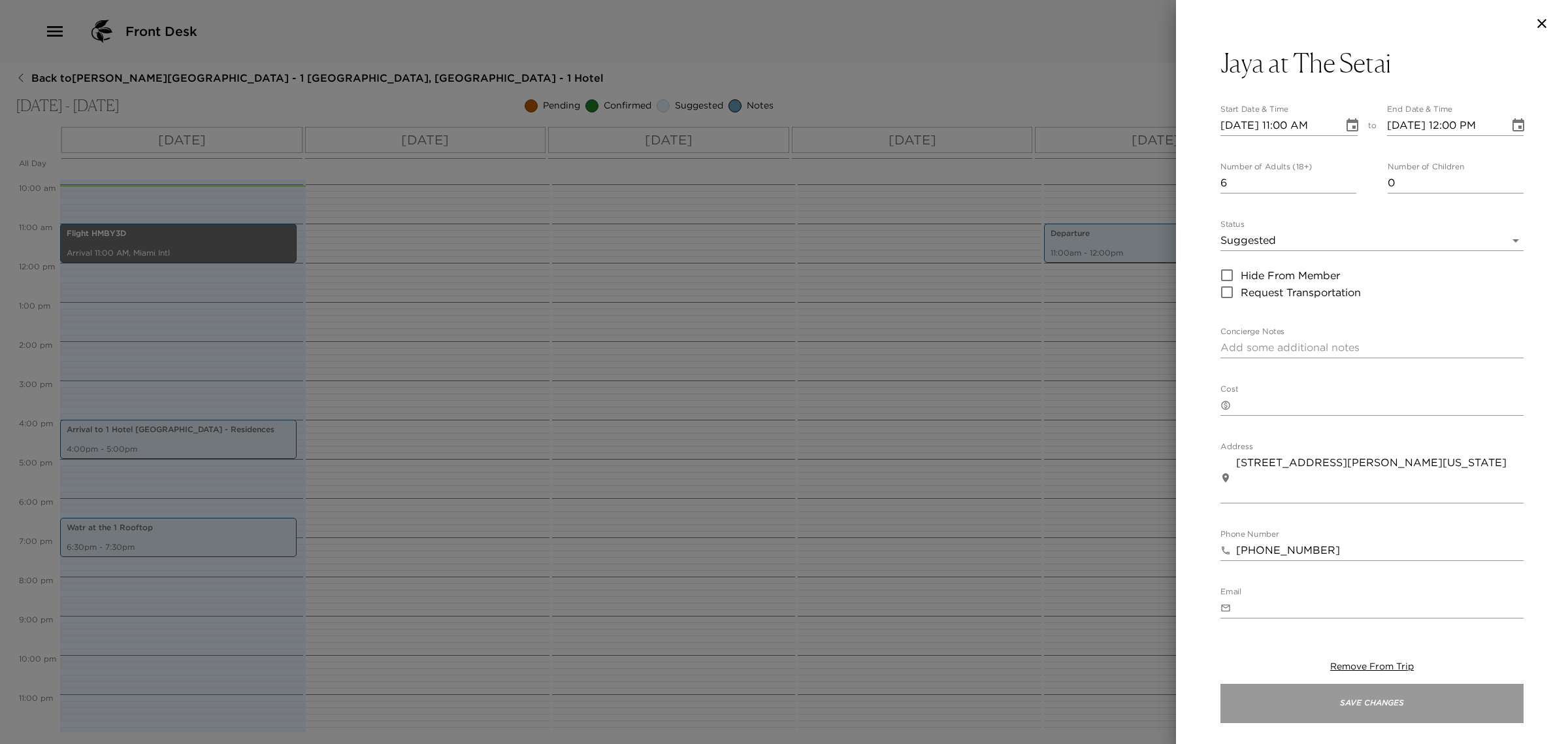
click at [1320, 708] on button "Save Changes" at bounding box center [1372, 703] width 303 height 39
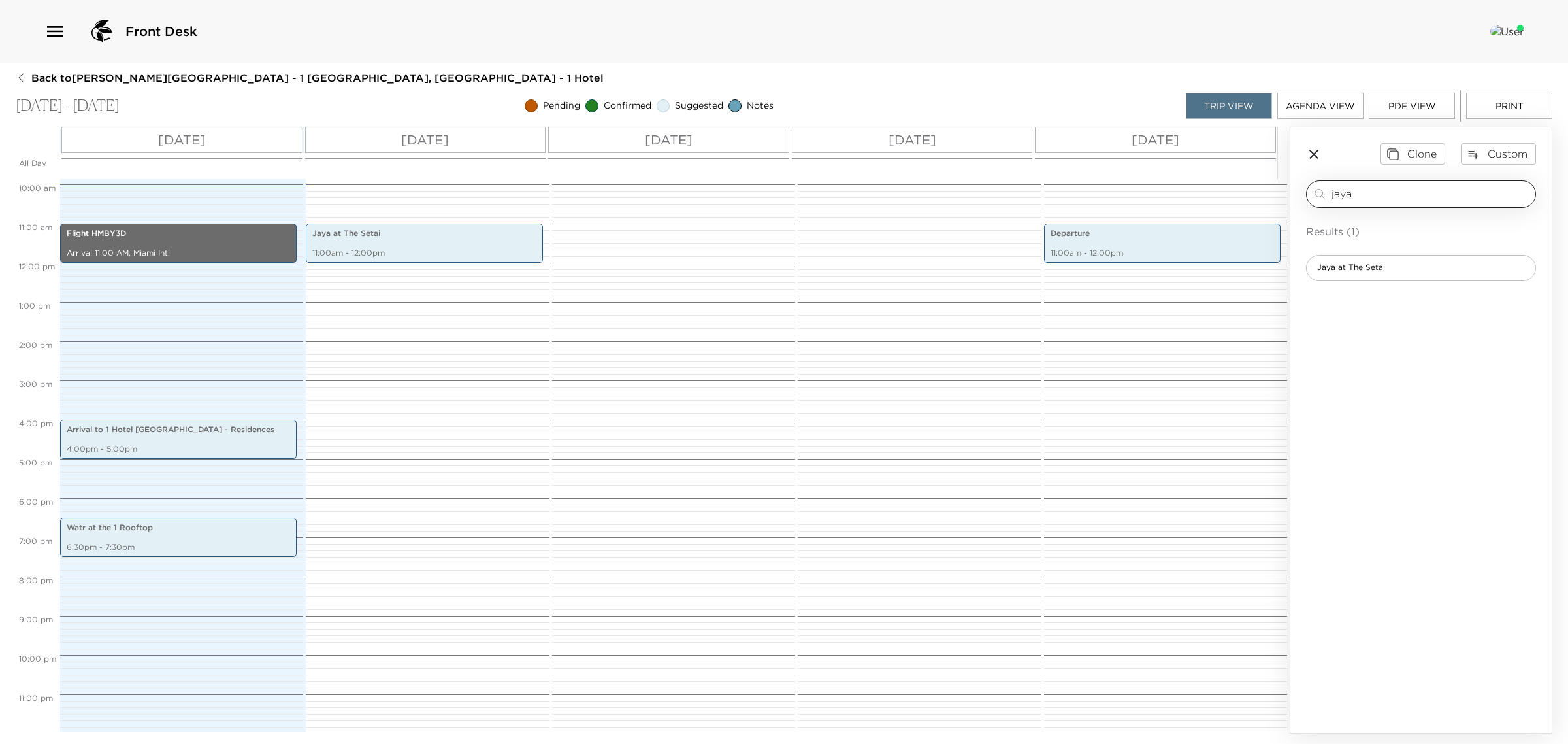
click at [1365, 190] on input "jaya" at bounding box center [1431, 194] width 199 height 15
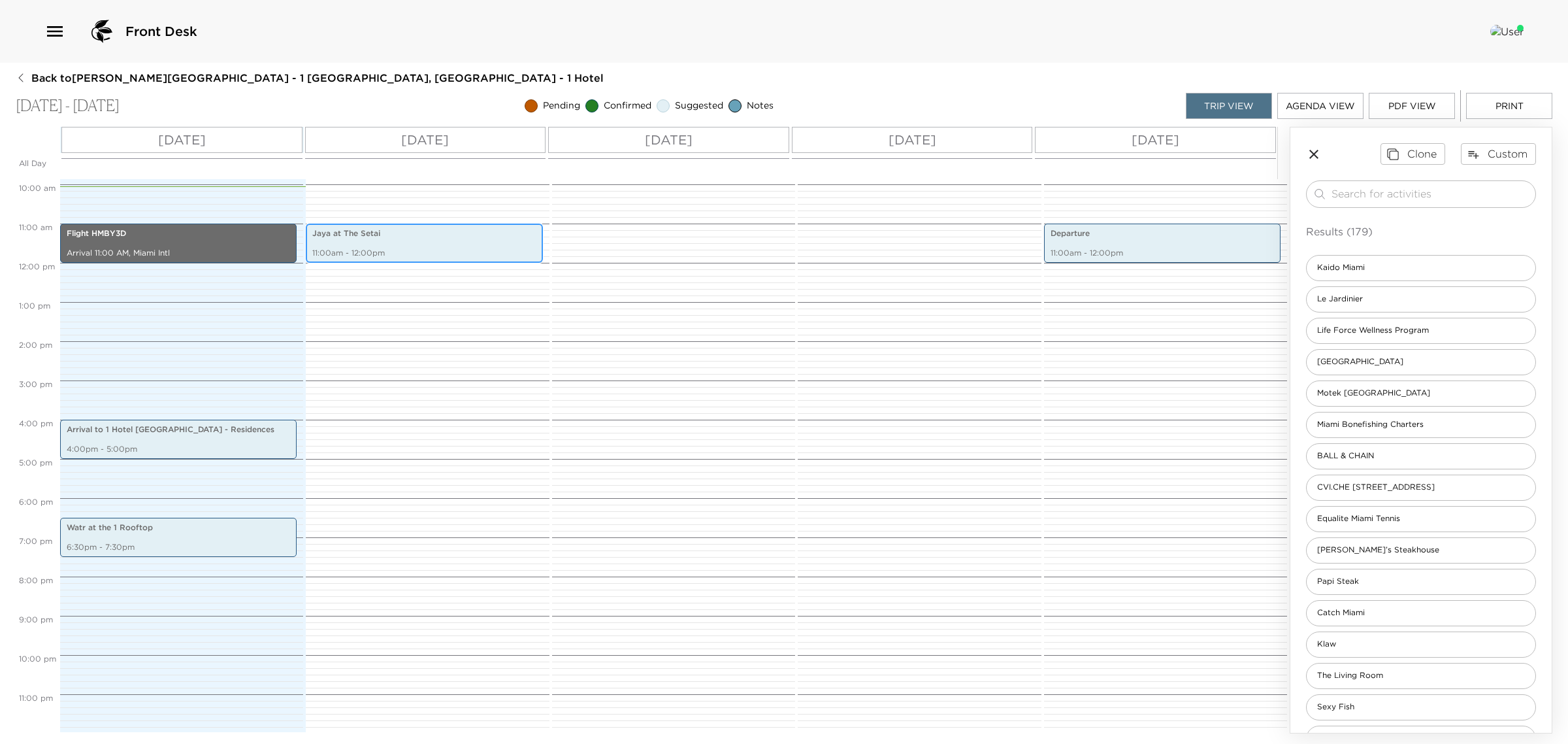
click at [425, 241] on div "Jaya at The Setai 11:00am - 12:00pm" at bounding box center [424, 243] width 229 height 35
click at [424, 241] on div "Jaya at The Setai 11:00am - 12:00pm" at bounding box center [424, 243] width 229 height 35
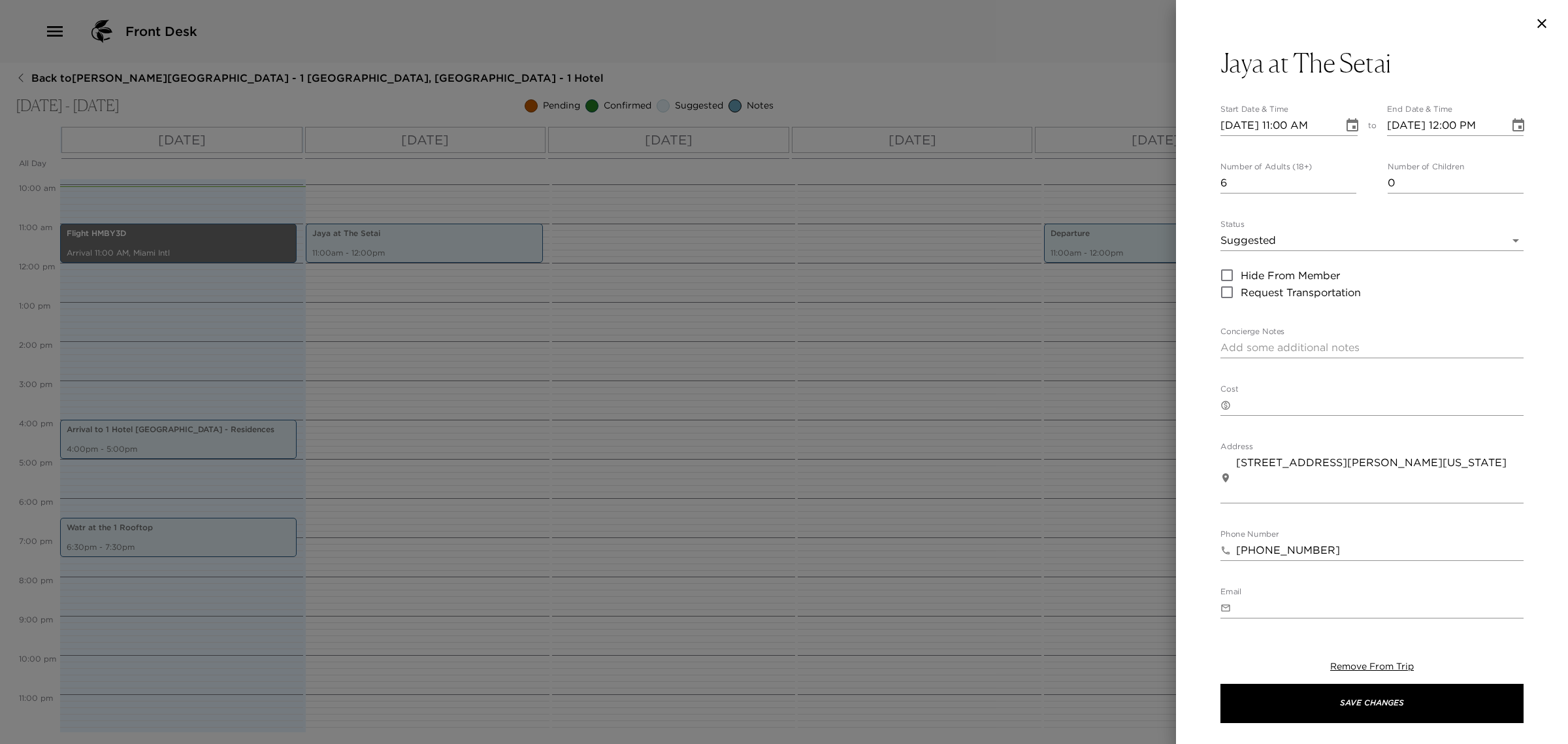
click at [1285, 121] on input "[DATE] 11:00 AM" at bounding box center [1278, 125] width 114 height 21
type input "[DATE] 07:00 PM"
type input "[DATE] 08:00 PM"
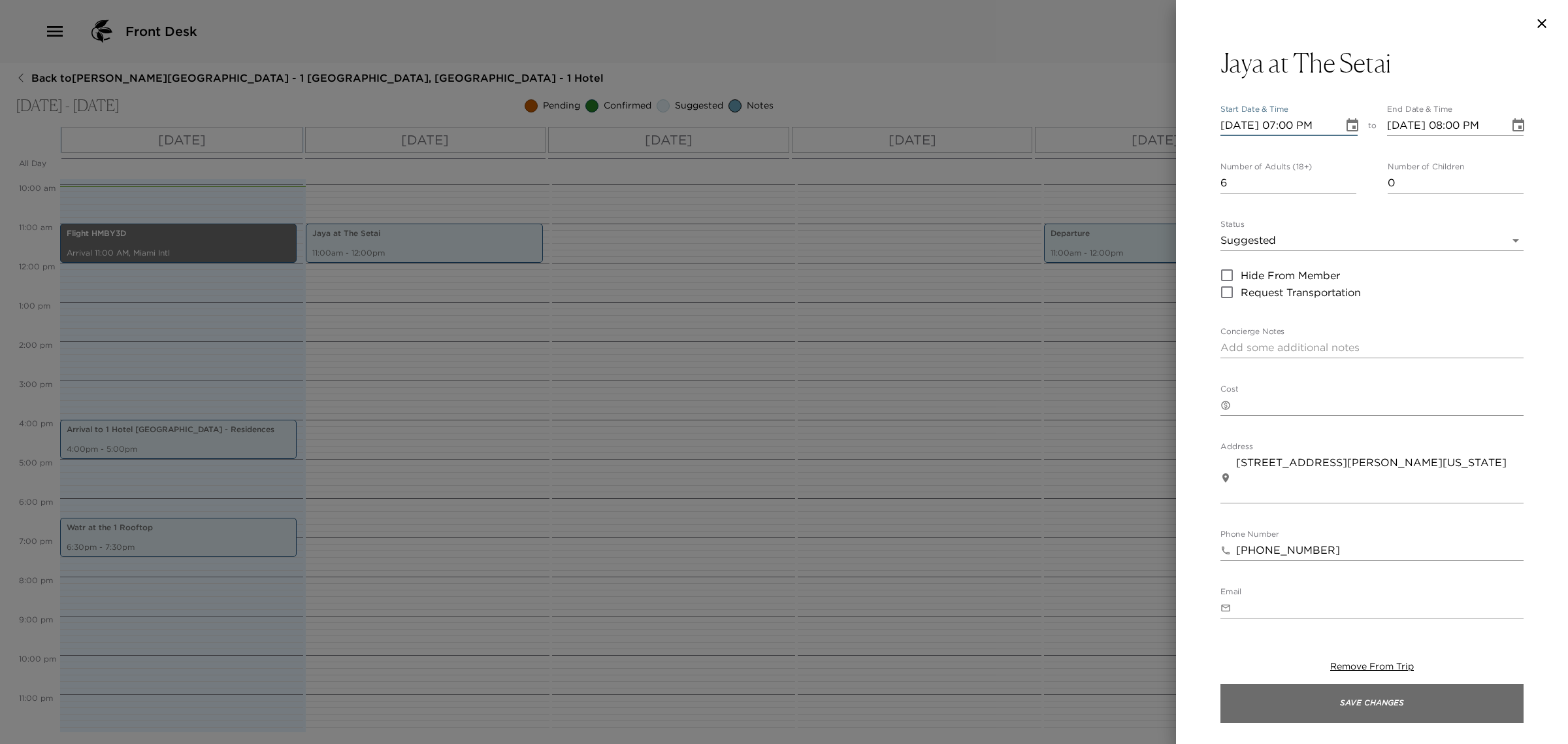
type input "[DATE] 07:00 PM"
click at [1339, 708] on button "Save Changes" at bounding box center [1372, 703] width 303 height 39
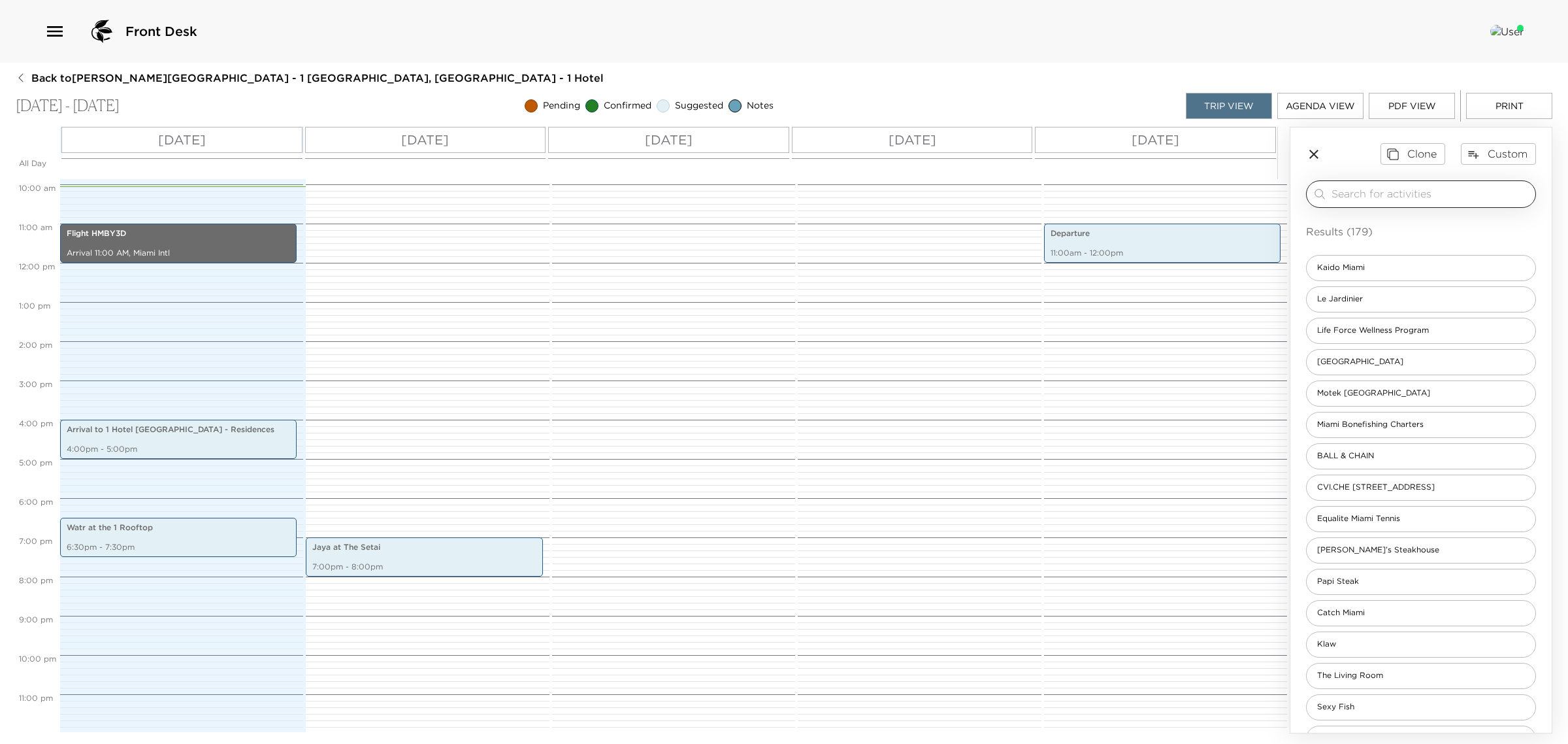
click at [1403, 198] on input "search" at bounding box center [1431, 194] width 199 height 15
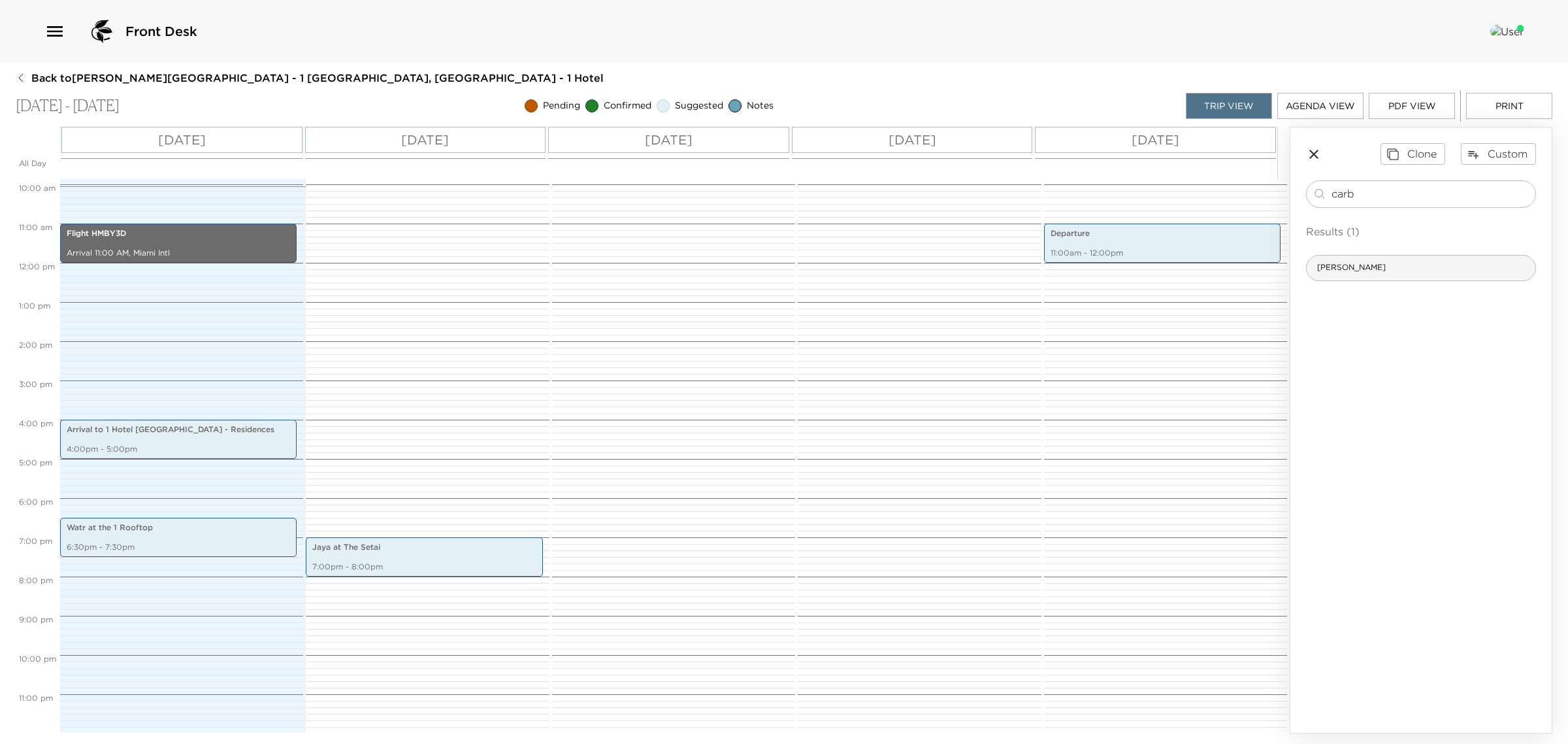
type input "carb"
click at [1332, 264] on span "[PERSON_NAME]" at bounding box center [1351, 267] width 89 height 11
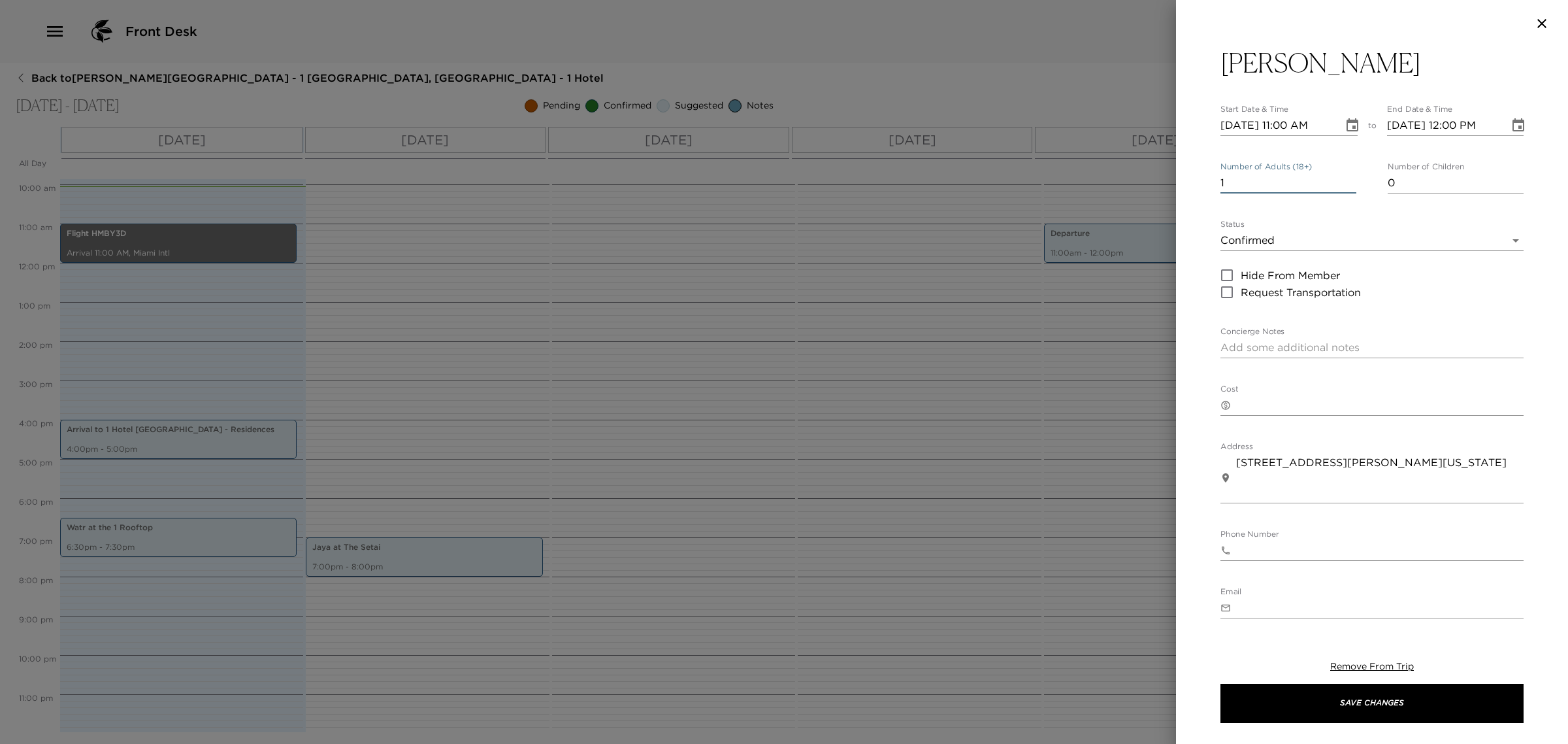
click at [1252, 186] on input "1" at bounding box center [1289, 183] width 136 height 21
drag, startPoint x: 1250, startPoint y: 186, endPoint x: 1227, endPoint y: 190, distance: 23.3
click at [1213, 200] on div "[PERSON_NAME] Start Date & Time [DATE] 11:00 AM to End Date & Time [DATE] 12:00…" at bounding box center [1372, 332] width 392 height 571
type input "6"
click at [1291, 131] on input "[DATE] 11:00 AM" at bounding box center [1278, 125] width 114 height 21
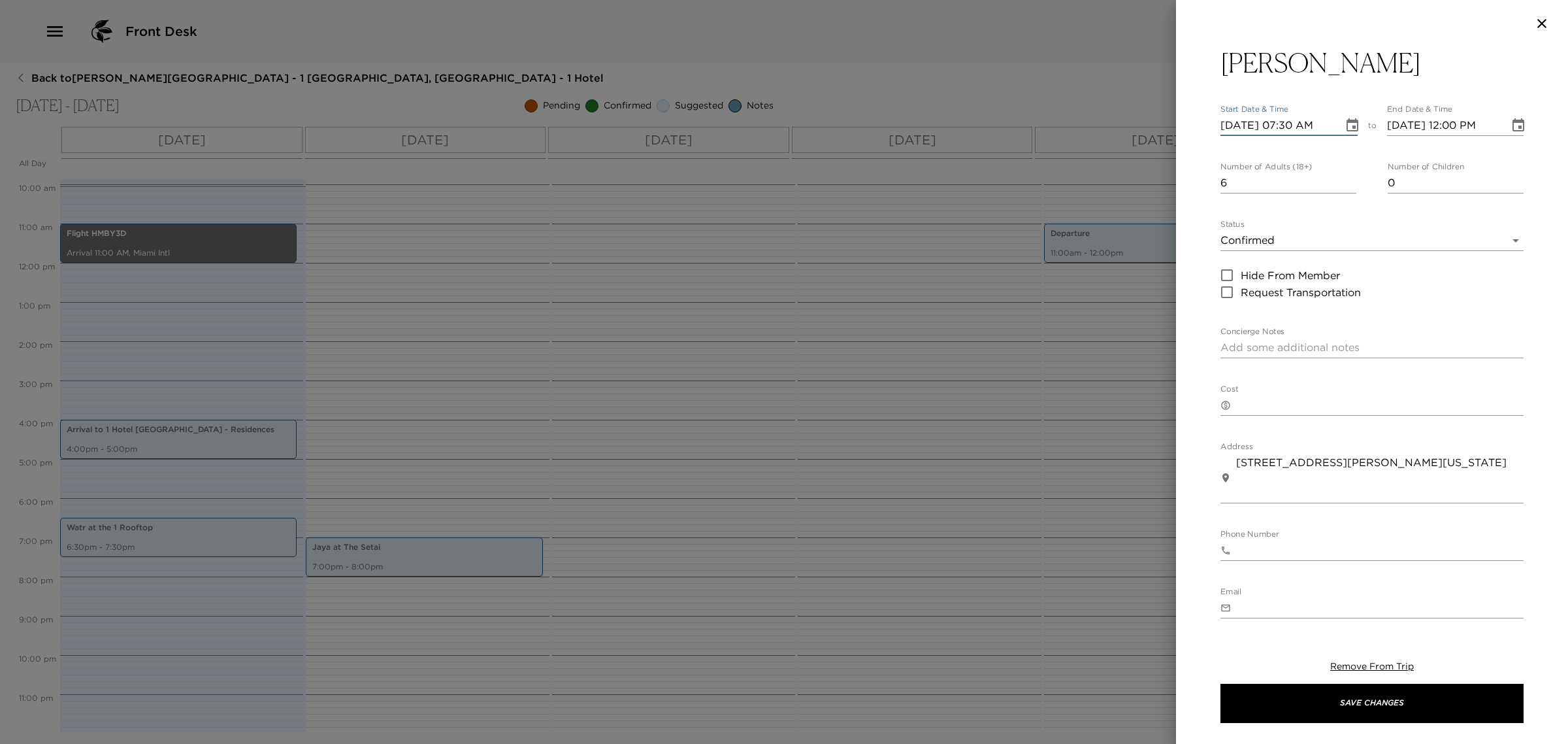
type input "[DATE] 07:30 PM"
type input "[DATE] 08:30 PM"
type input "[DATE] 07:30 PM"
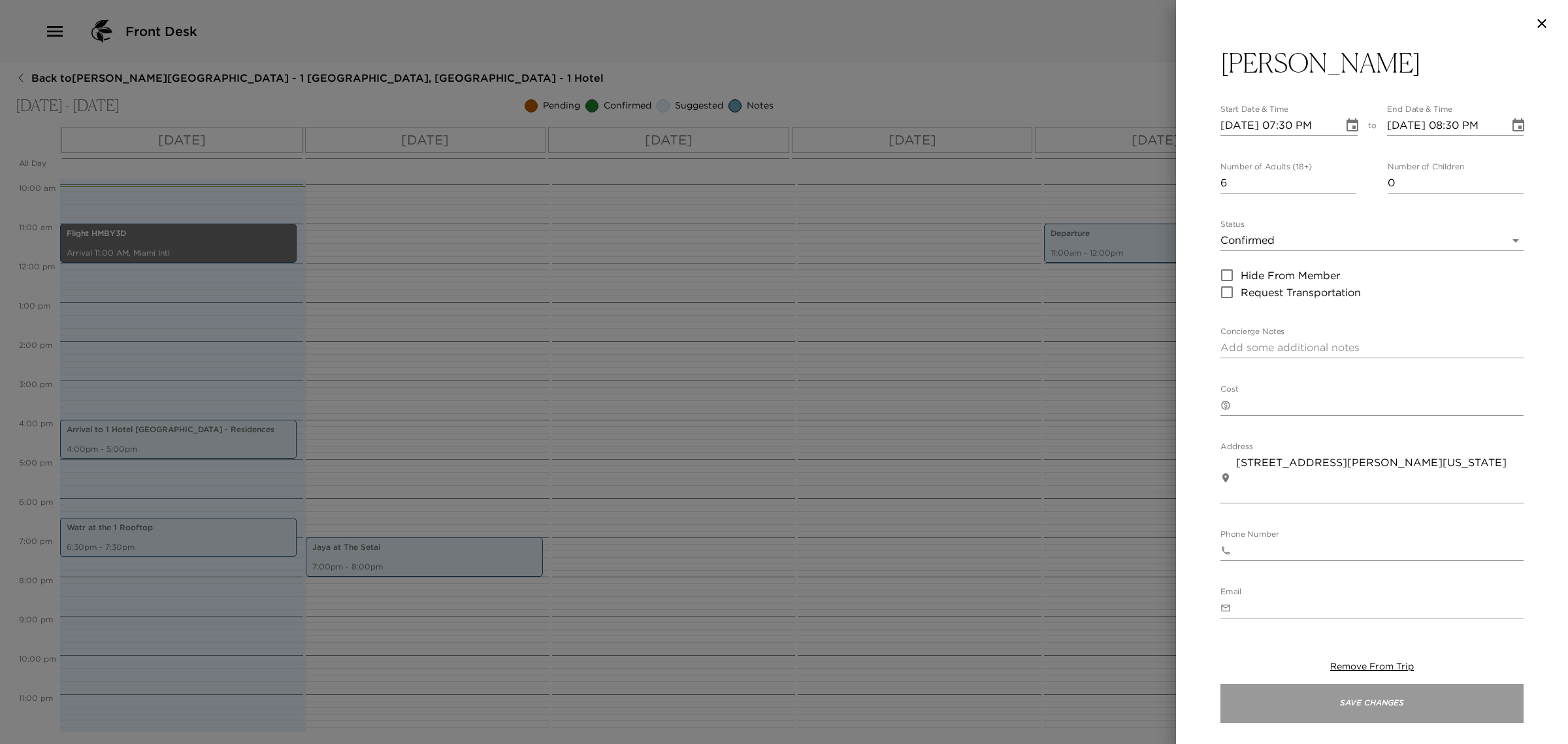
click at [1318, 688] on button "Save Changes" at bounding box center [1372, 703] width 303 height 39
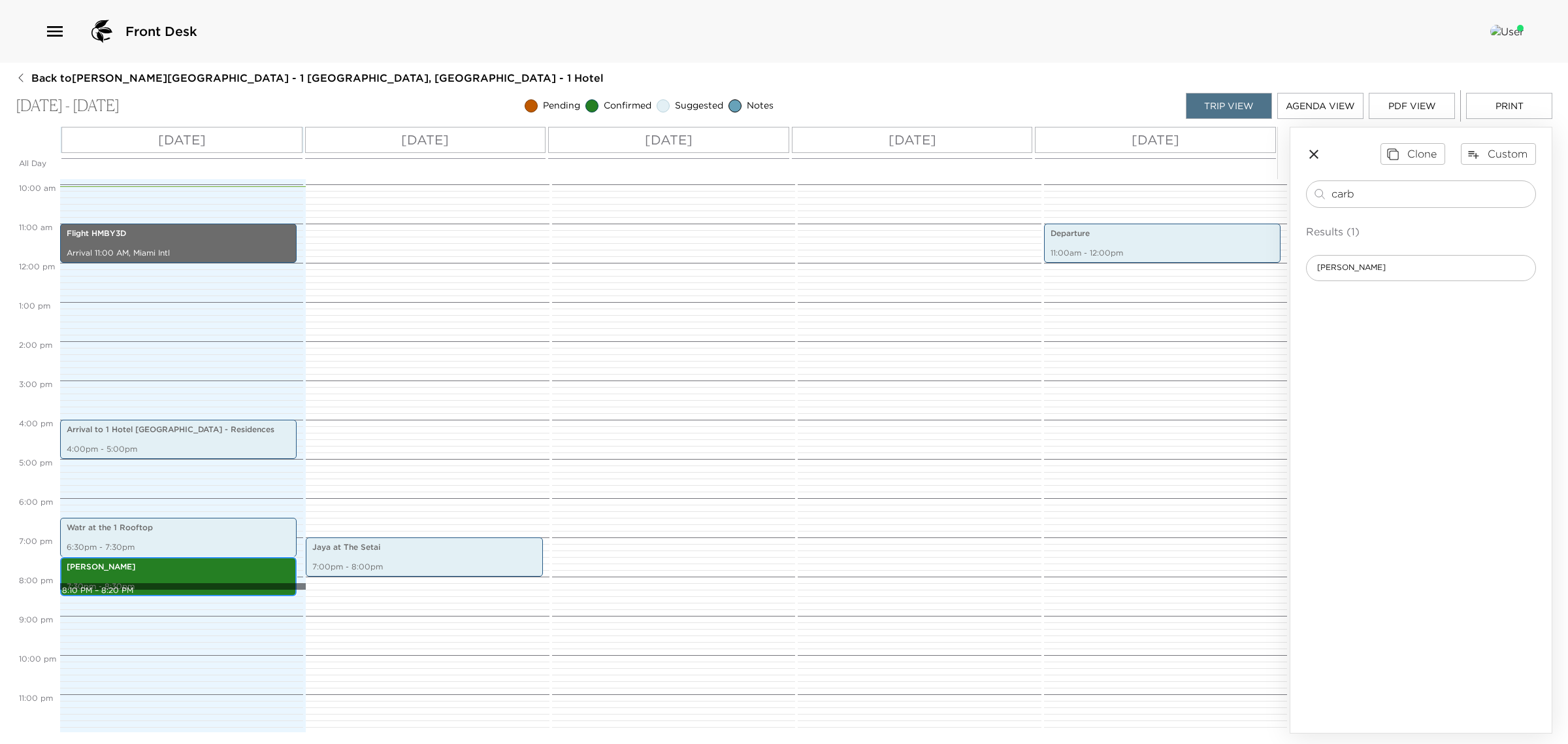
click at [179, 590] on div "Flight HMBY3D Arrival 11:00 AM, Miami Intl Arrival to 1 [GEOGRAPHIC_DATA] - Res…" at bounding box center [179, 263] width 239 height 941
click at [175, 587] on p "7:30pm - 8:30pm" at bounding box center [179, 586] width 223 height 11
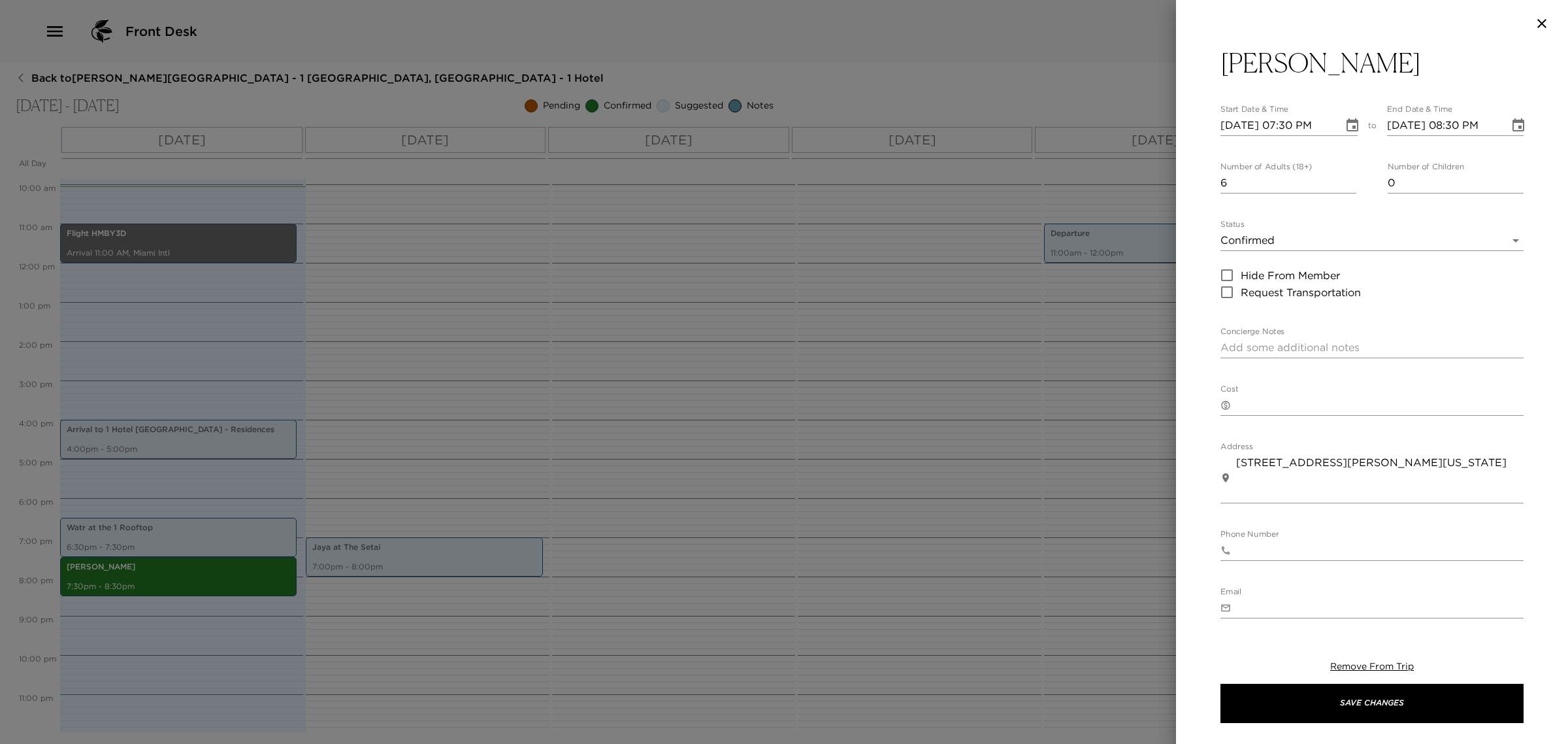
click at [1249, 121] on input "[DATE] 07:30 PM" at bounding box center [1278, 125] width 114 height 21
type input "[DATE] 07:30 PM"
type input "[DATE] 08:30 PM"
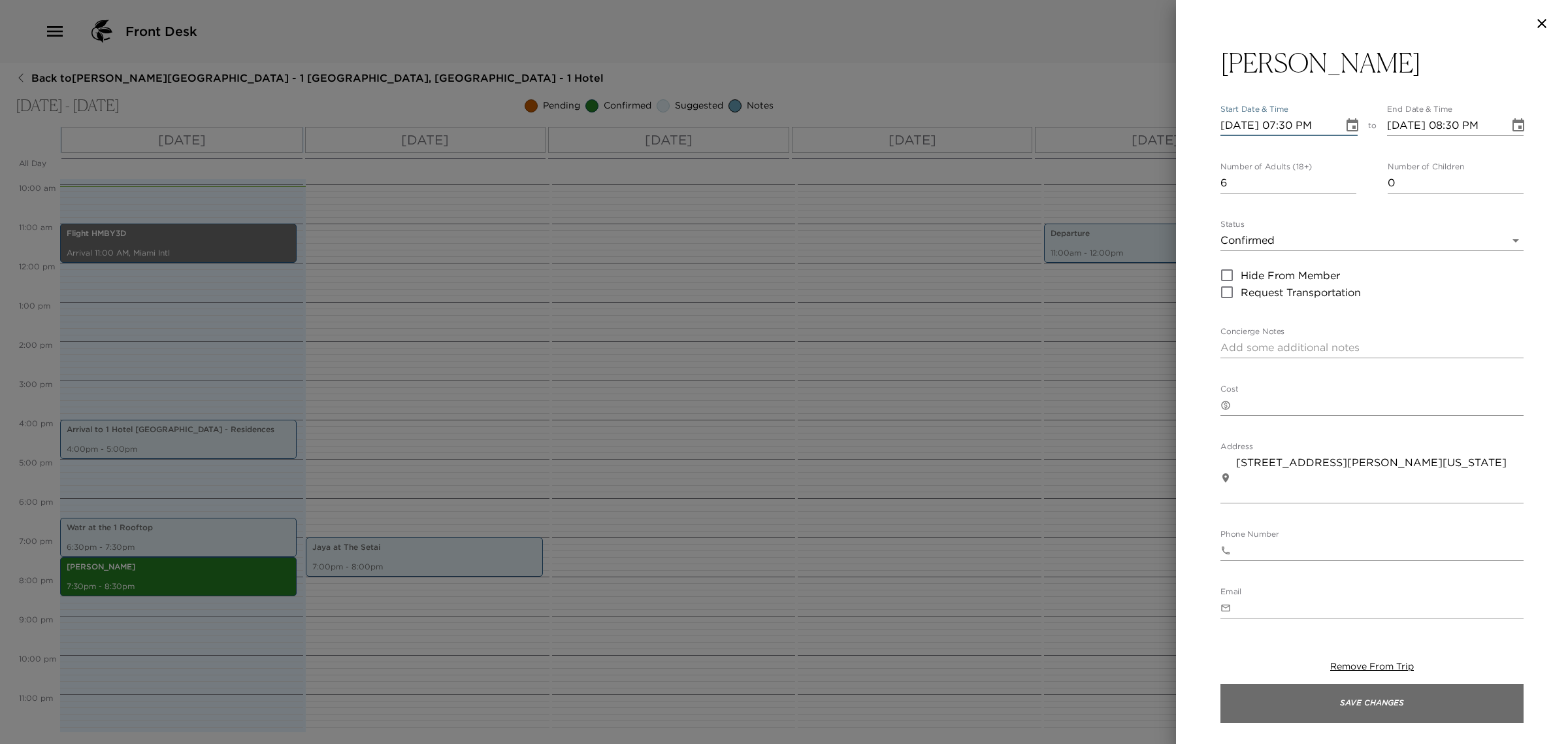
type input "[DATE] 07:30 PM"
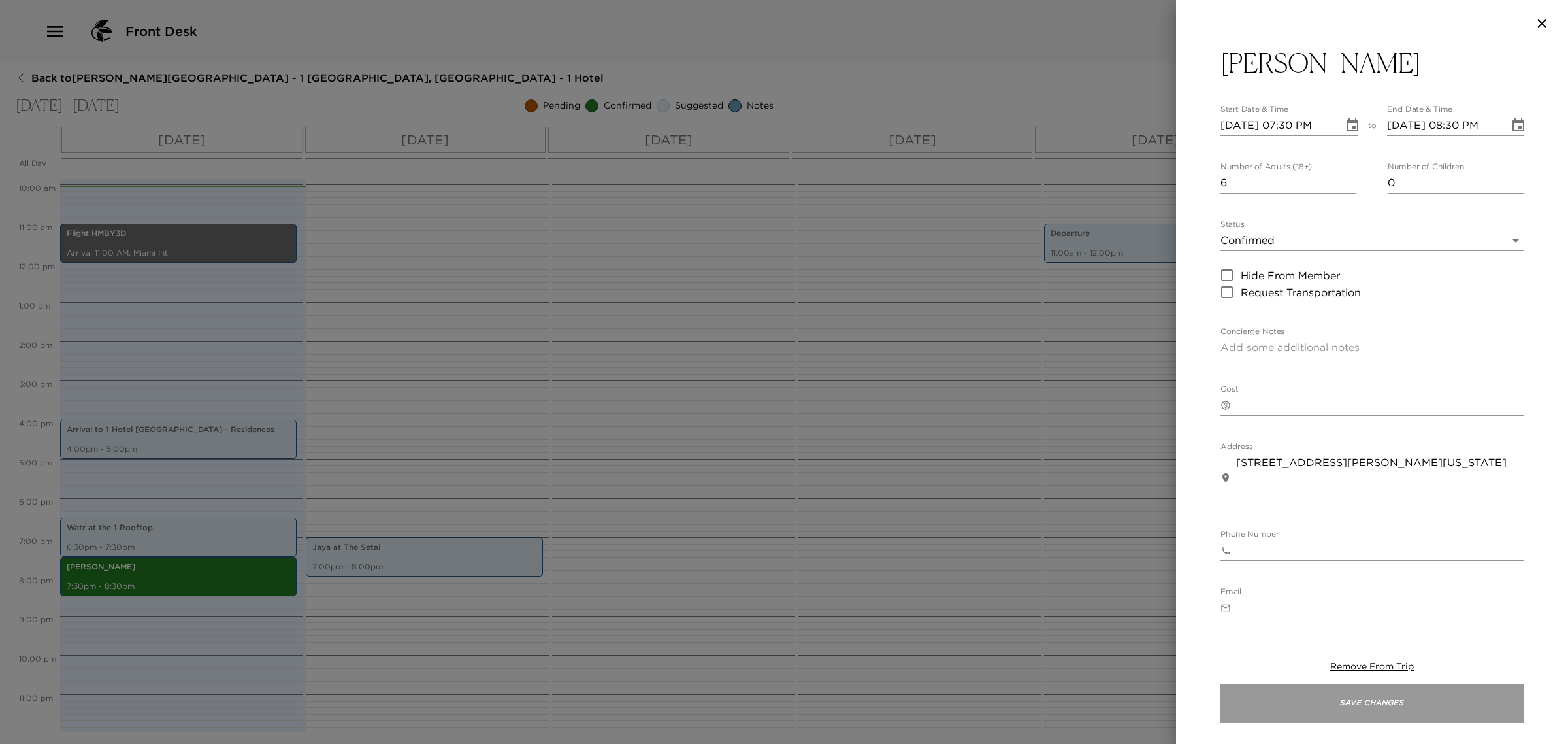
click at [1321, 698] on button "Save Changes" at bounding box center [1372, 703] width 303 height 39
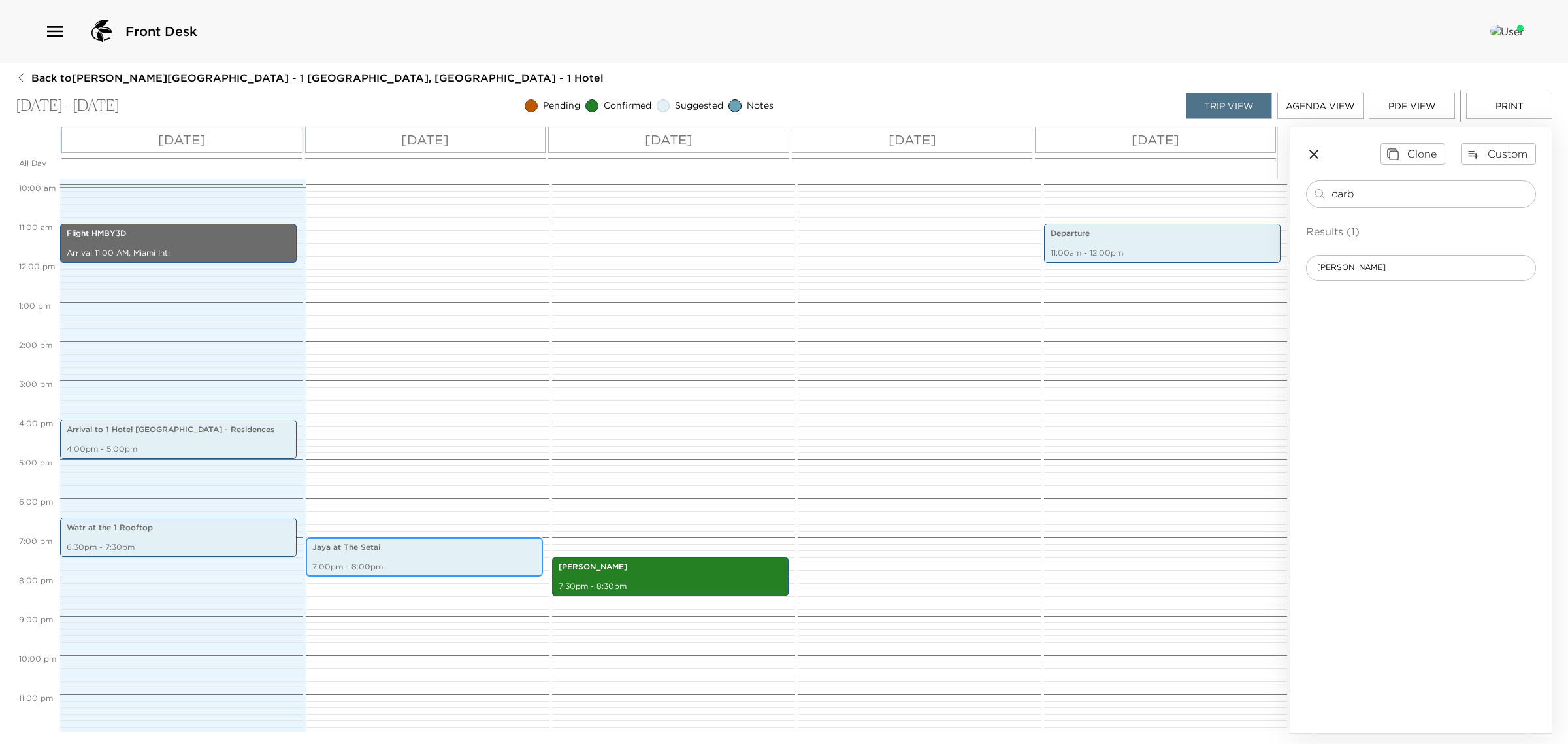
click at [381, 565] on p "7:00pm - 8:00pm" at bounding box center [424, 567] width 223 height 11
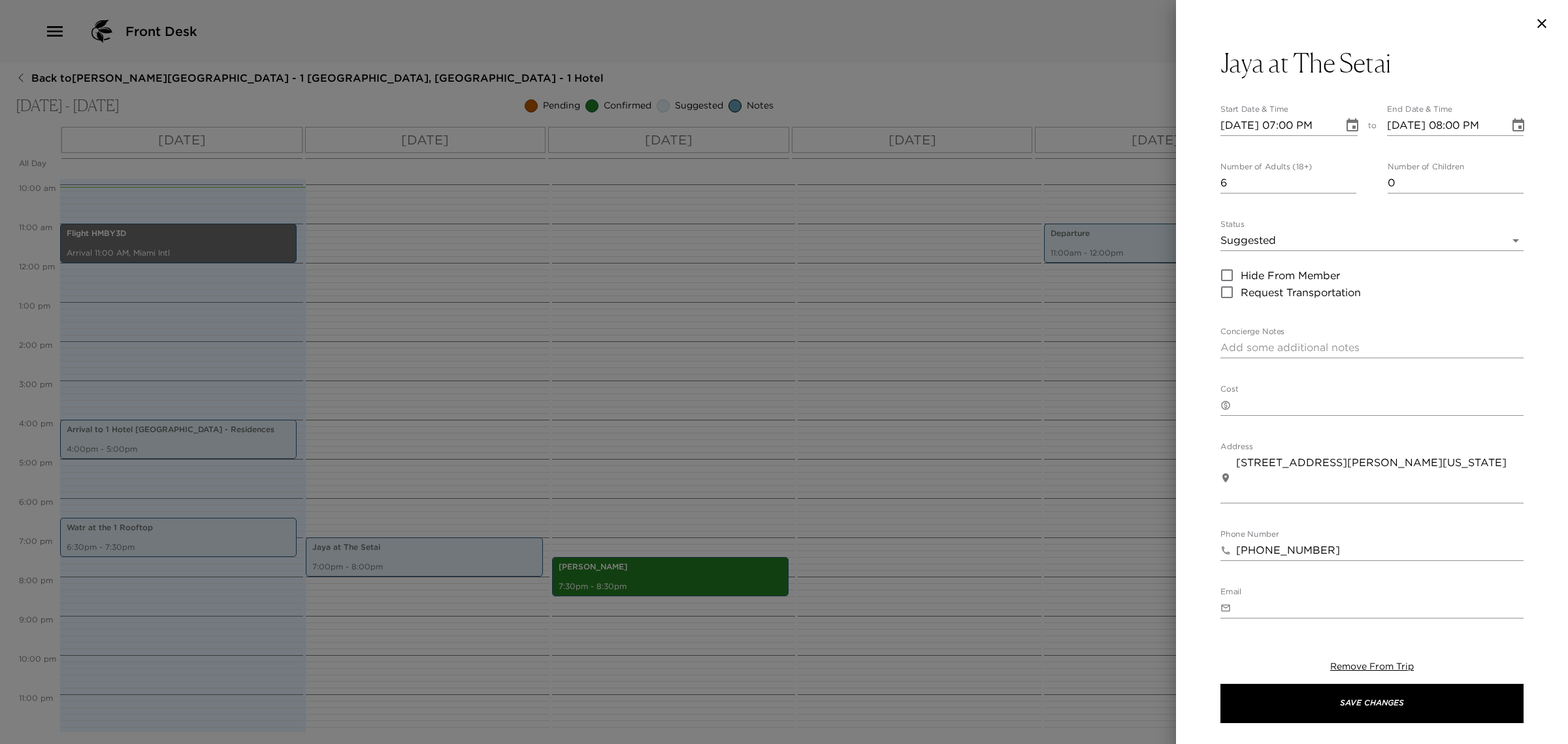
click at [381, 565] on div at bounding box center [784, 372] width 1568 height 744
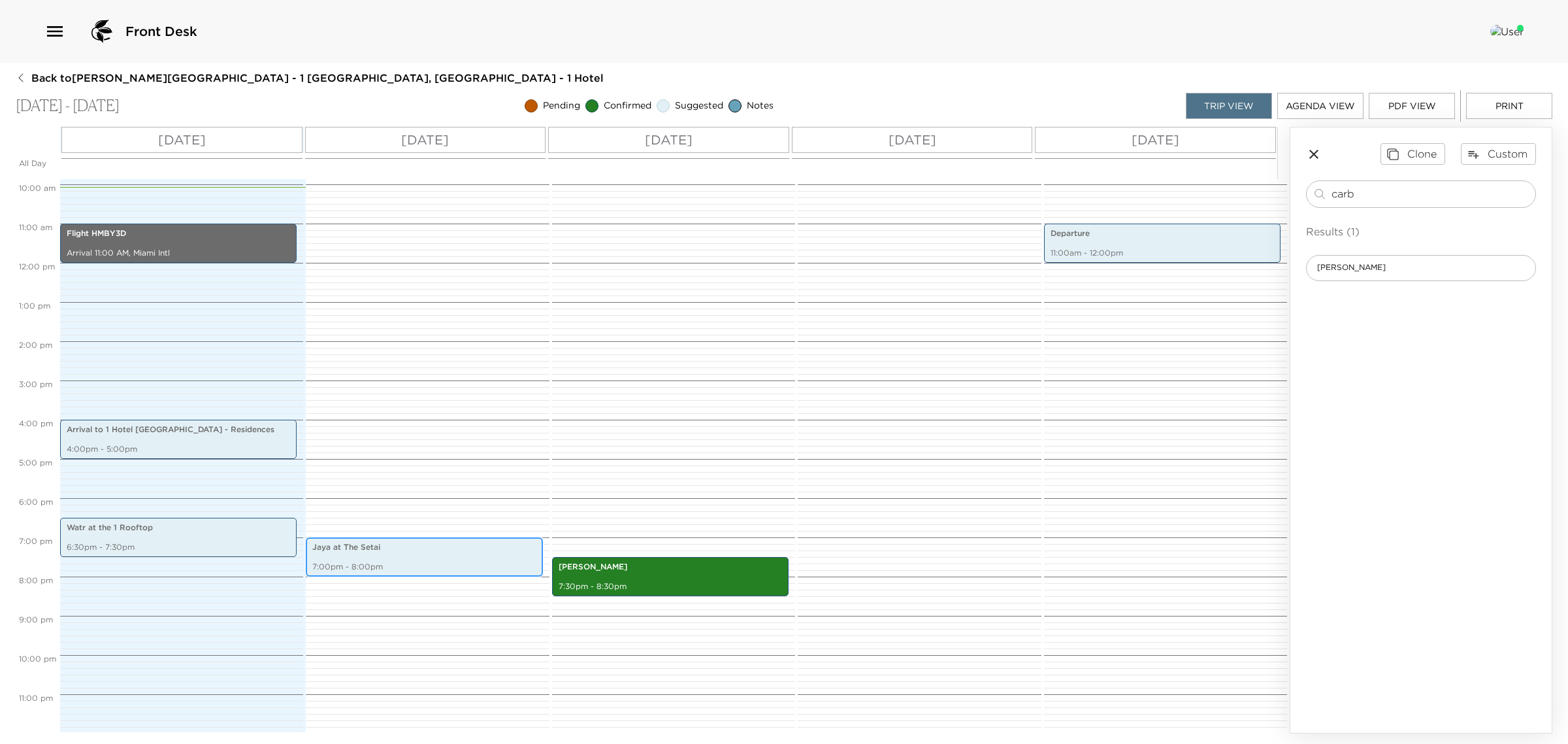
click at [389, 563] on p "7:00pm - 8:00pm" at bounding box center [424, 567] width 223 height 11
click at [389, 563] on p "7:00pm - 8:00pm" at bounding box center [424, 567] width 223 height 11
click at [387, 562] on p "7:00pm - 8:00pm" at bounding box center [424, 567] width 223 height 11
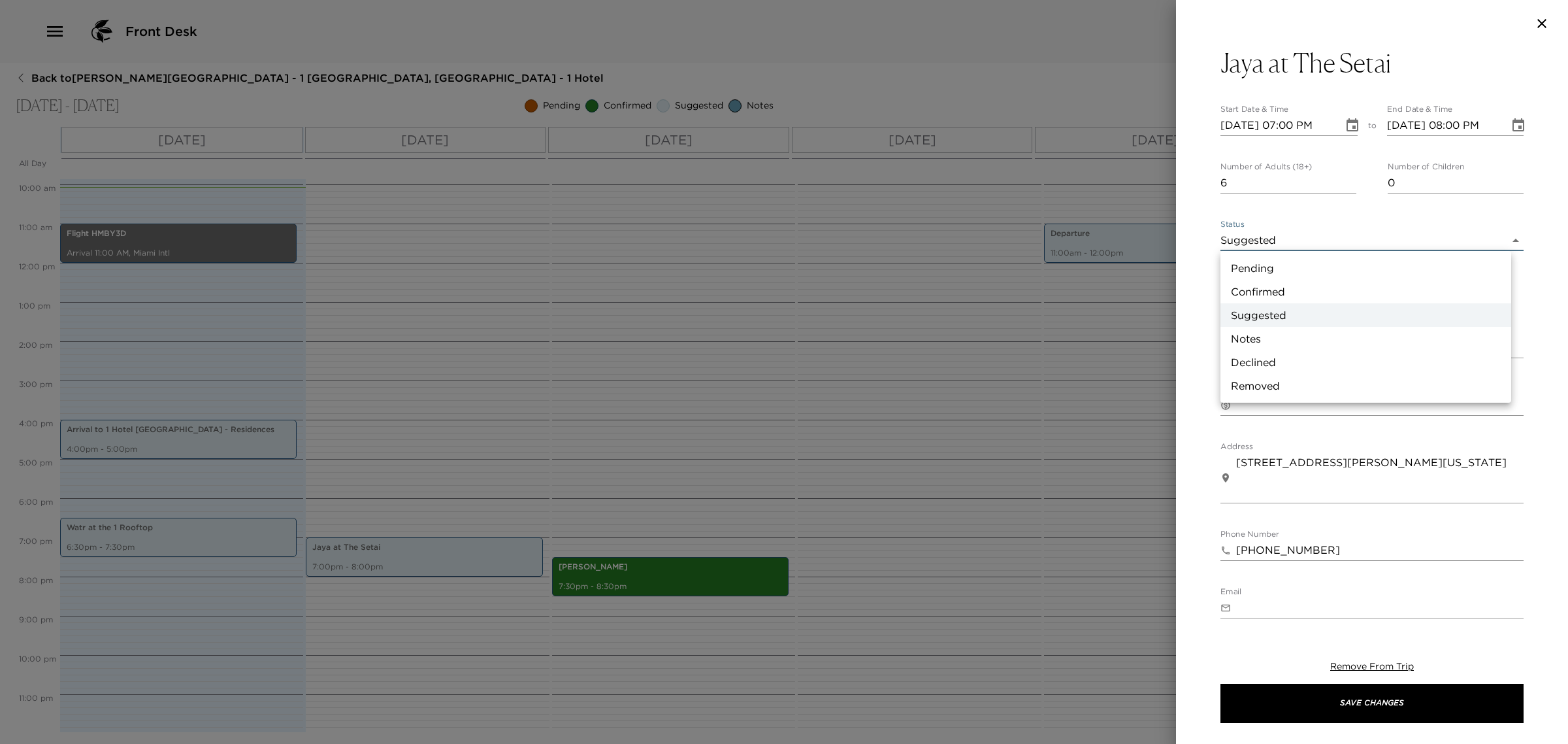
click at [1256, 235] on body "Front Desk Back to [PERSON_NAME][GEOGRAPHIC_DATA] - 1 [GEOGRAPHIC_DATA], [GEOGR…" at bounding box center [784, 372] width 1568 height 744
click at [1269, 290] on li "Confirmed" at bounding box center [1366, 292] width 291 height 24
type input "Confirmed"
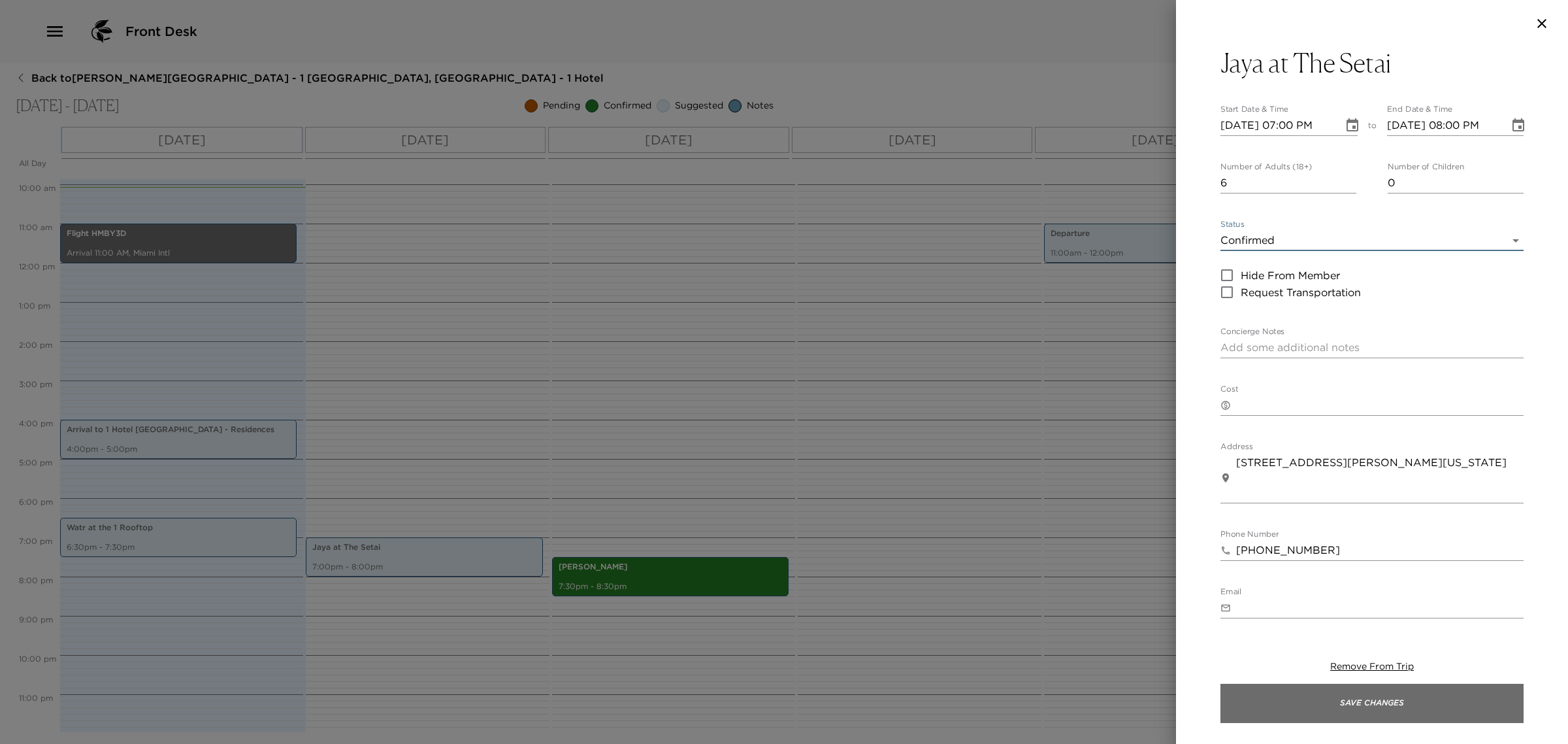
click at [1331, 703] on button "Save Changes" at bounding box center [1372, 703] width 303 height 39
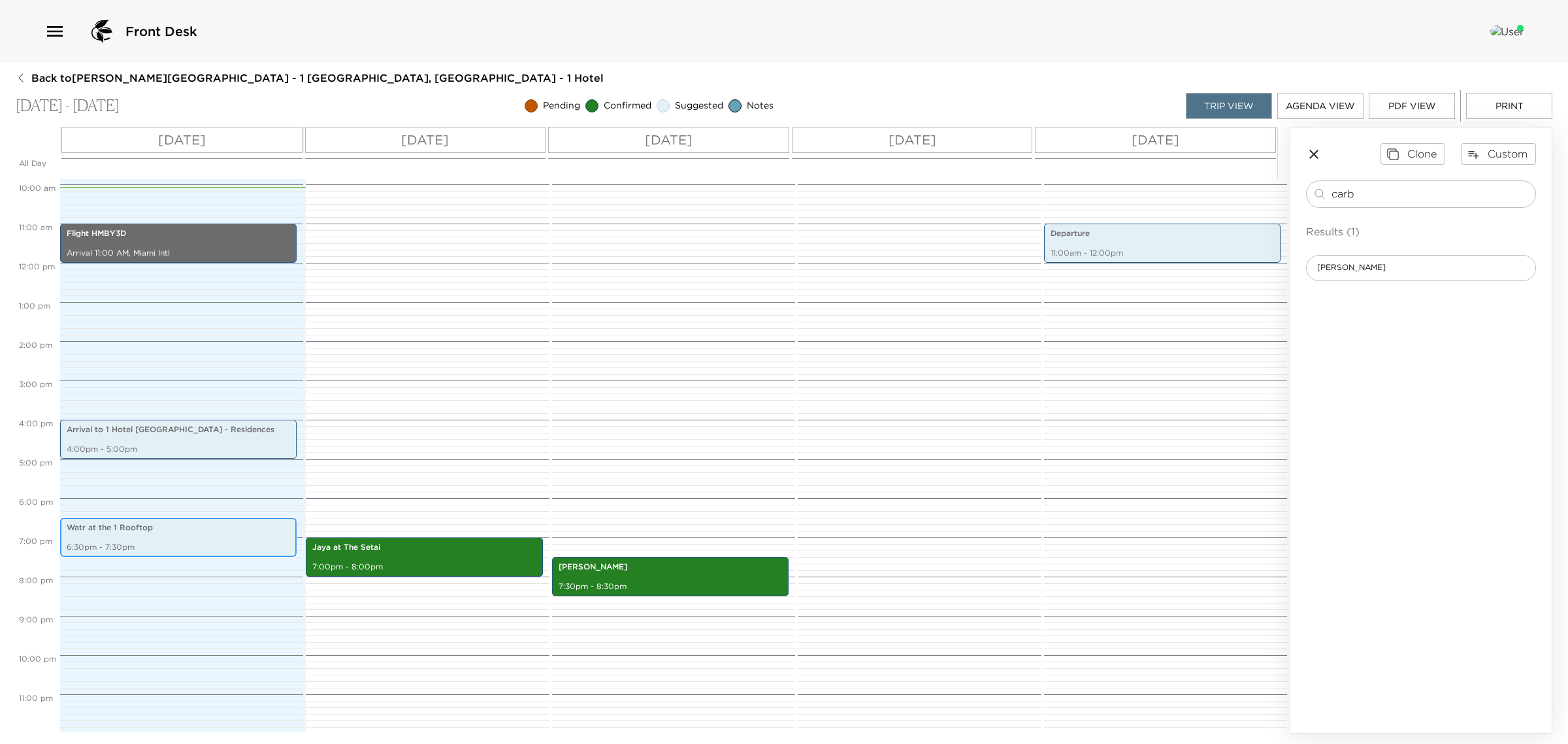
click at [170, 544] on p "6:30pm - 7:30pm" at bounding box center [179, 547] width 223 height 11
click at [170, 544] on p "6:30pm - 7:30pm" at bounding box center [179, 547] width 223 height 11
click at [168, 542] on p "6:30pm - 7:30pm" at bounding box center [179, 547] width 223 height 11
click at [168, 542] on p "6:30pm - 7:30pm" at bounding box center [179, 547] width 223 height 11
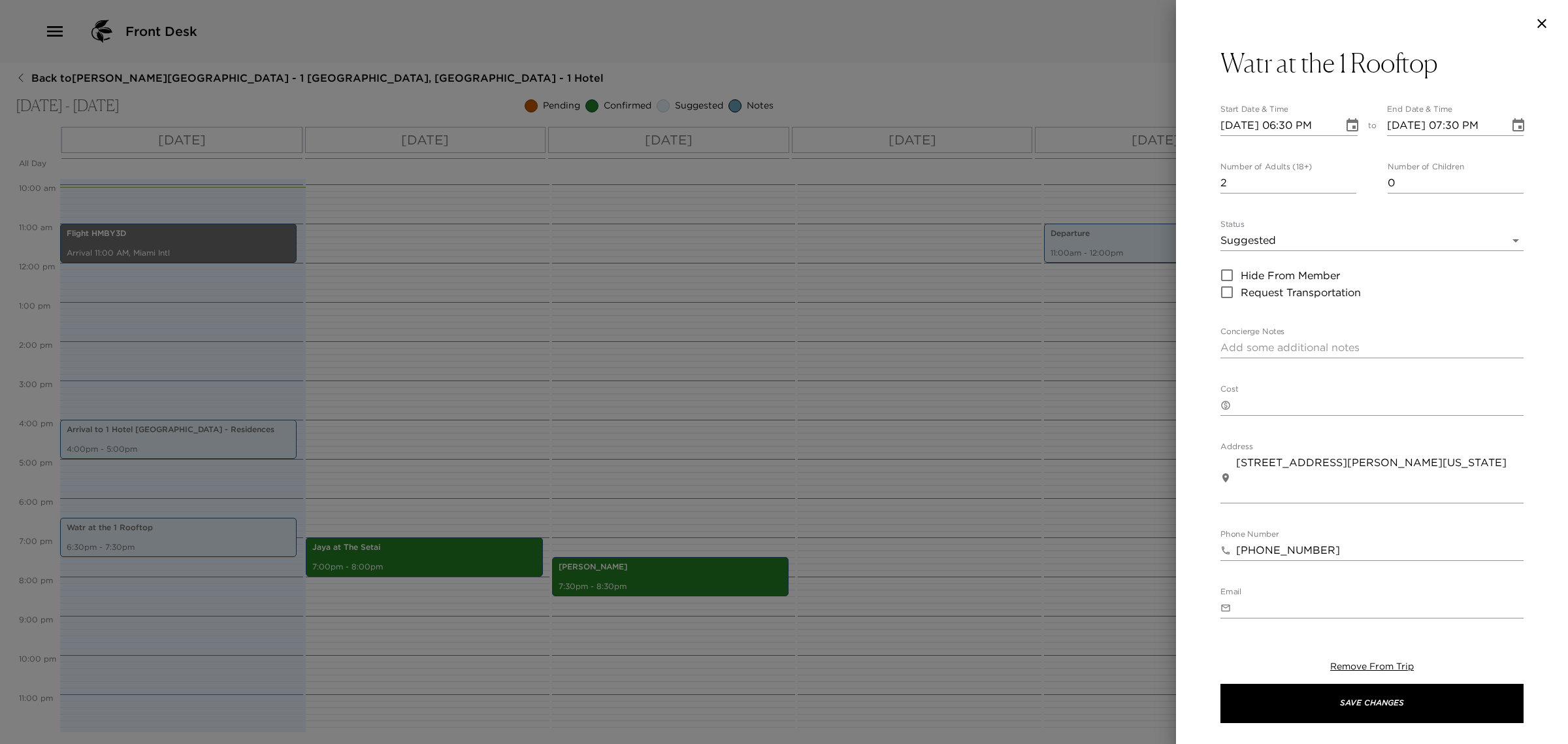
click at [1256, 249] on body "Front Desk Back to [PERSON_NAME][GEOGRAPHIC_DATA] - 1 [GEOGRAPHIC_DATA], [GEOGR…" at bounding box center [784, 372] width 1568 height 744
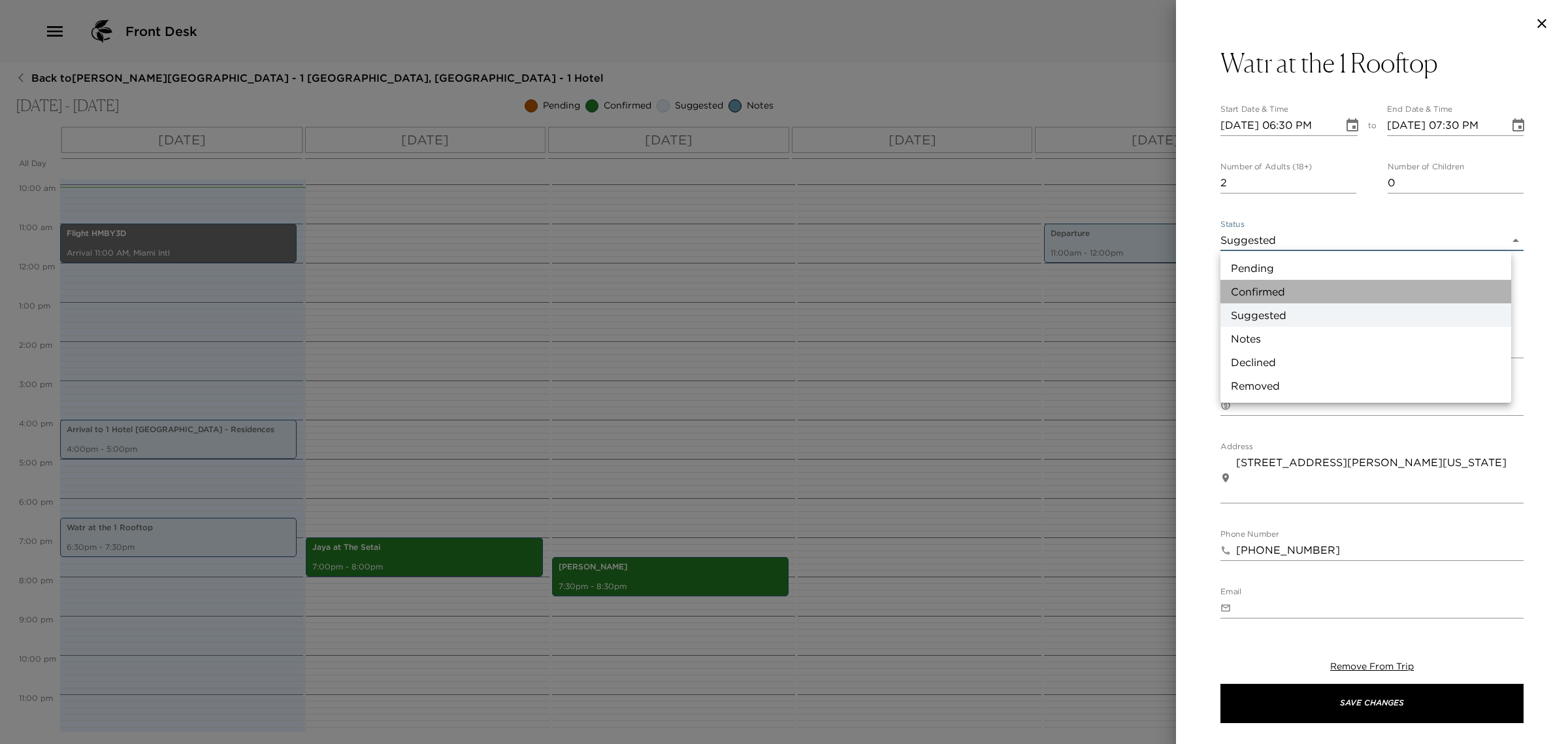
click at [1263, 280] on li "Confirmed" at bounding box center [1366, 292] width 291 height 24
type input "Confirmed"
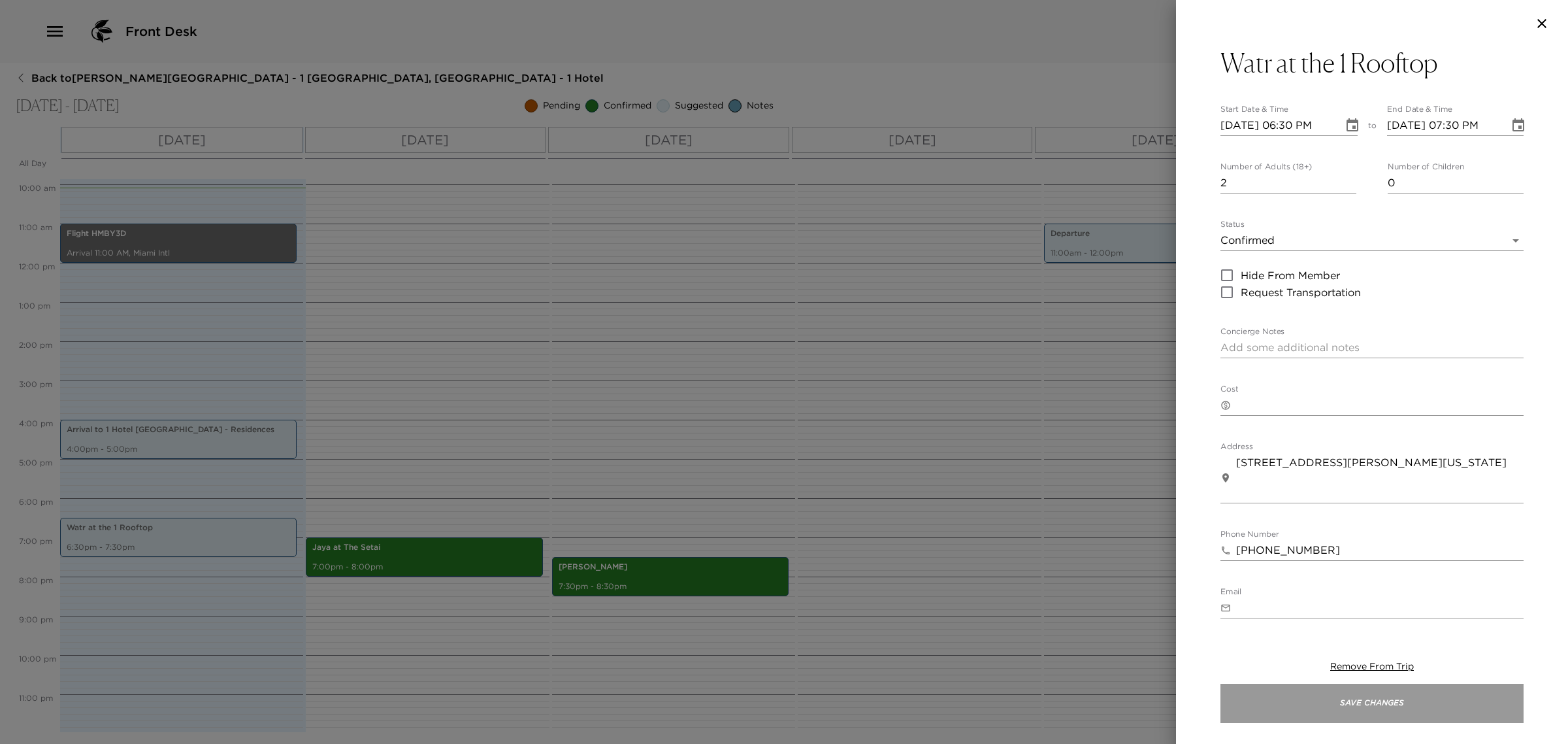
click at [1292, 713] on button "Save Changes" at bounding box center [1372, 703] width 303 height 39
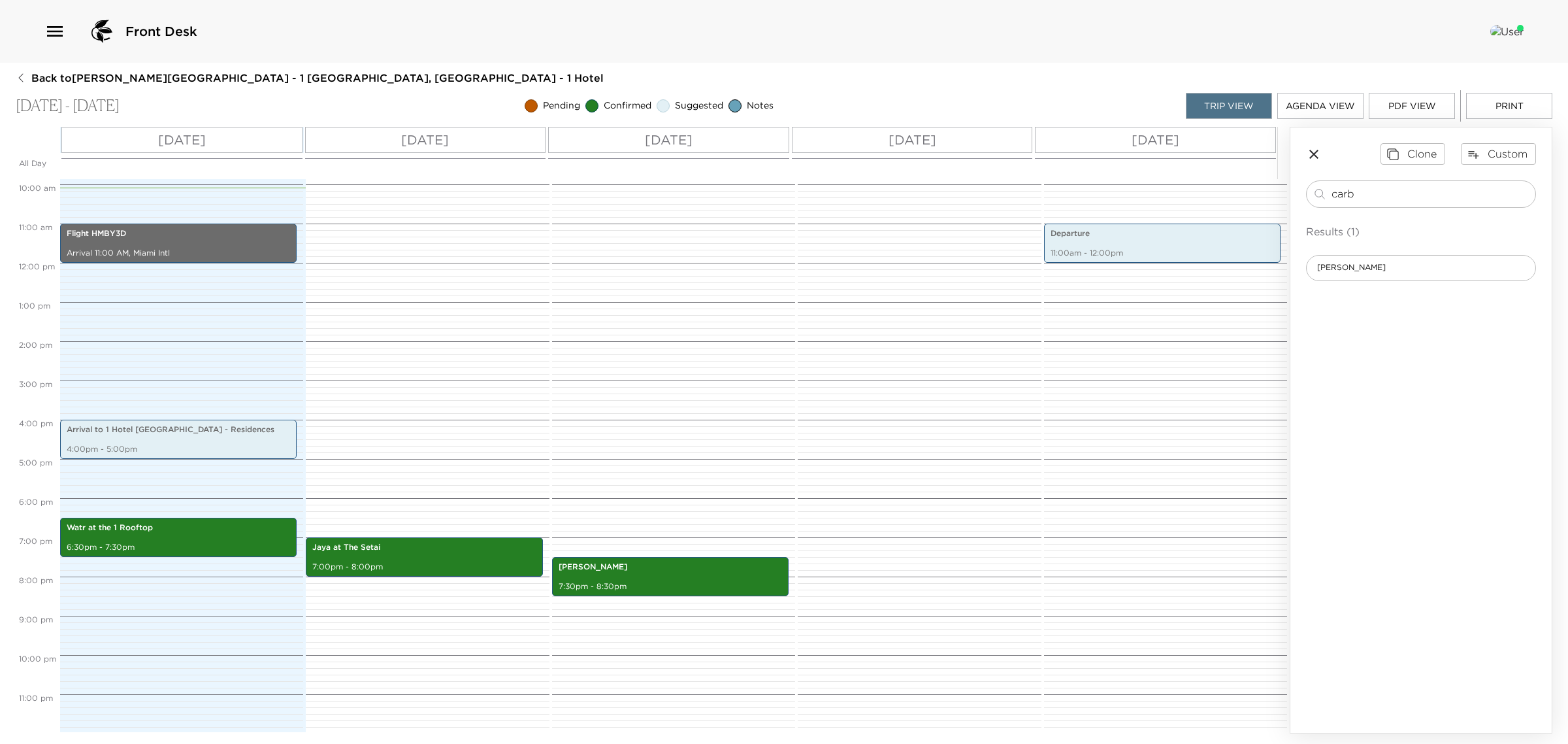
click at [858, 530] on div at bounding box center [917, 263] width 239 height 941
click at [858, 525] on div at bounding box center [917, 263] width 239 height 941
click at [1373, 200] on input "carb" at bounding box center [1431, 194] width 199 height 15
click at [1372, 200] on input "carb" at bounding box center [1431, 194] width 199 height 15
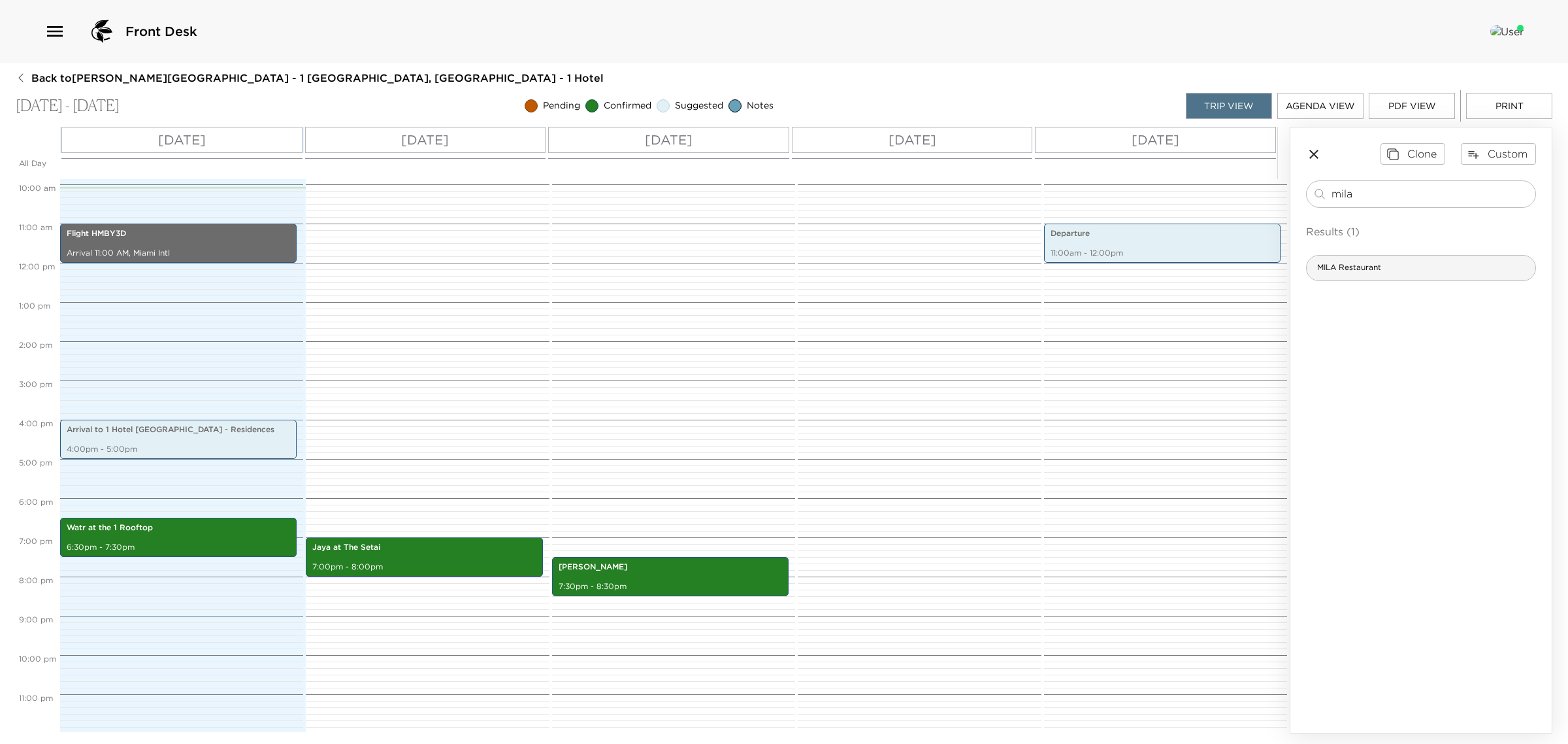
type input "mila"
click at [1335, 263] on span "MILA Restaurant" at bounding box center [1349, 267] width 85 height 11
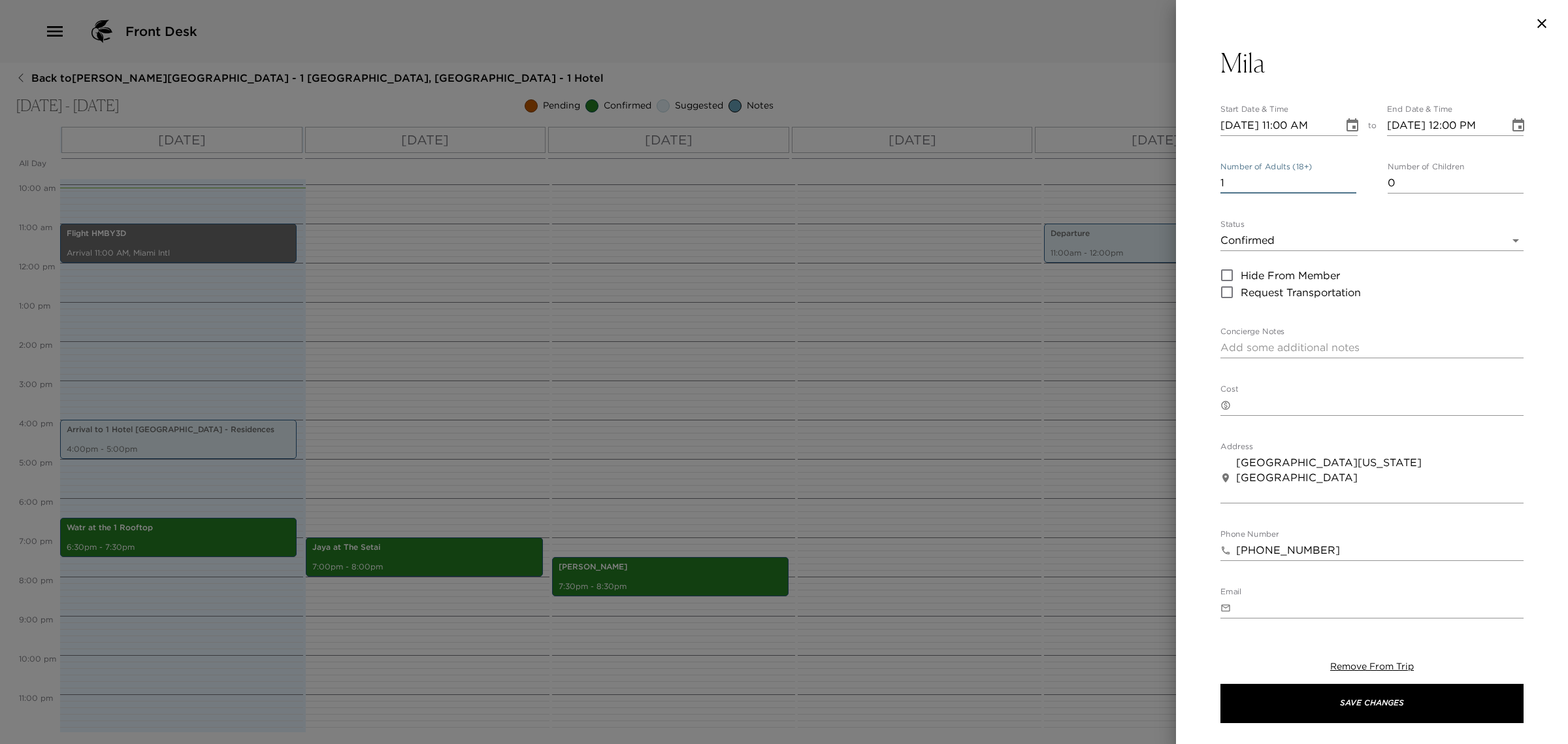
drag, startPoint x: 1227, startPoint y: 190, endPoint x: 1173, endPoint y: 200, distance: 54.9
click at [1160, 214] on div "Mila Start Date & Time [DATE] 11:00 AM to End Date & Time [DATE] 12:00 PM Numbe…" at bounding box center [784, 372] width 1568 height 744
type input "6"
click at [1283, 125] on input "[DATE] 11:00 AM" at bounding box center [1278, 125] width 114 height 21
type input "[DATE] 07:00 PM"
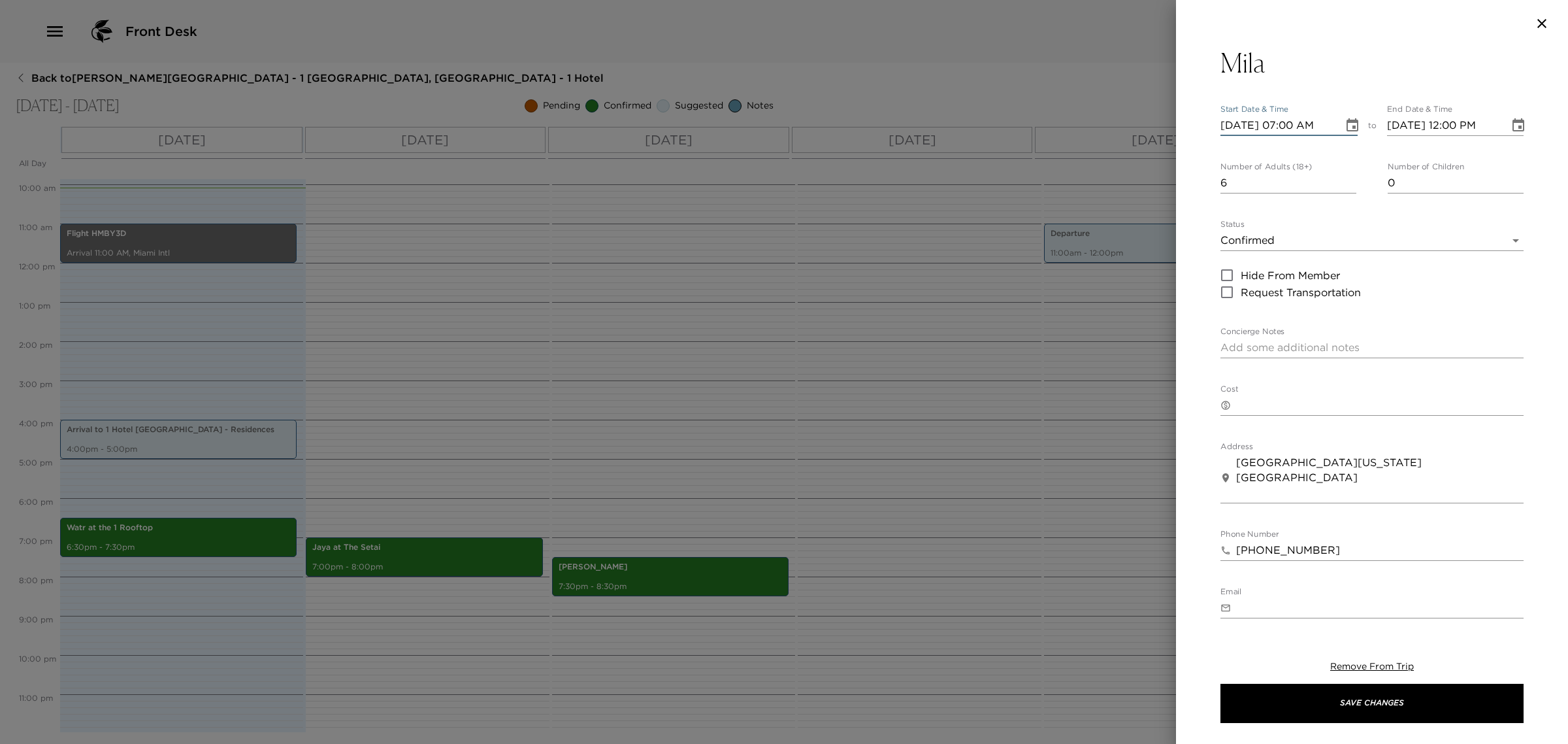
type input "[DATE] 08:00 PM"
type input "[DATE] 07:00 PM"
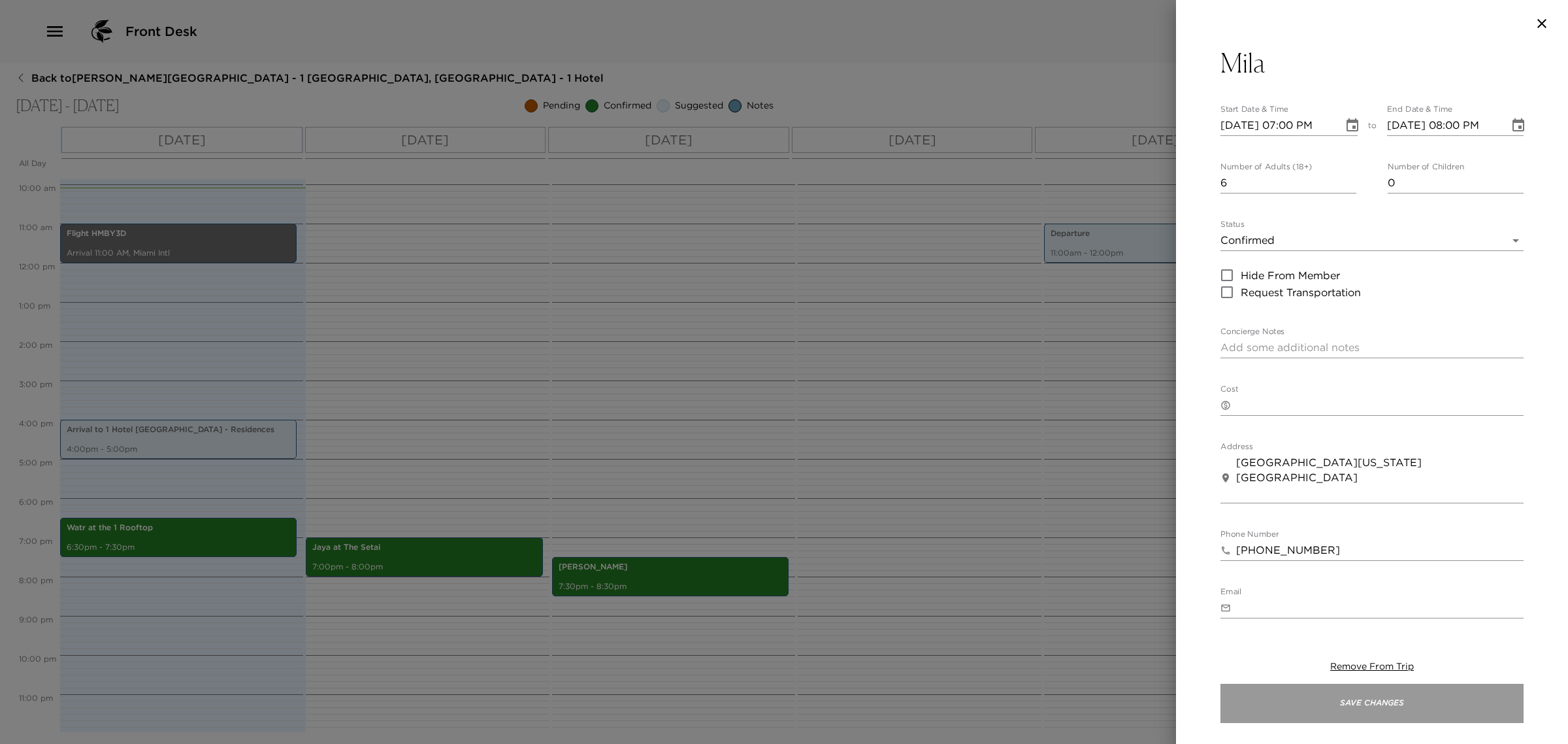
click at [1242, 694] on button "Save Changes" at bounding box center [1372, 703] width 303 height 39
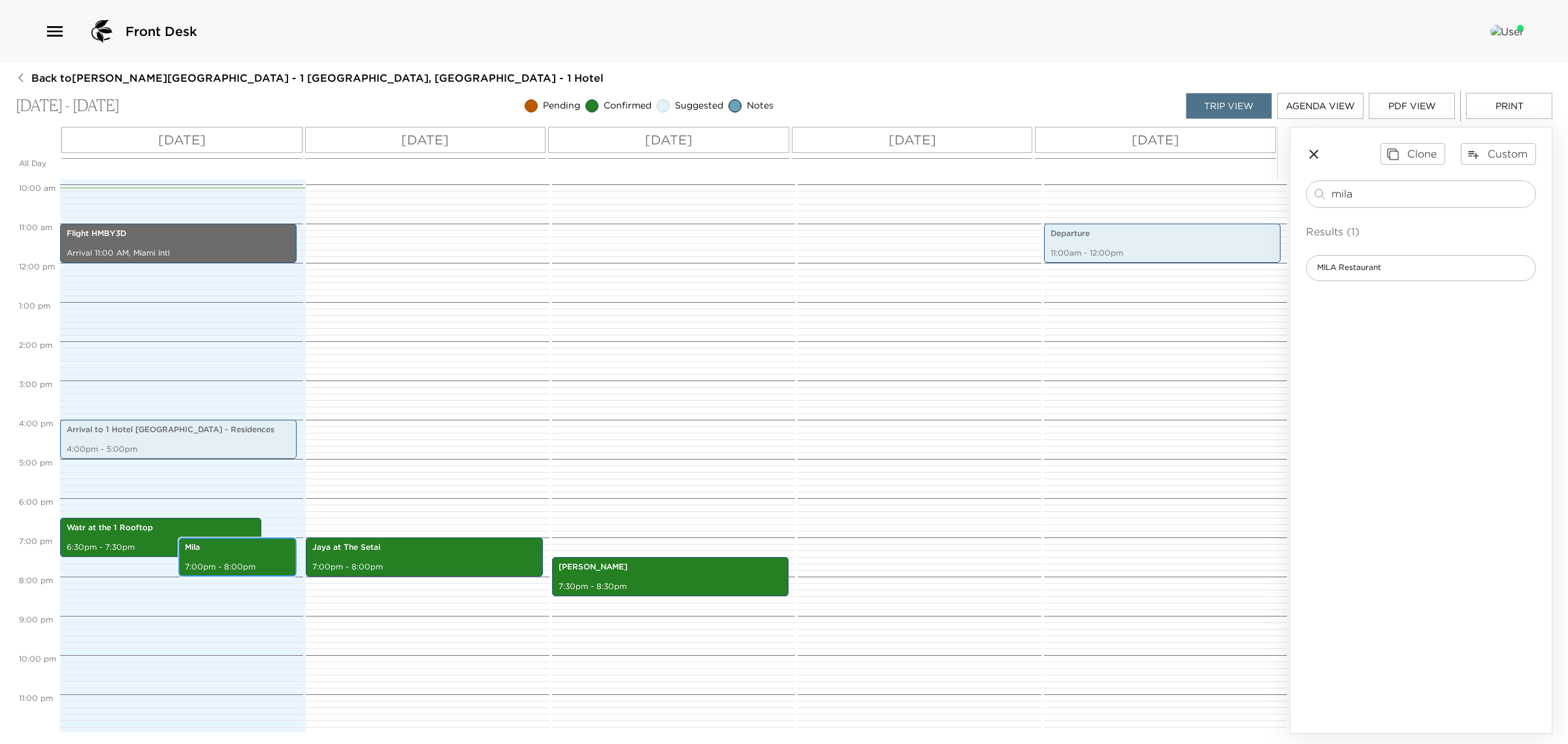
click at [264, 556] on div "Mila 7:00pm - 8:00pm" at bounding box center [238, 556] width 110 height 35
click at [264, 557] on div "Mila 7:00pm - 8:00pm" at bounding box center [238, 556] width 110 height 35
click at [264, 557] on div "Mila 7:00pm - 8:00pm" at bounding box center [238, 556] width 110 height 35
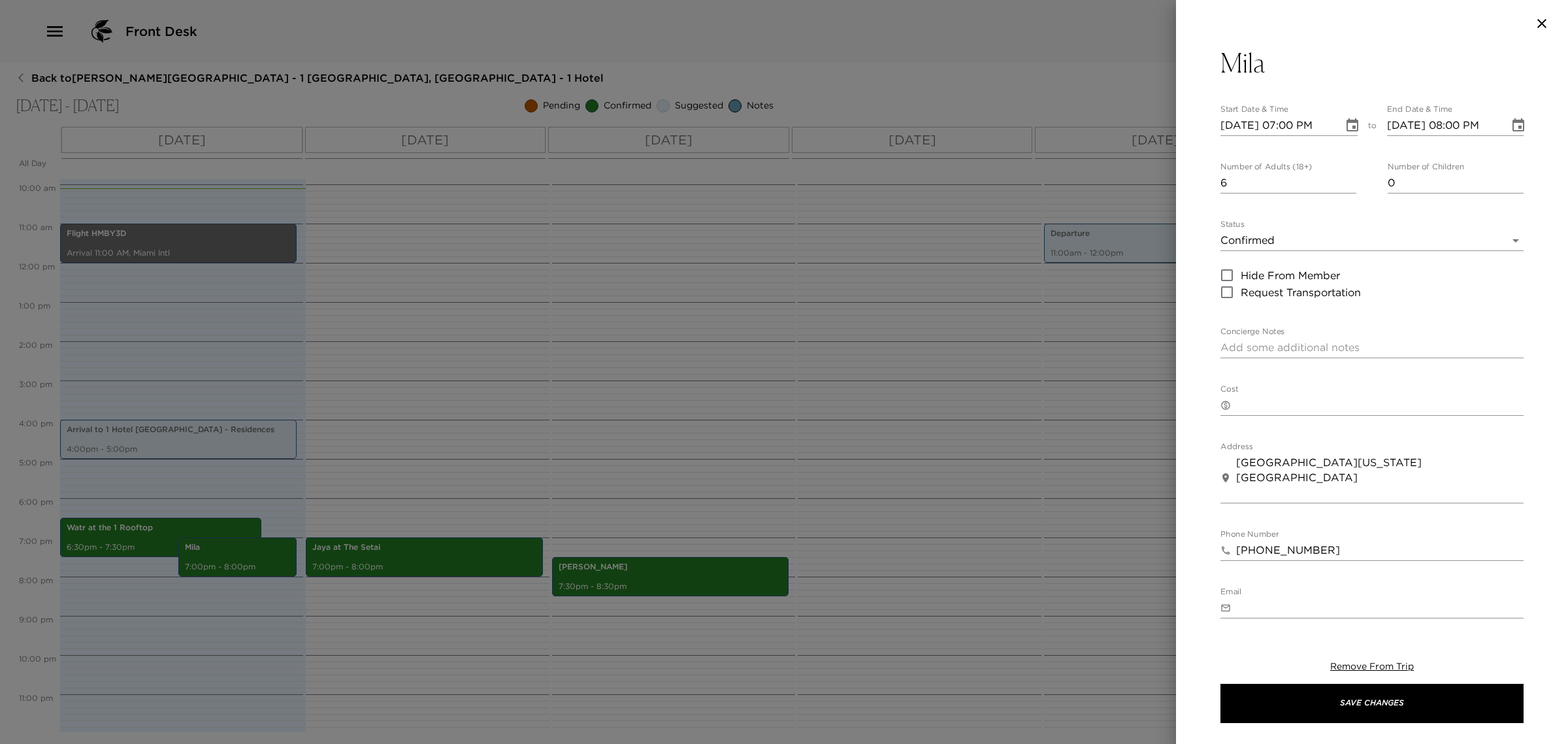
click at [1240, 133] on input "[DATE] 07:00 PM" at bounding box center [1278, 125] width 114 height 21
type input "[DATE] 07:00 PM"
type input "[DATE] 08:00 PM"
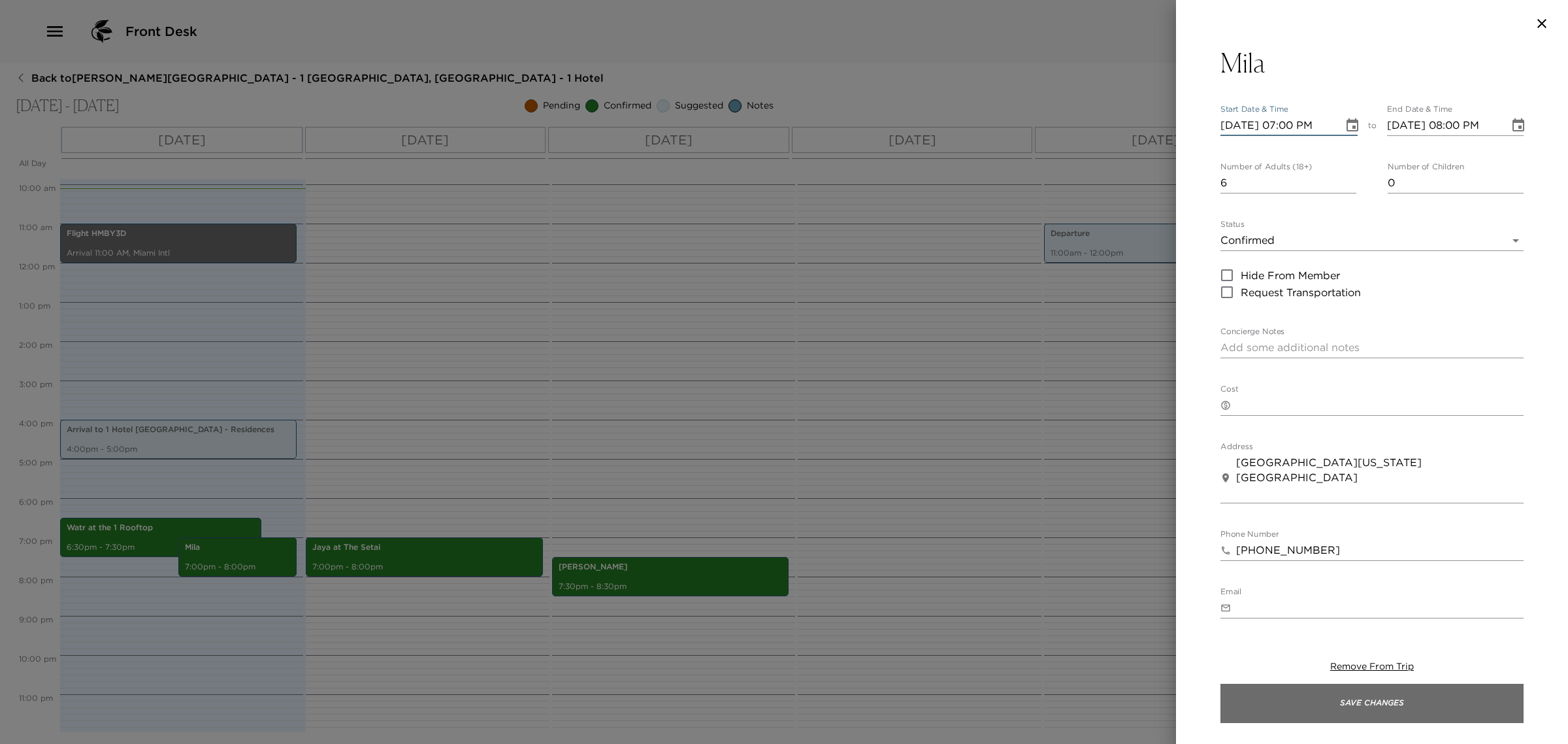
type input "[DATE] 07:00 PM"
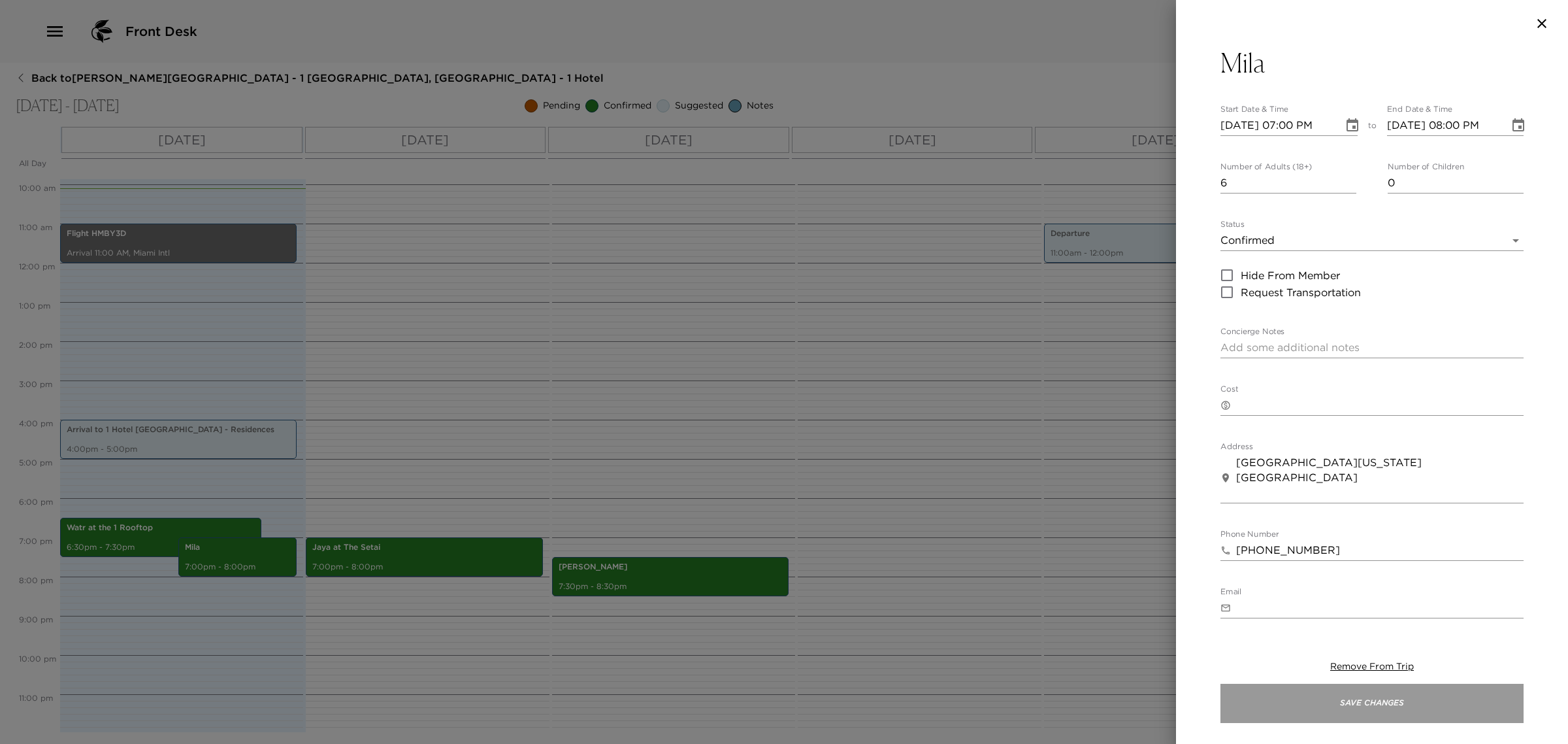
click at [1289, 701] on button "Save Changes" at bounding box center [1372, 703] width 303 height 39
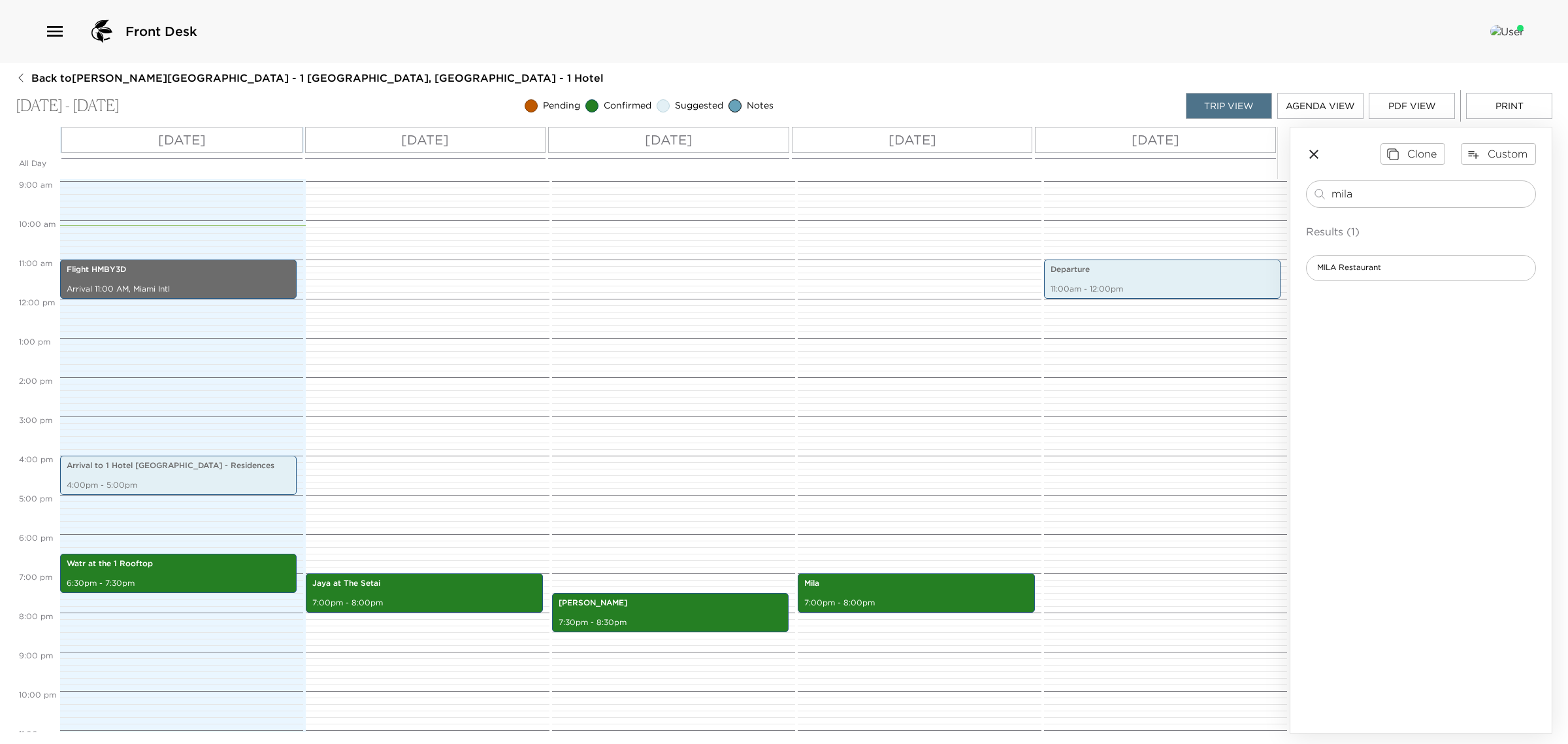
scroll to position [387, 0]
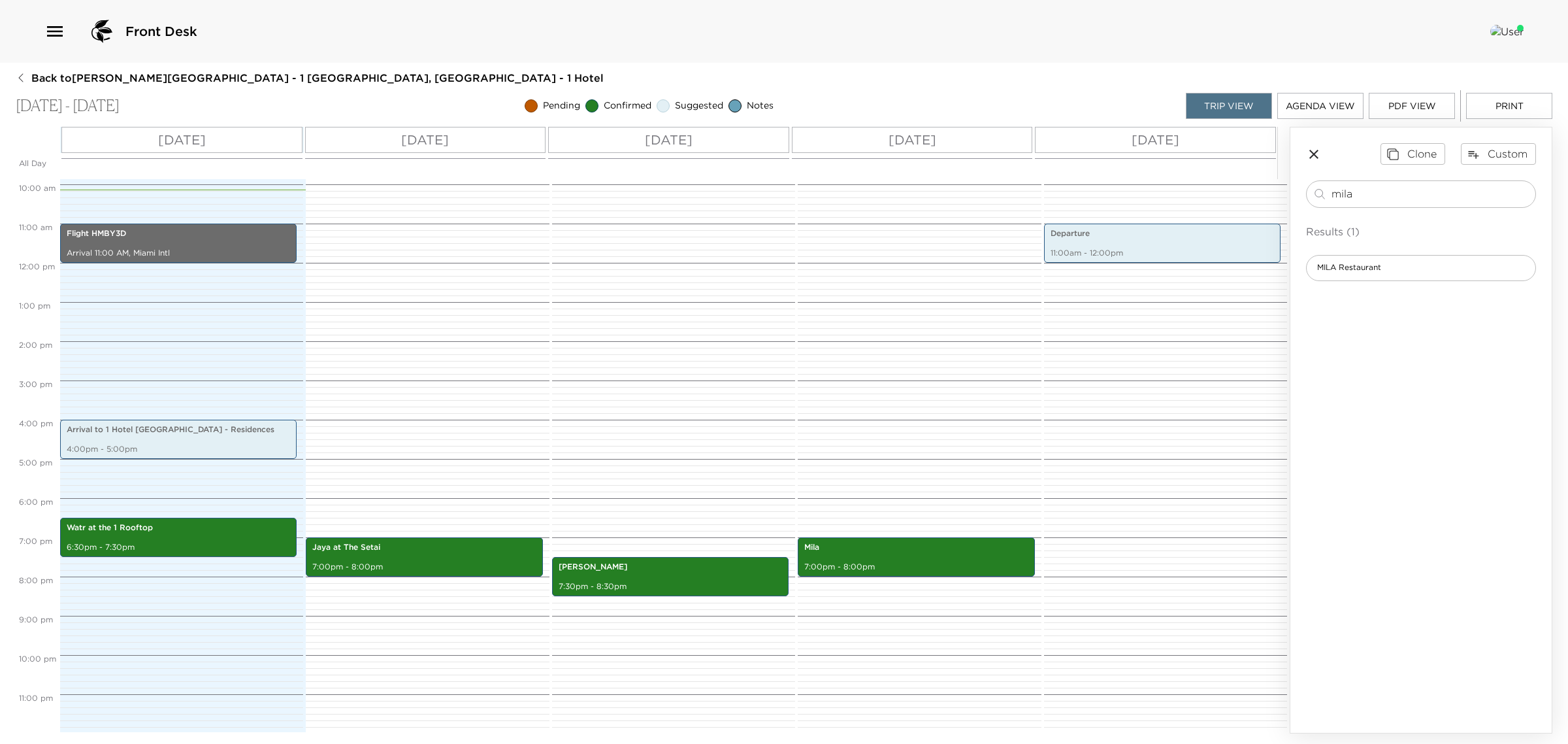
click at [1500, 109] on button "Print" at bounding box center [1510, 106] width 86 height 26
click at [1370, 191] on input "mila" at bounding box center [1431, 194] width 199 height 15
drag, startPoint x: 1354, startPoint y: 200, endPoint x: 1184, endPoint y: 242, distance: 175.1
click at [1184, 242] on div "All Day [DATE] [DATE] [DATE] [DATE] [DATE] 12:00 AM 1:00 AM 2:00 AM 3:00 AM 4:0…" at bounding box center [784, 430] width 1537 height 607
type input "transp"
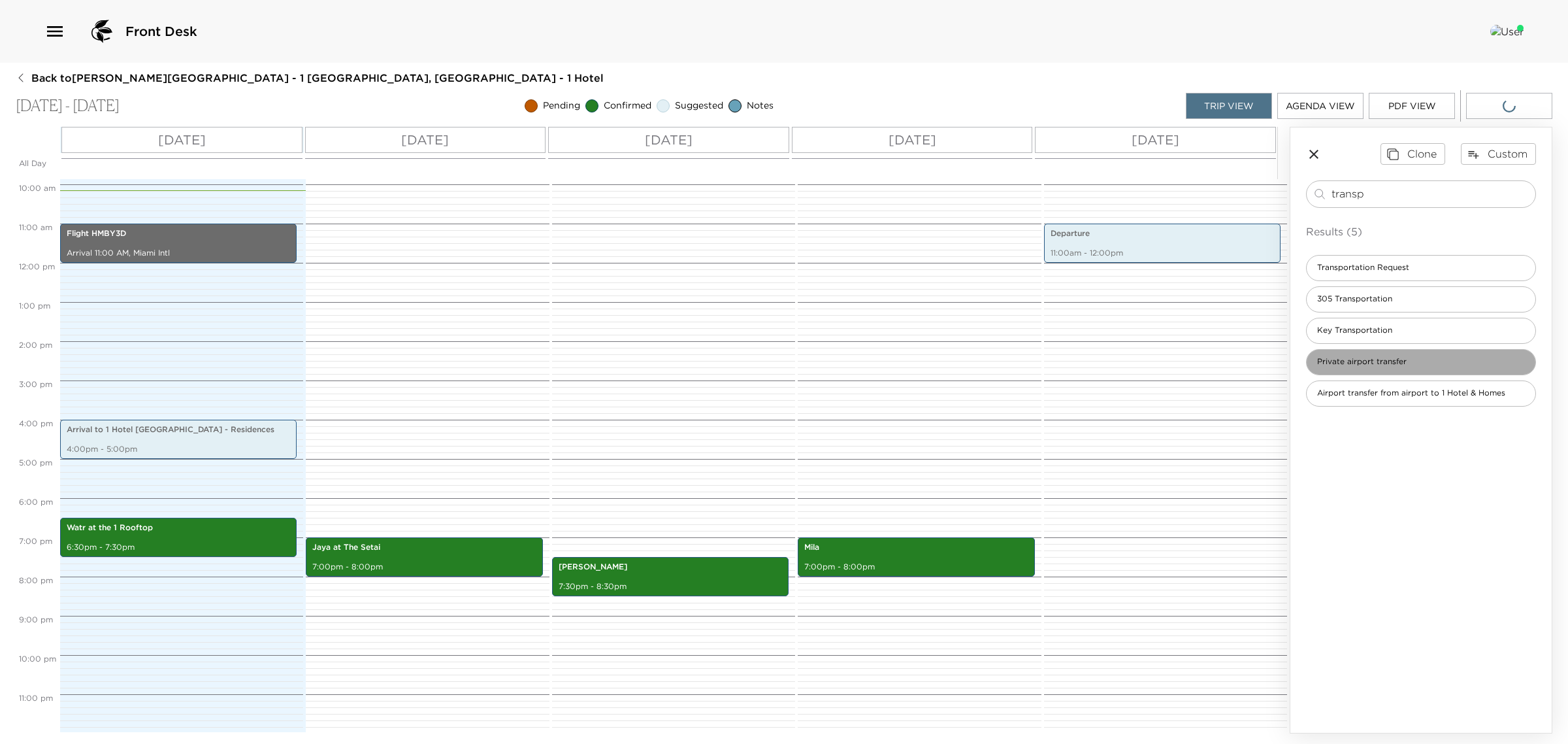
click at [1344, 358] on span "Private airport transfer" at bounding box center [1362, 361] width 110 height 11
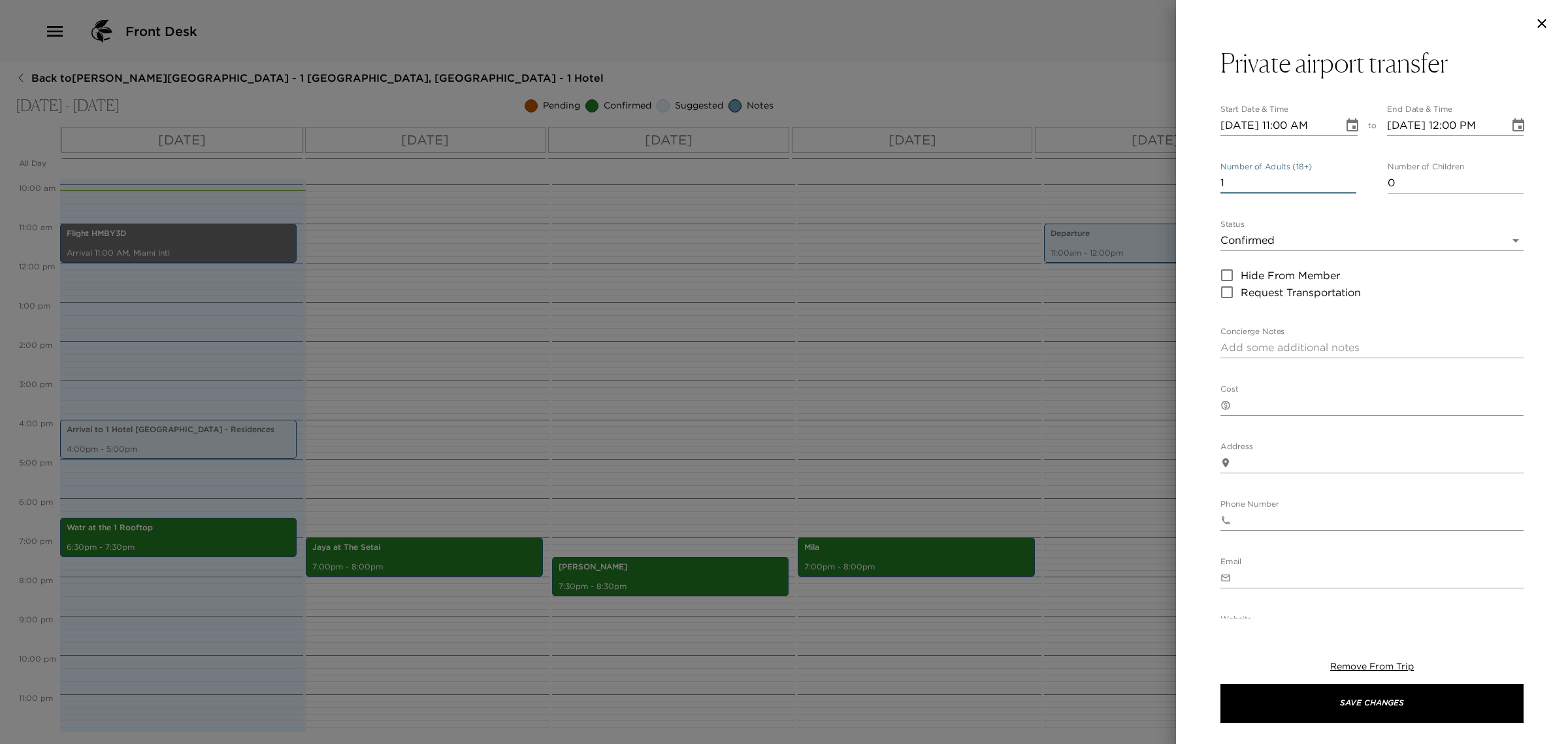
drag, startPoint x: 1261, startPoint y: 188, endPoint x: 1175, endPoint y: 190, distance: 86.0
click at [1175, 190] on div "Private airport transfer Start Date & Time [DATE] 11:00 AM to End Date & Time […" at bounding box center [784, 372] width 1568 height 744
type input "4"
click at [1291, 123] on input "[DATE] 11:00 AM" at bounding box center [1278, 125] width 114 height 21
type input "[DATE] 09:23 PM"
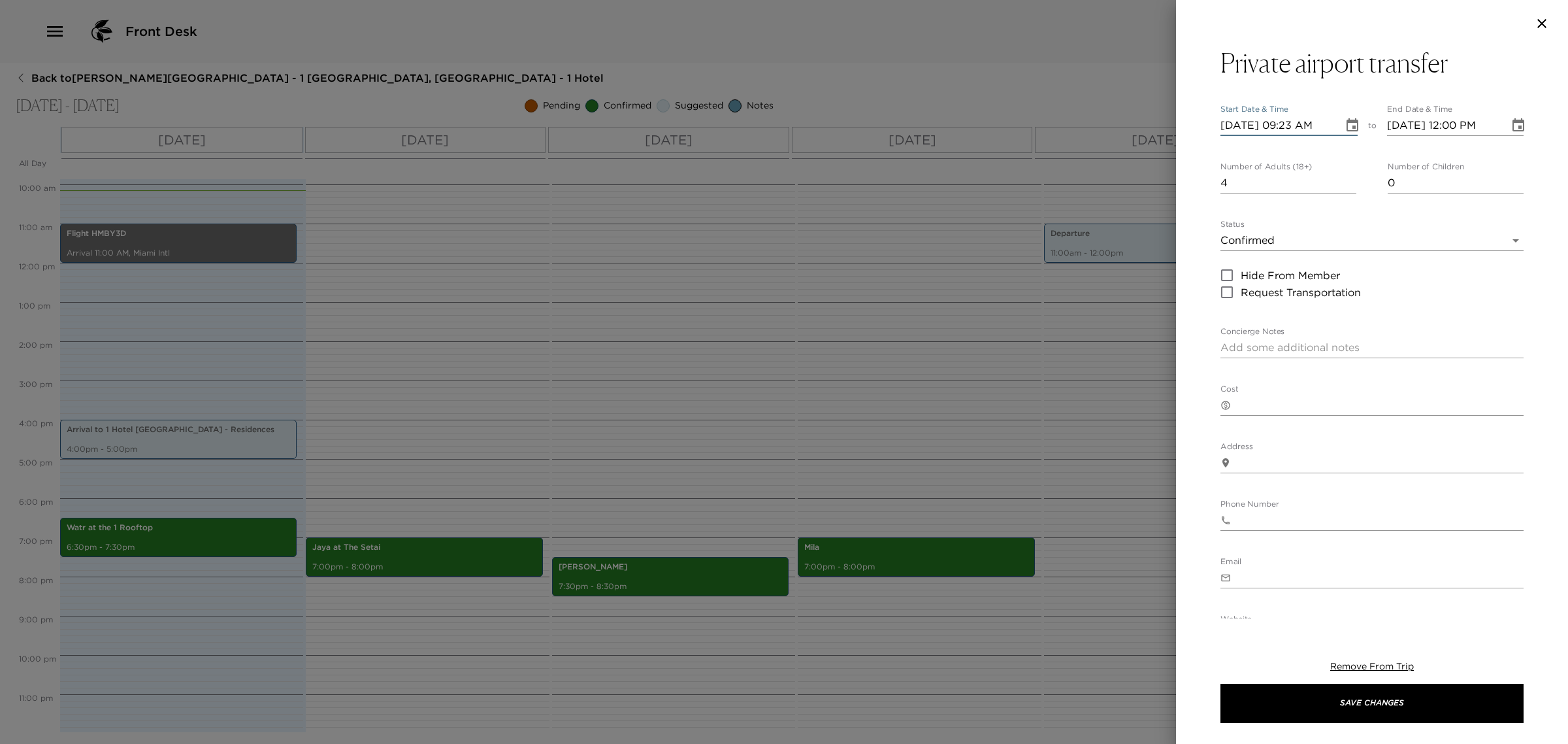
type input "[DATE] 10:23 PM"
type input "[DATE] 09:23 PM"
click at [1339, 700] on button "Save Changes" at bounding box center [1372, 703] width 303 height 39
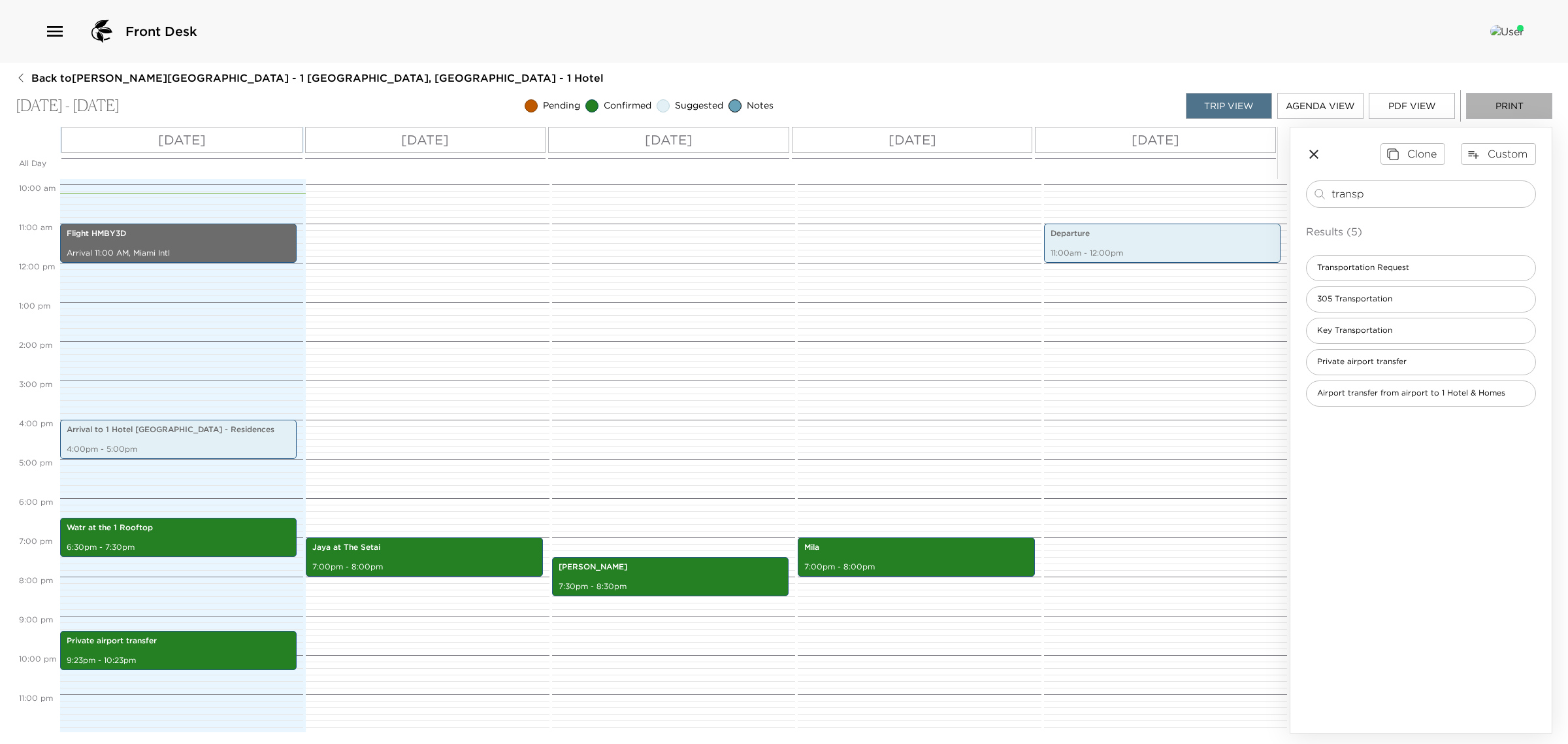
click at [1488, 112] on button "Print" at bounding box center [1510, 106] width 86 height 26
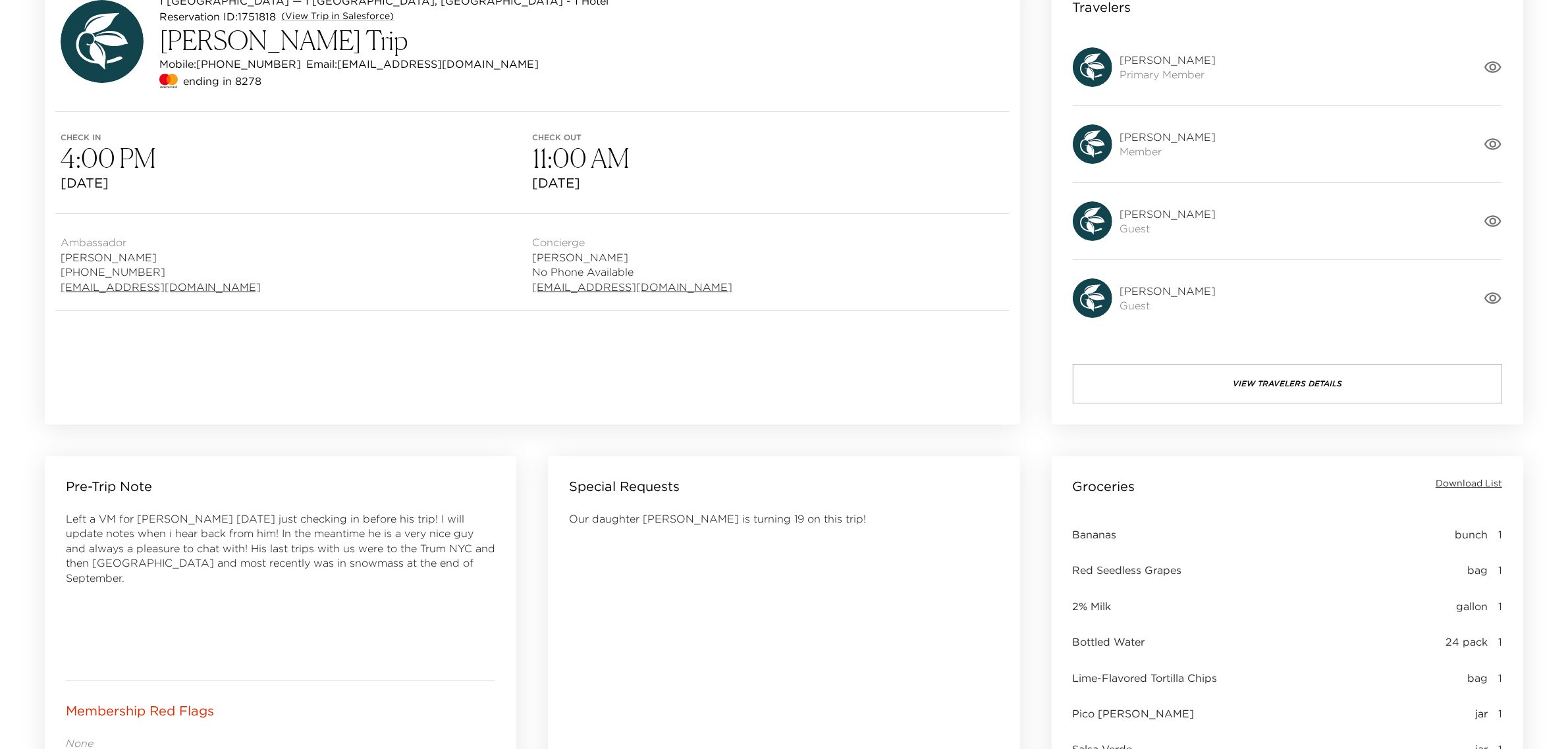
scroll to position [164, 0]
click at [1245, 382] on button "View Travelers Details" at bounding box center [1287, 382] width 429 height 40
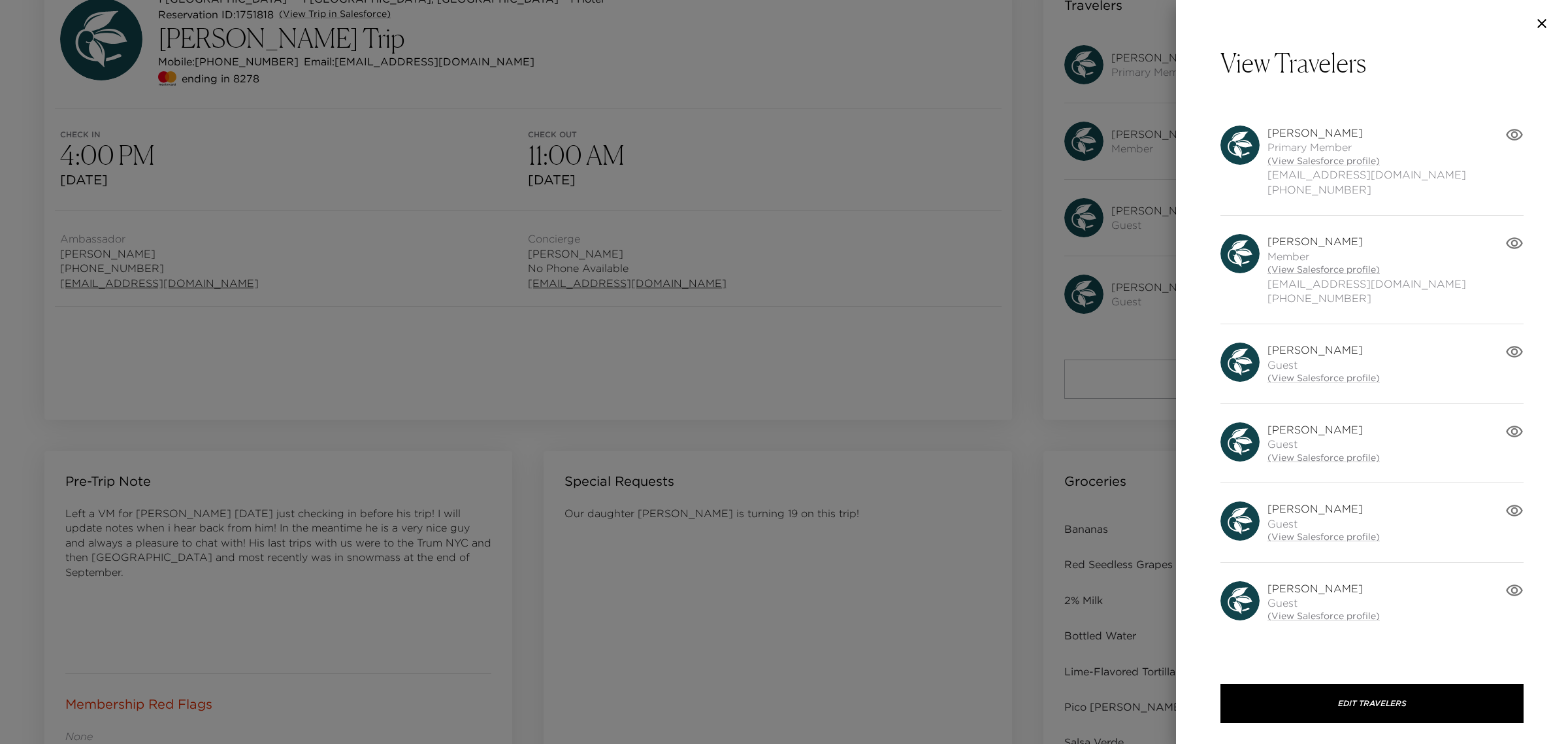
click at [943, 392] on div at bounding box center [784, 372] width 1568 height 744
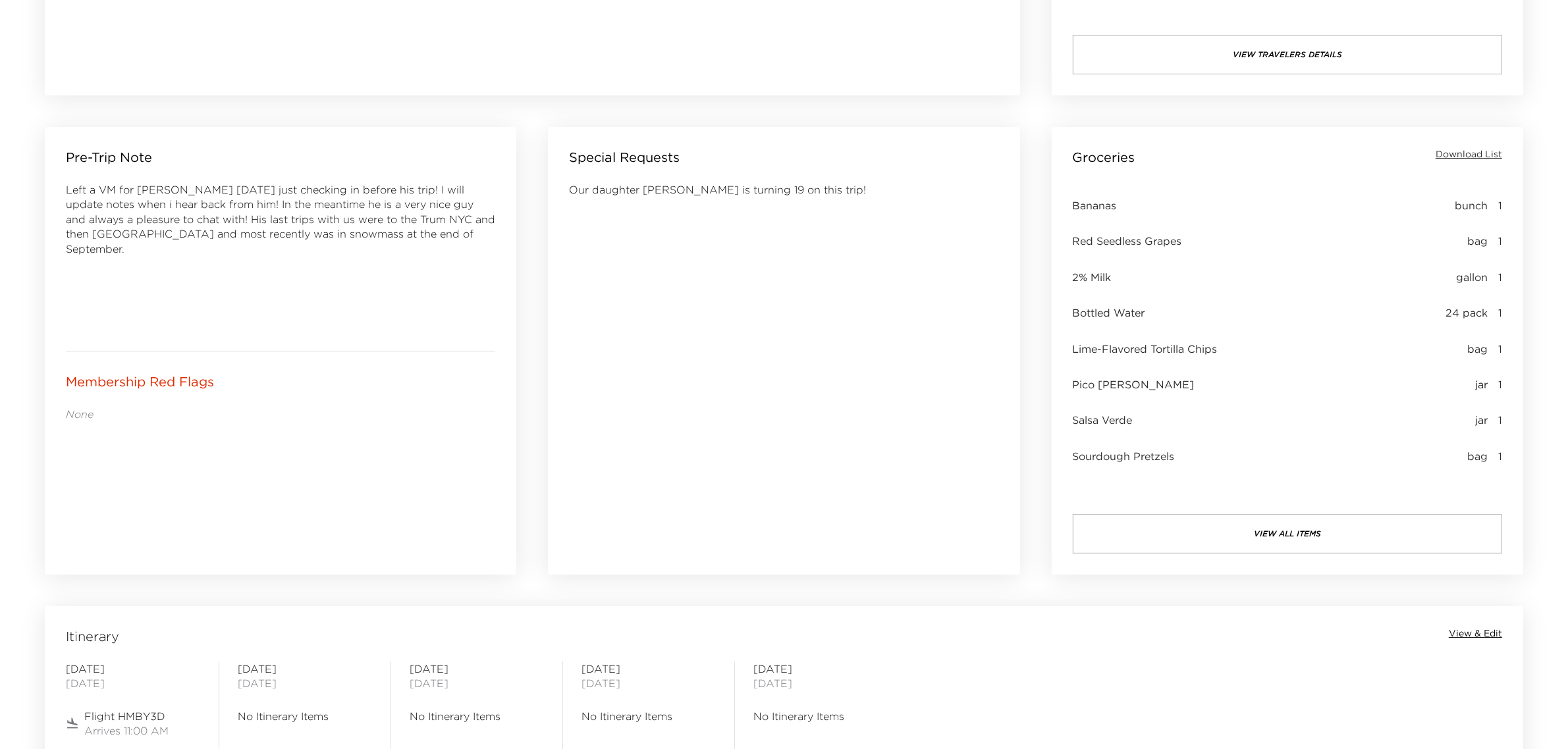
scroll to position [493, 0]
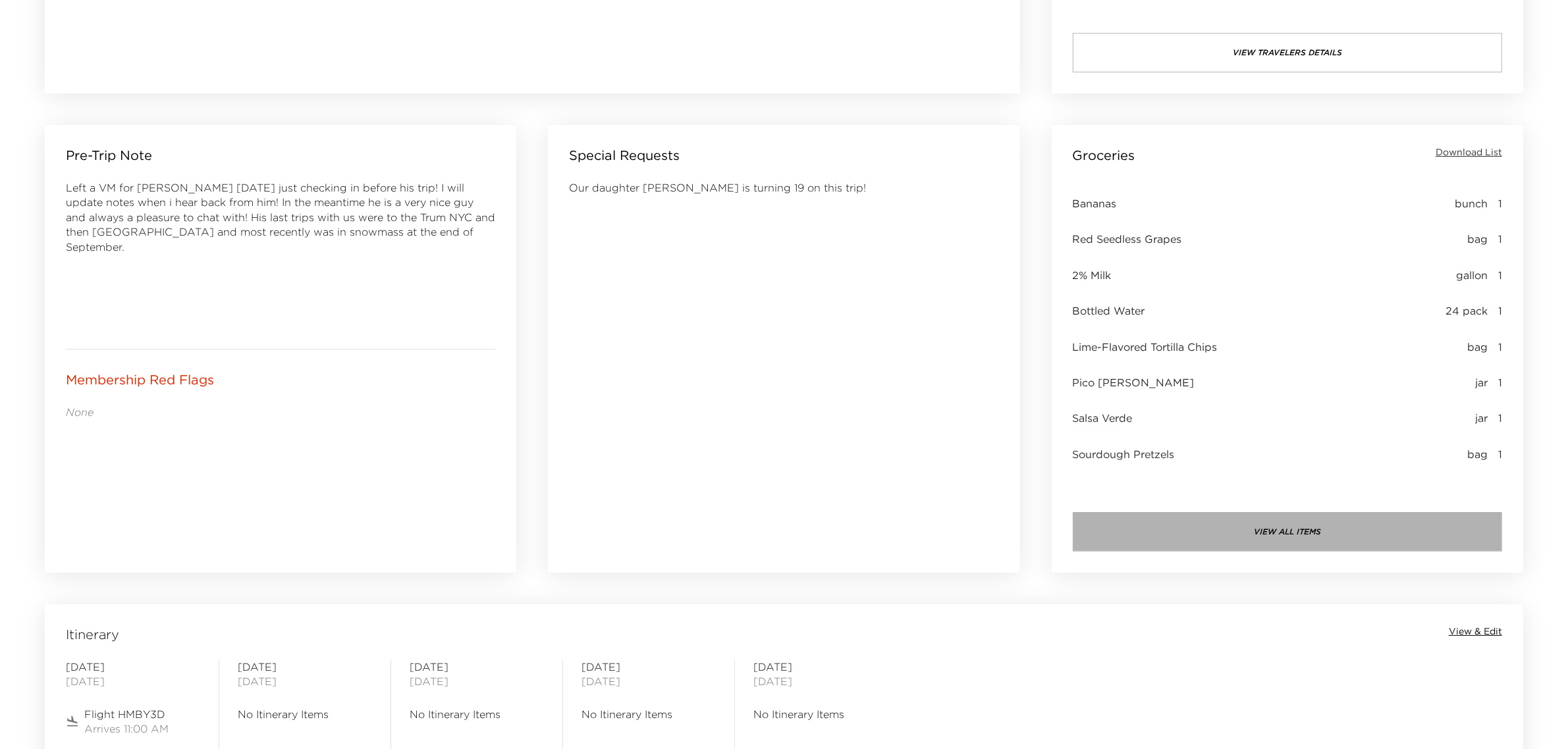
click at [1278, 530] on button "view all items" at bounding box center [1287, 532] width 429 height 40
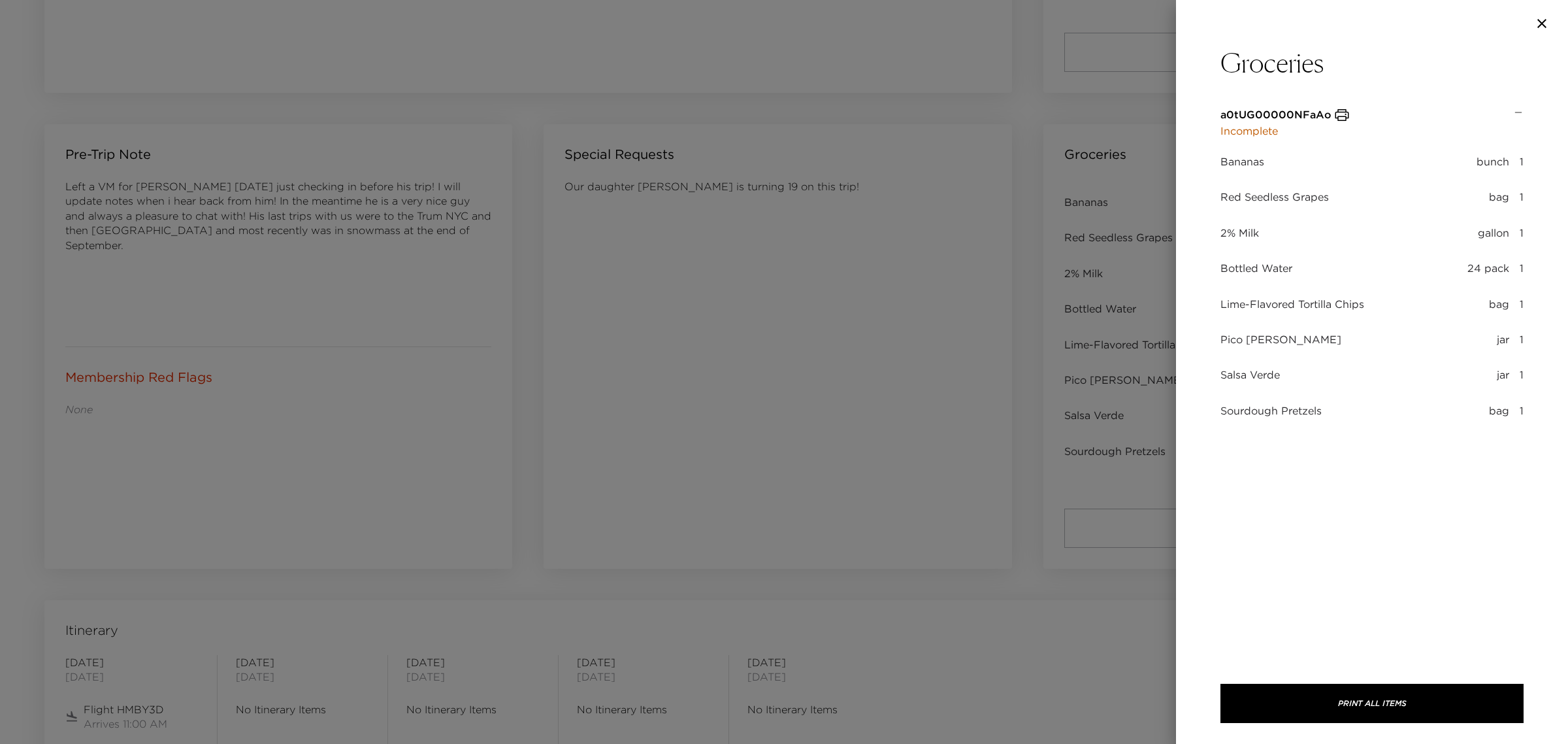
click at [1377, 699] on button "Print All Items" at bounding box center [1372, 703] width 303 height 39
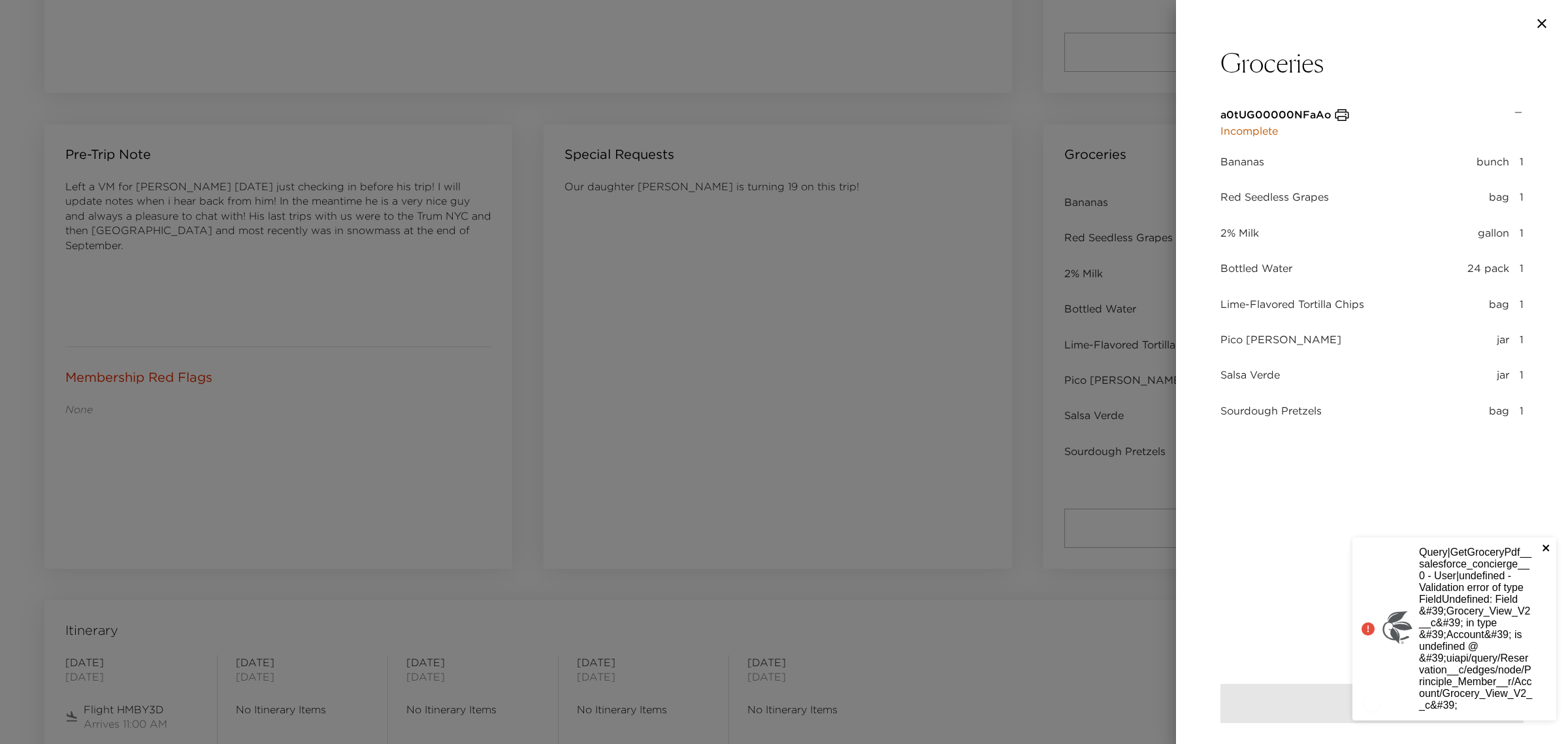
click at [1549, 543] on icon "close" at bounding box center [1546, 547] width 9 height 10
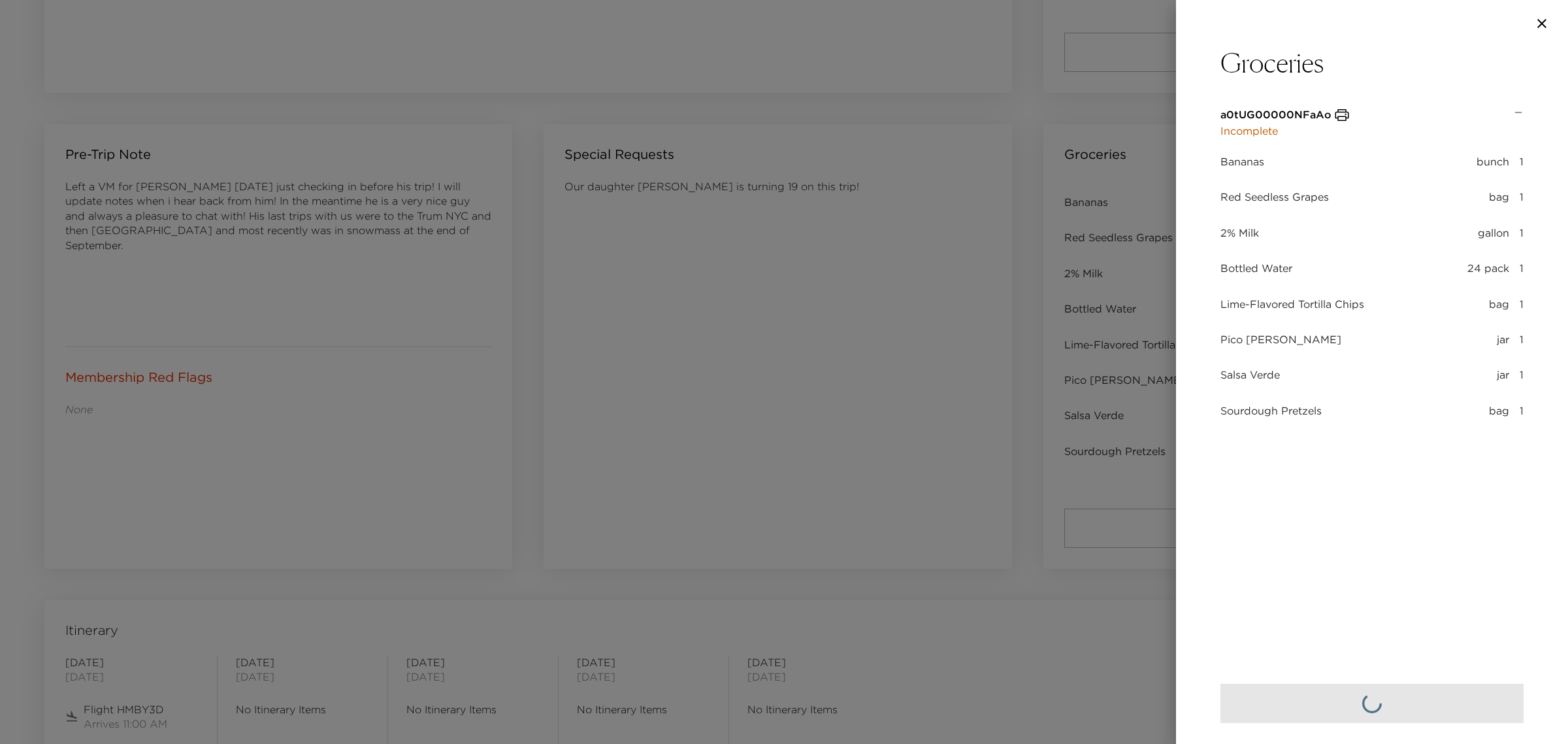
click at [1549, 14] on div at bounding box center [1372, 23] width 392 height 47
click at [1546, 23] on icon "button" at bounding box center [1542, 23] width 16 height 16
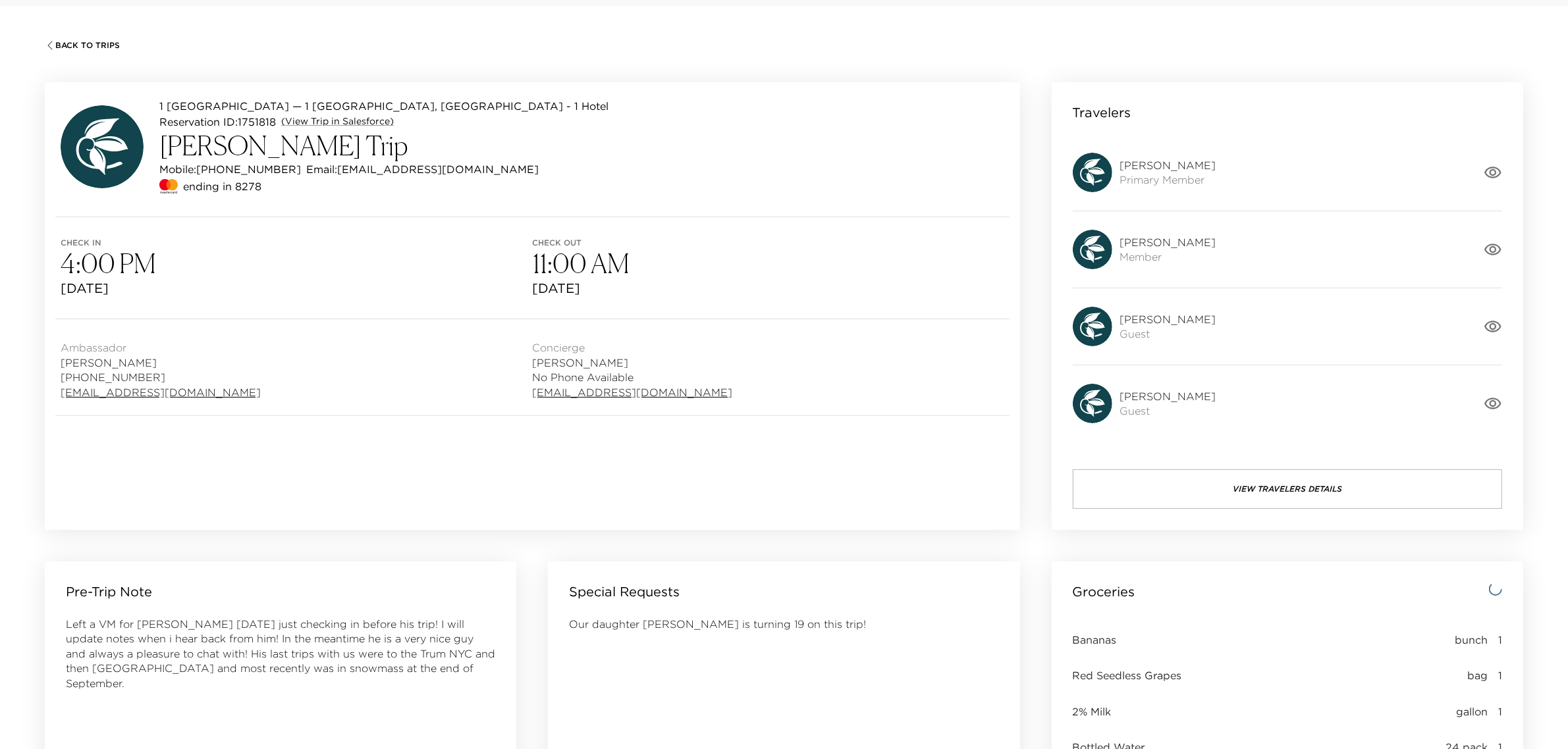
scroll to position [0, 0]
